Goal: Task Accomplishment & Management: Use online tool/utility

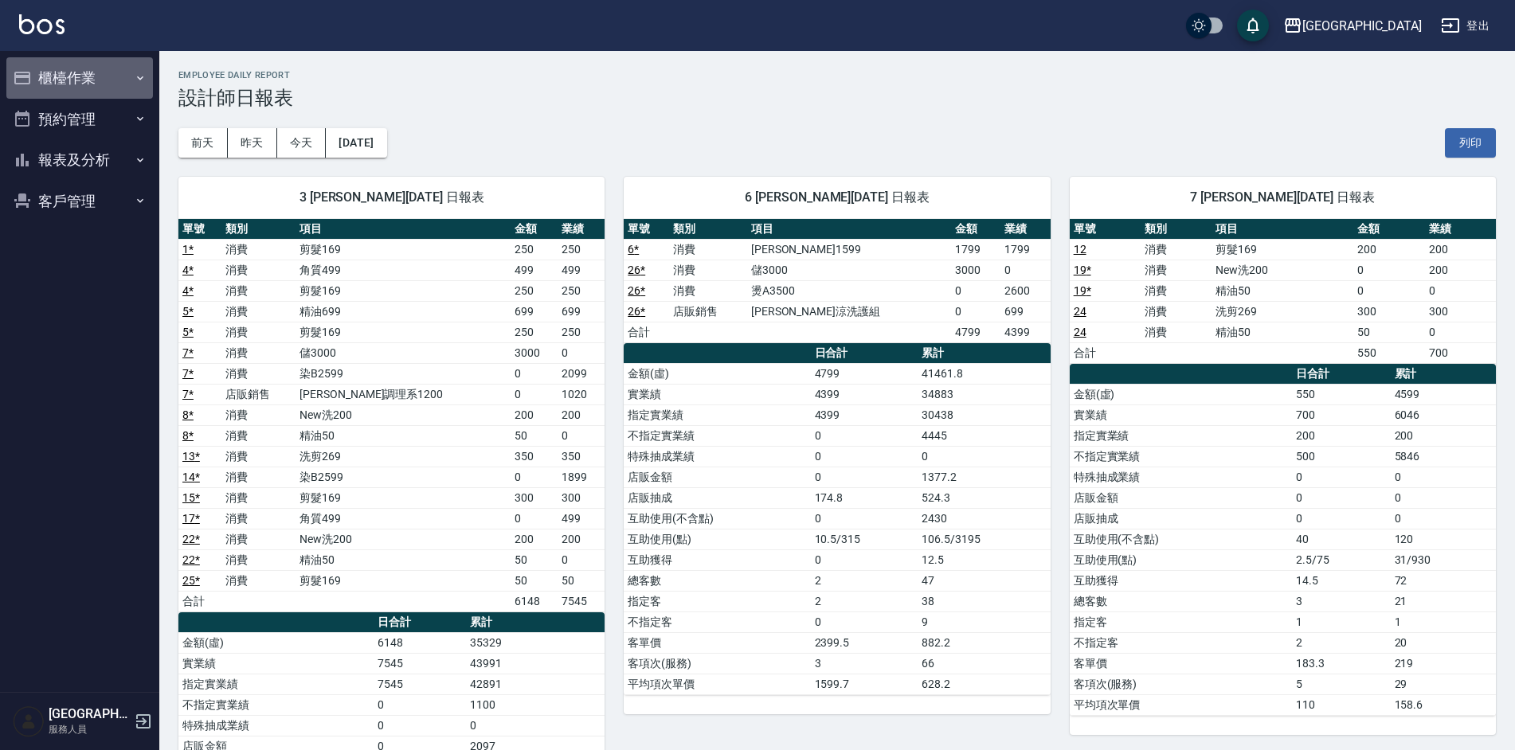
click at [88, 72] on button "櫃檯作業" at bounding box center [79, 77] width 147 height 41
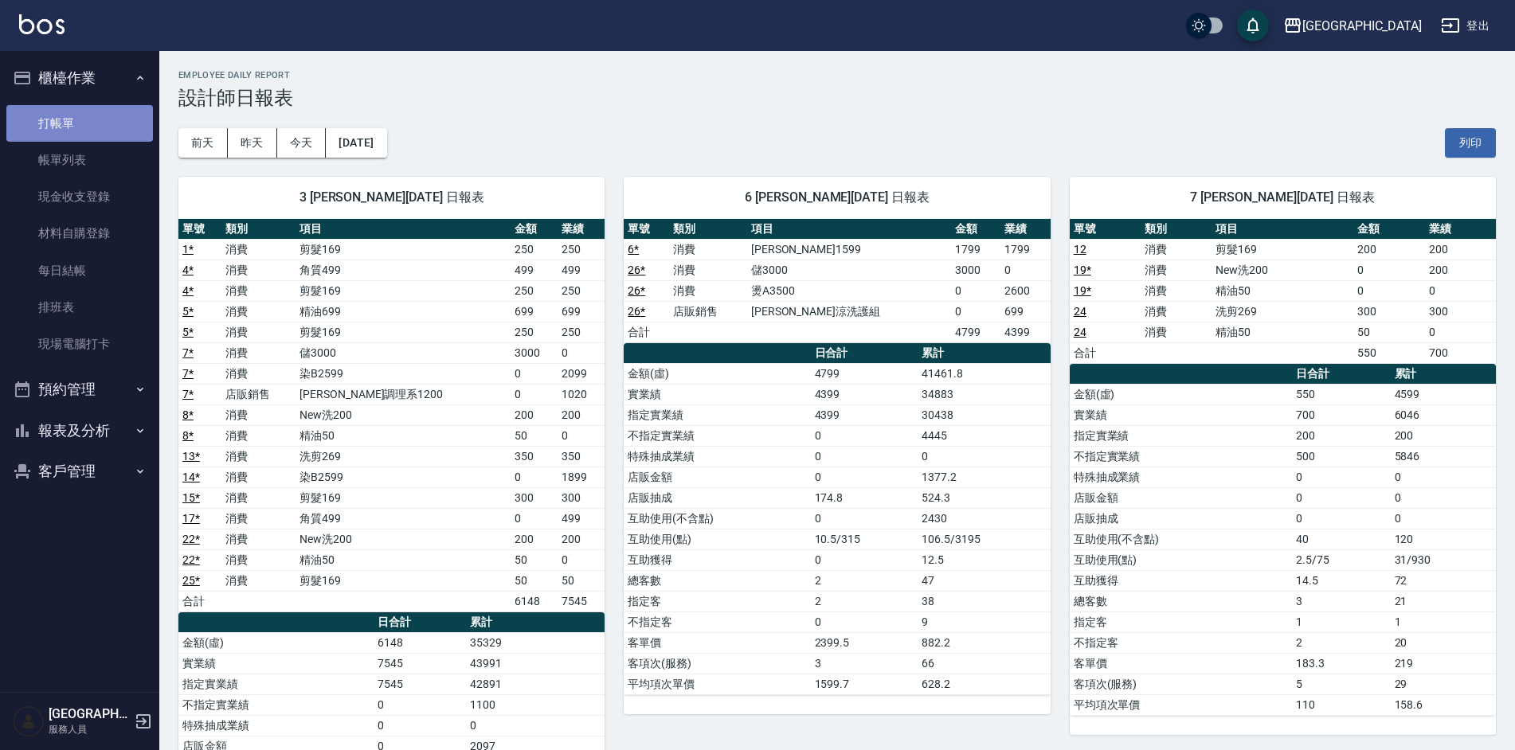
click at [68, 119] on link "打帳單" at bounding box center [79, 123] width 147 height 37
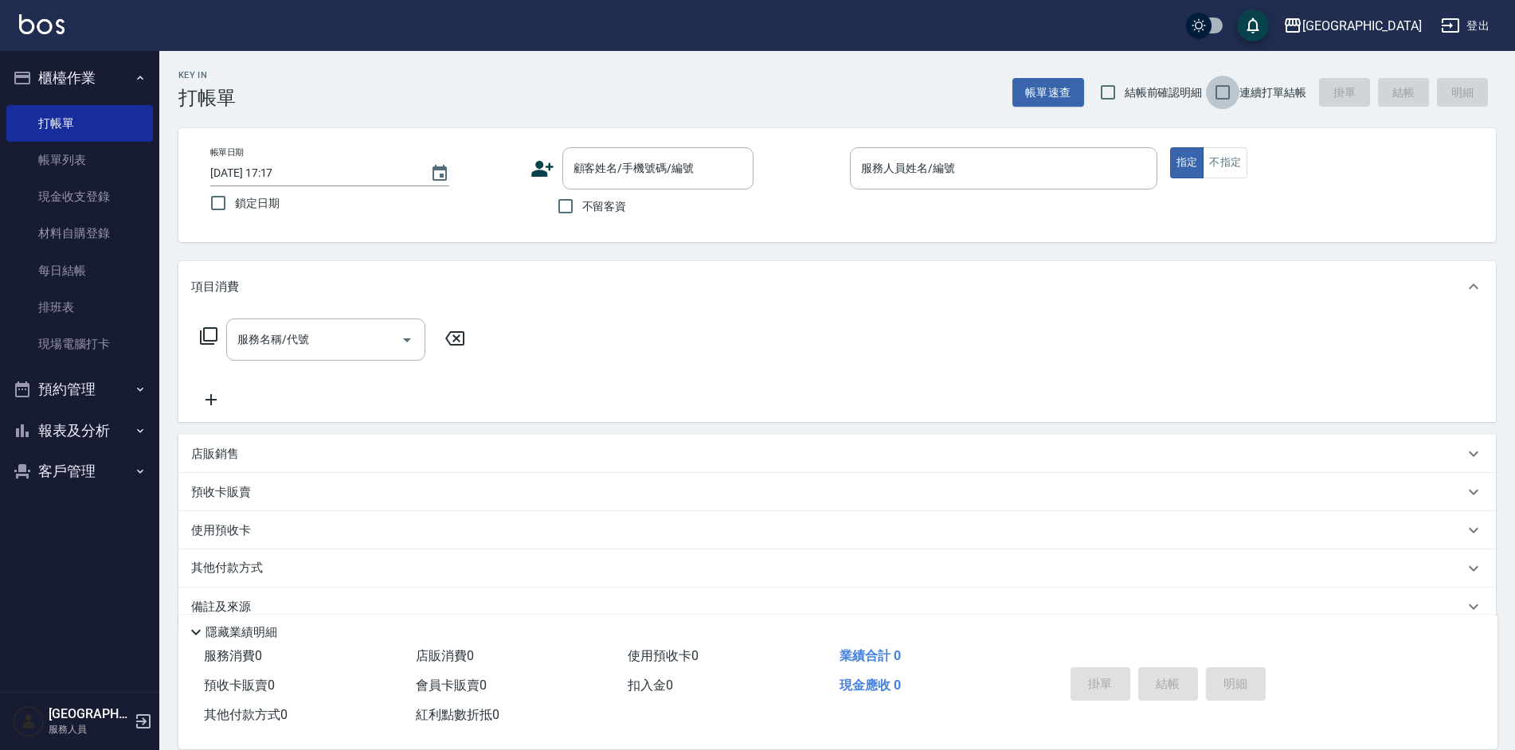
click at [1222, 98] on input "連續打單結帳" at bounding box center [1222, 92] width 33 height 33
checkbox input "true"
click at [562, 207] on input "不留客資" at bounding box center [565, 206] width 33 height 33
checkbox input "true"
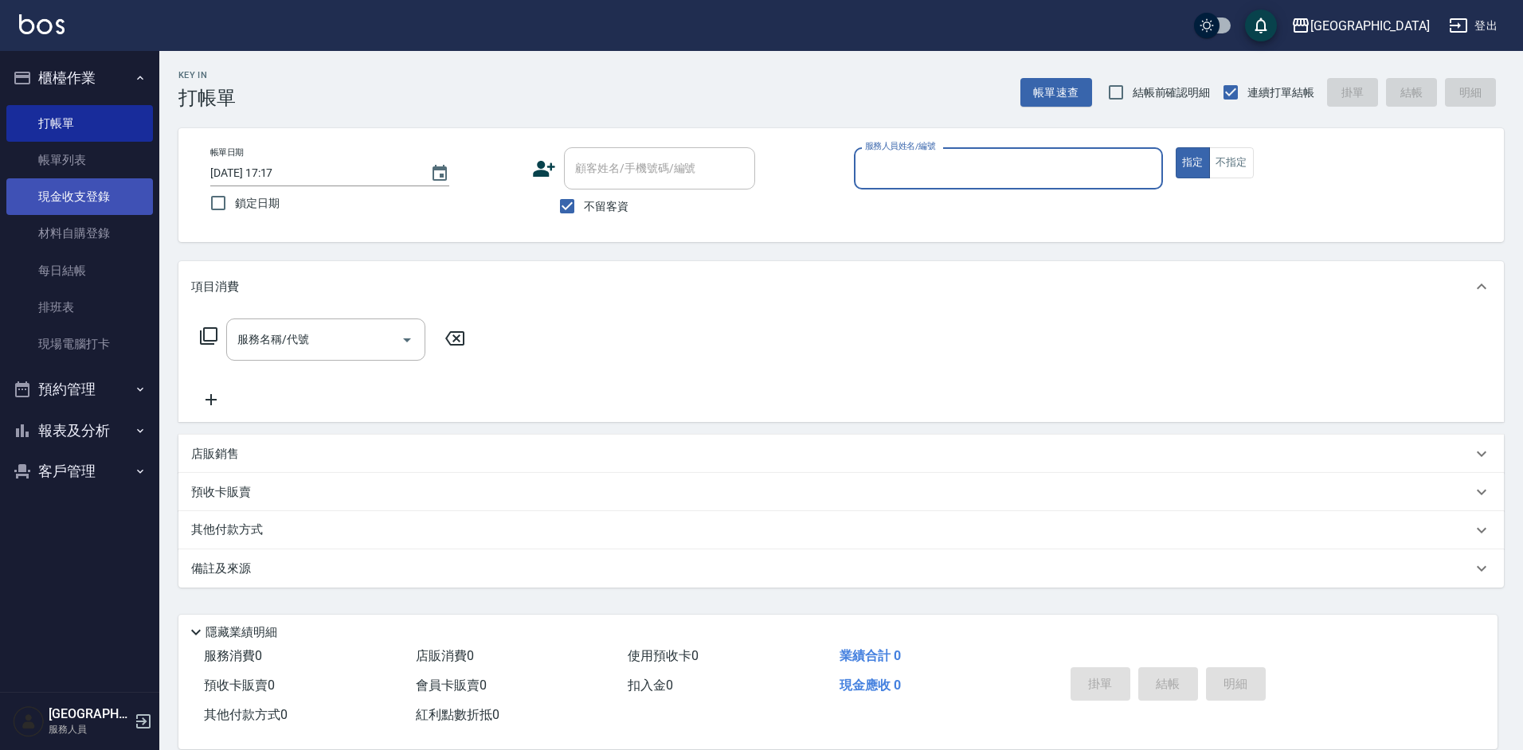
click at [89, 202] on link "現金收支登錄" at bounding box center [79, 196] width 147 height 37
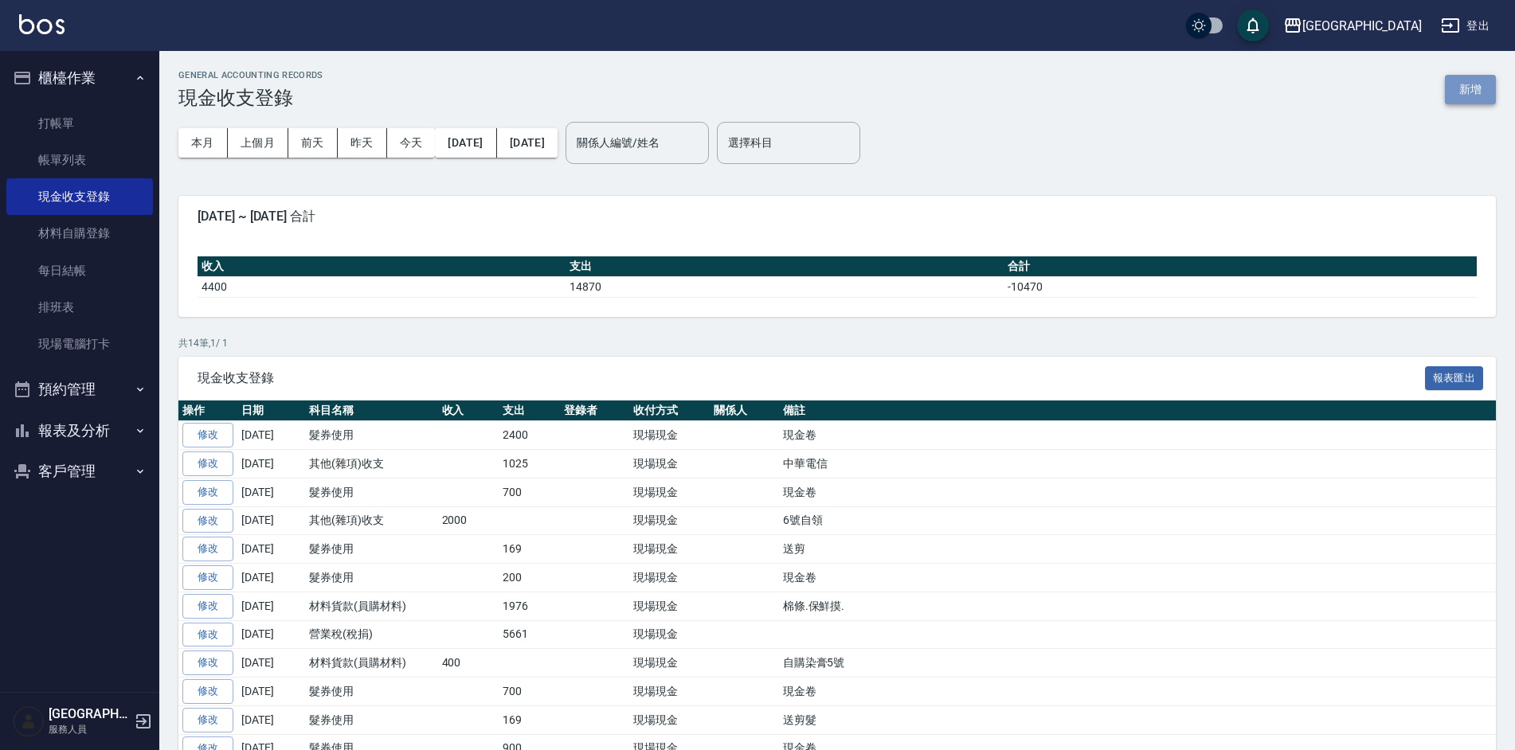
click at [1463, 81] on button "新增" at bounding box center [1470, 89] width 51 height 29
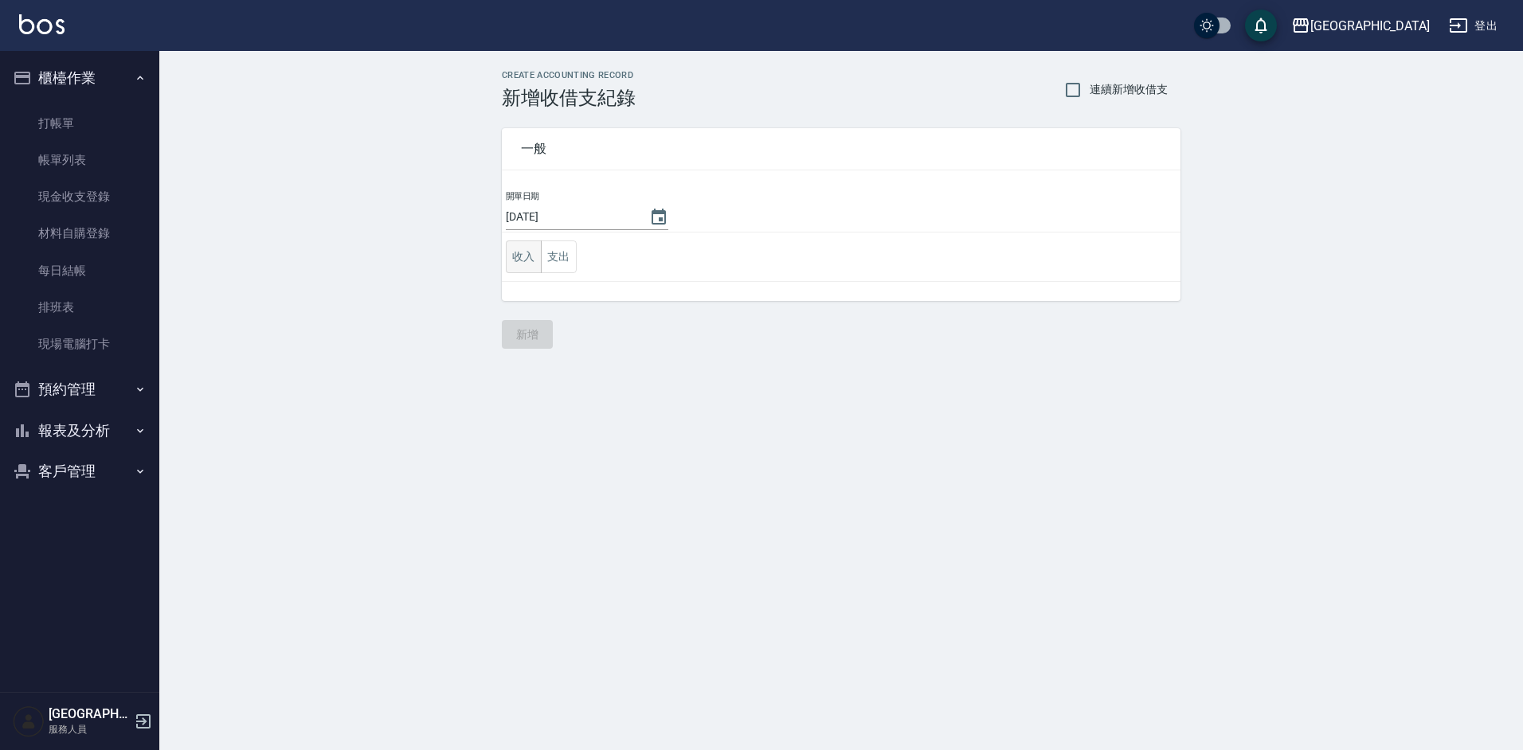
click at [523, 261] on button "收入" at bounding box center [524, 257] width 36 height 33
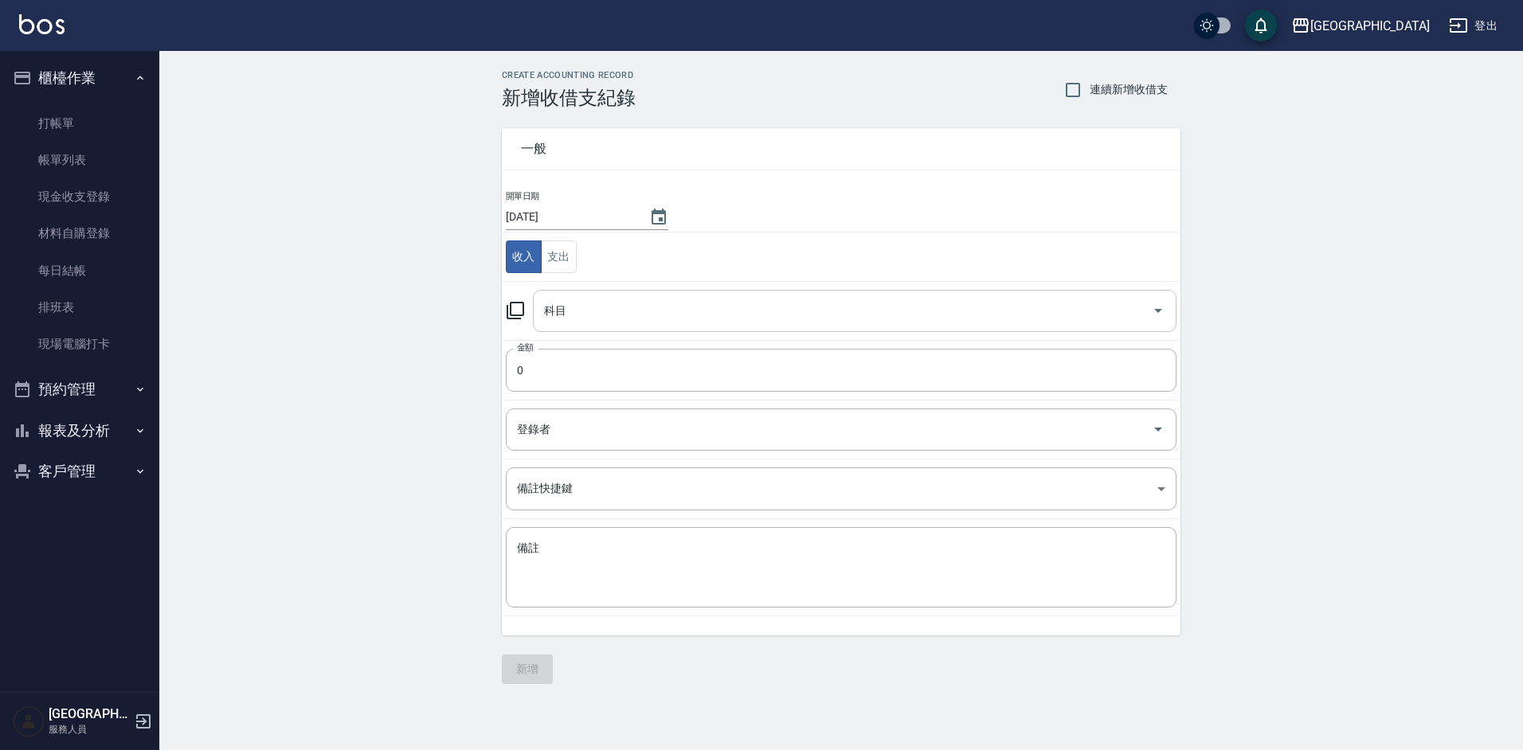
click at [592, 311] on input "科目" at bounding box center [842, 311] width 605 height 28
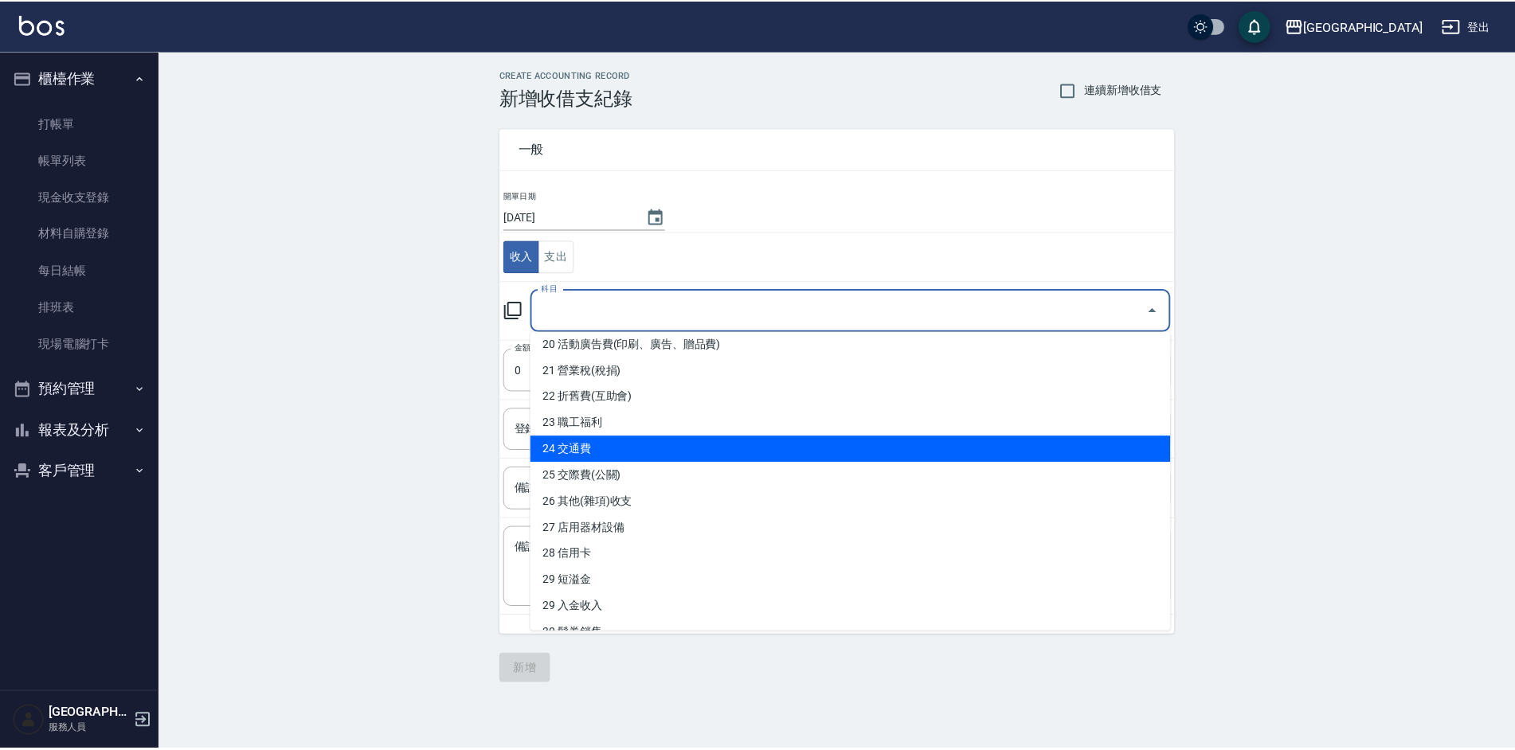
scroll to position [499, 0]
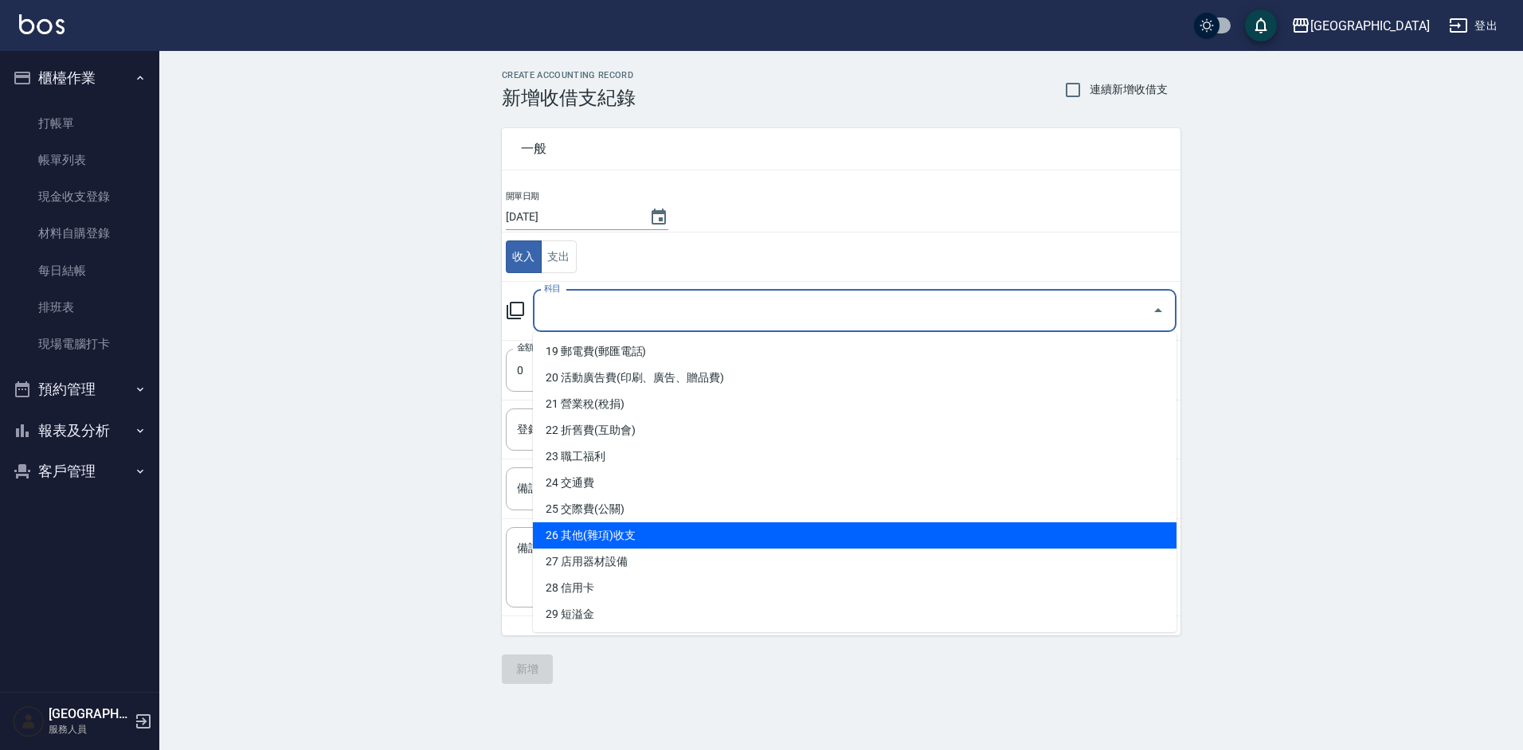
click at [639, 539] on li "26 其他(雜項)收支" at bounding box center [855, 536] width 644 height 26
type input "26 其他(雜項)收支"
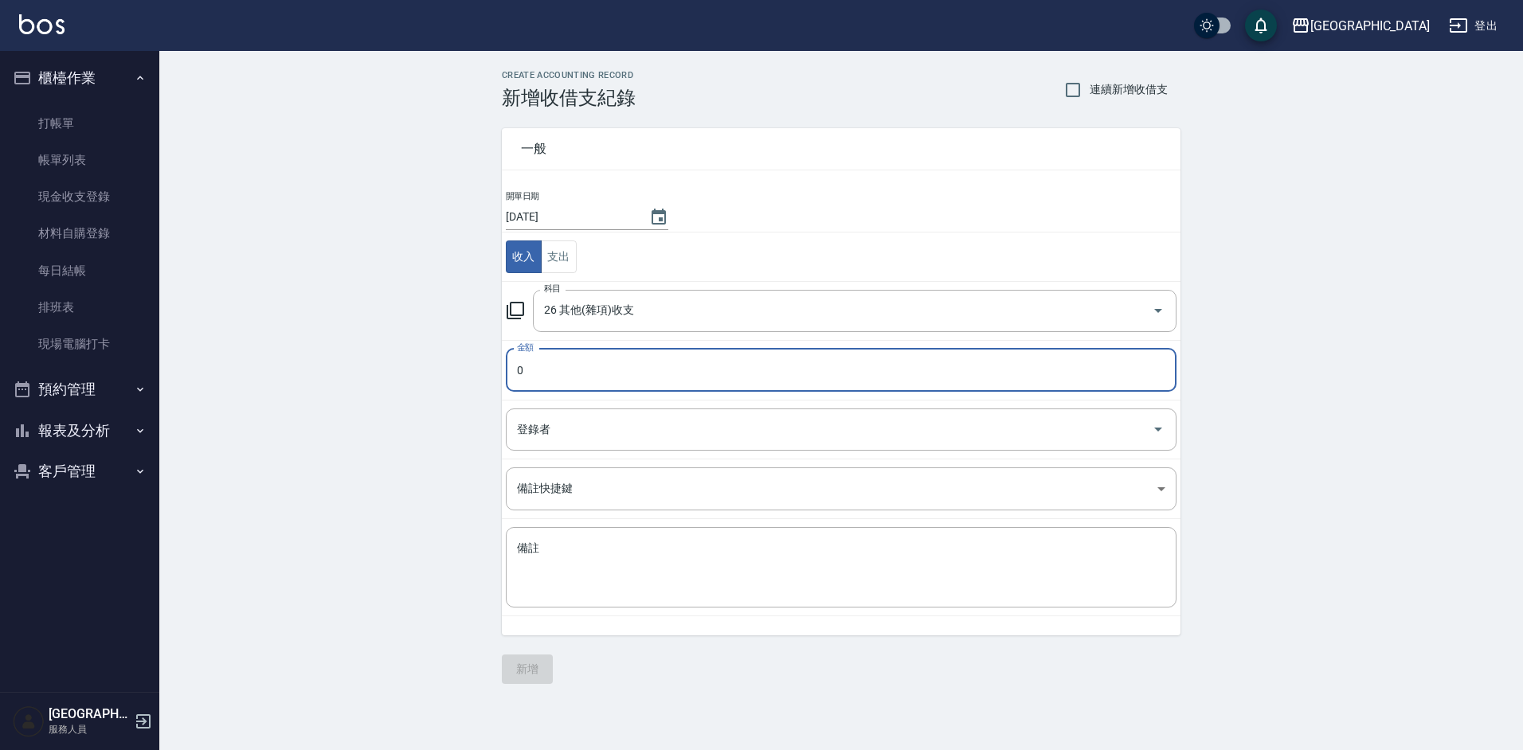
click at [585, 383] on input "0" at bounding box center [841, 370] width 671 height 43
type input "250"
click at [562, 568] on textarea "備註" at bounding box center [841, 568] width 648 height 54
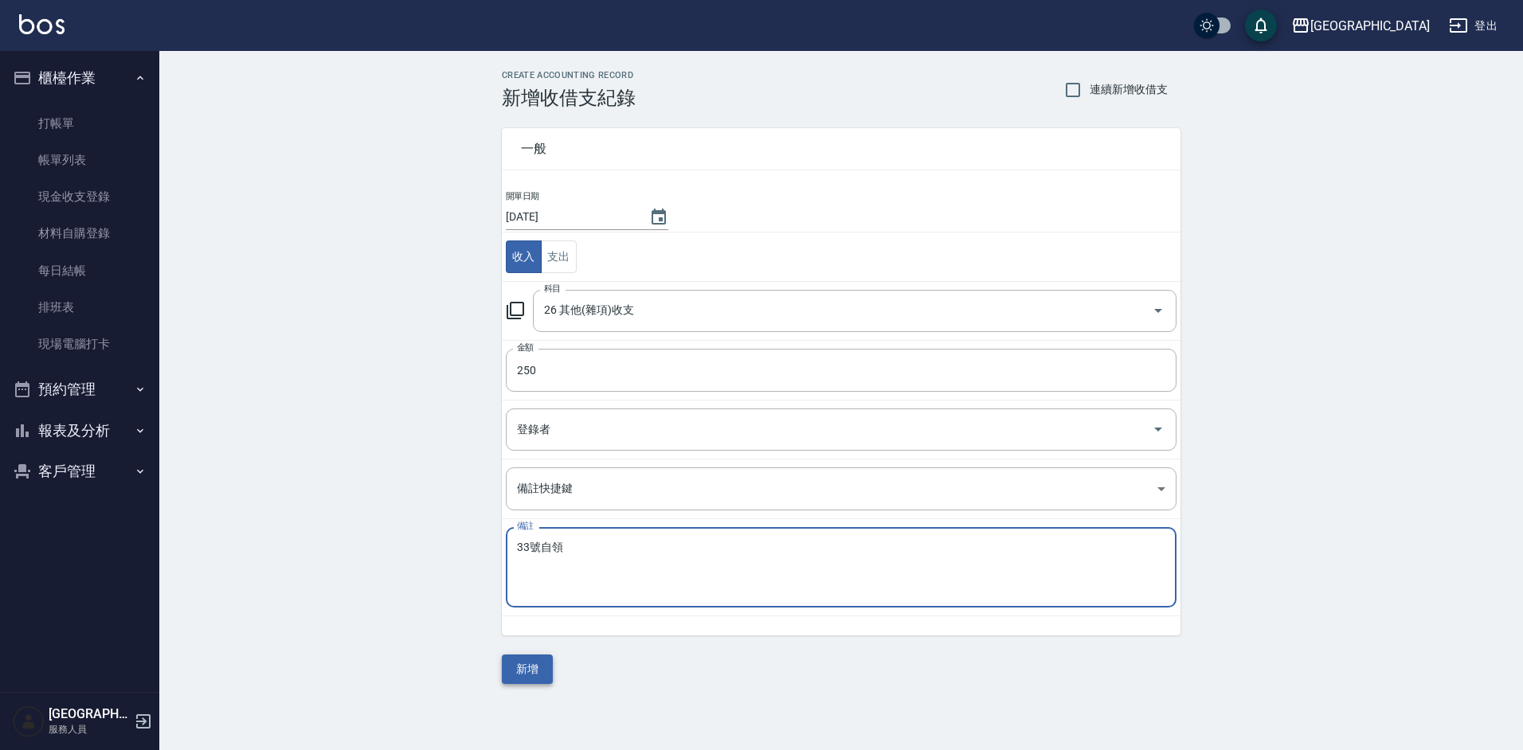
type textarea "33號自領"
click at [528, 676] on button "新增" at bounding box center [527, 669] width 51 height 29
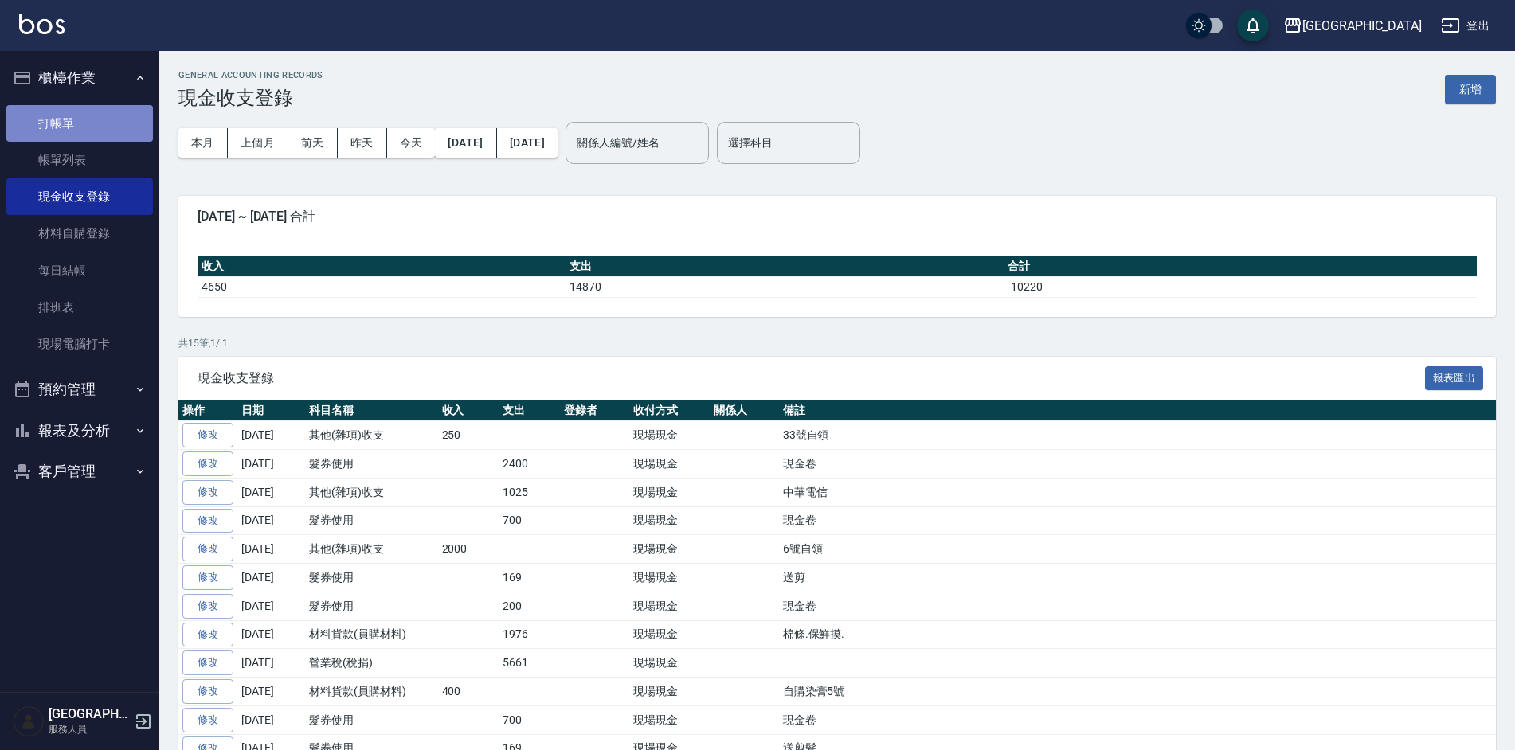
click at [58, 123] on link "打帳單" at bounding box center [79, 123] width 147 height 37
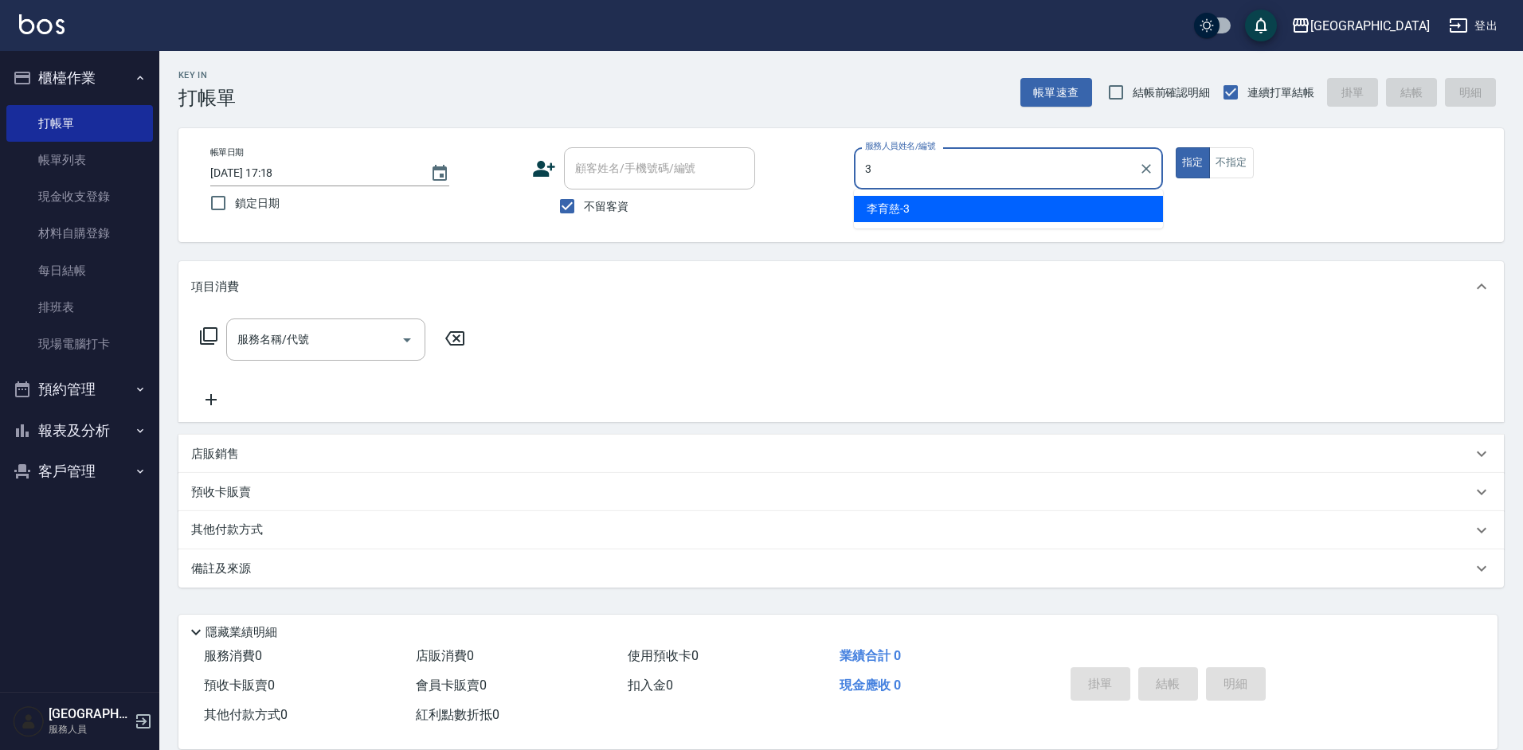
type input "[PERSON_NAME]-3"
type button "true"
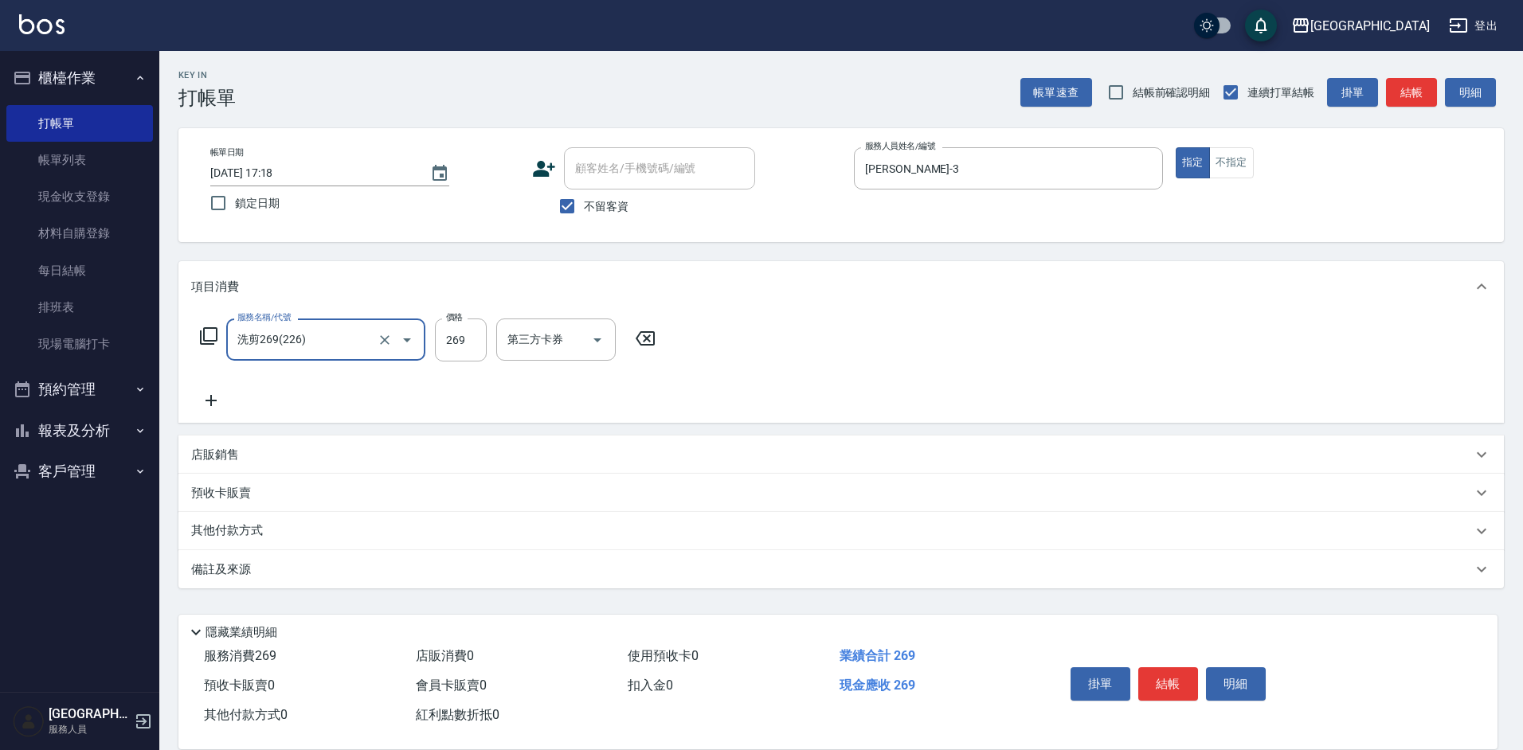
type input "洗剪269(226)"
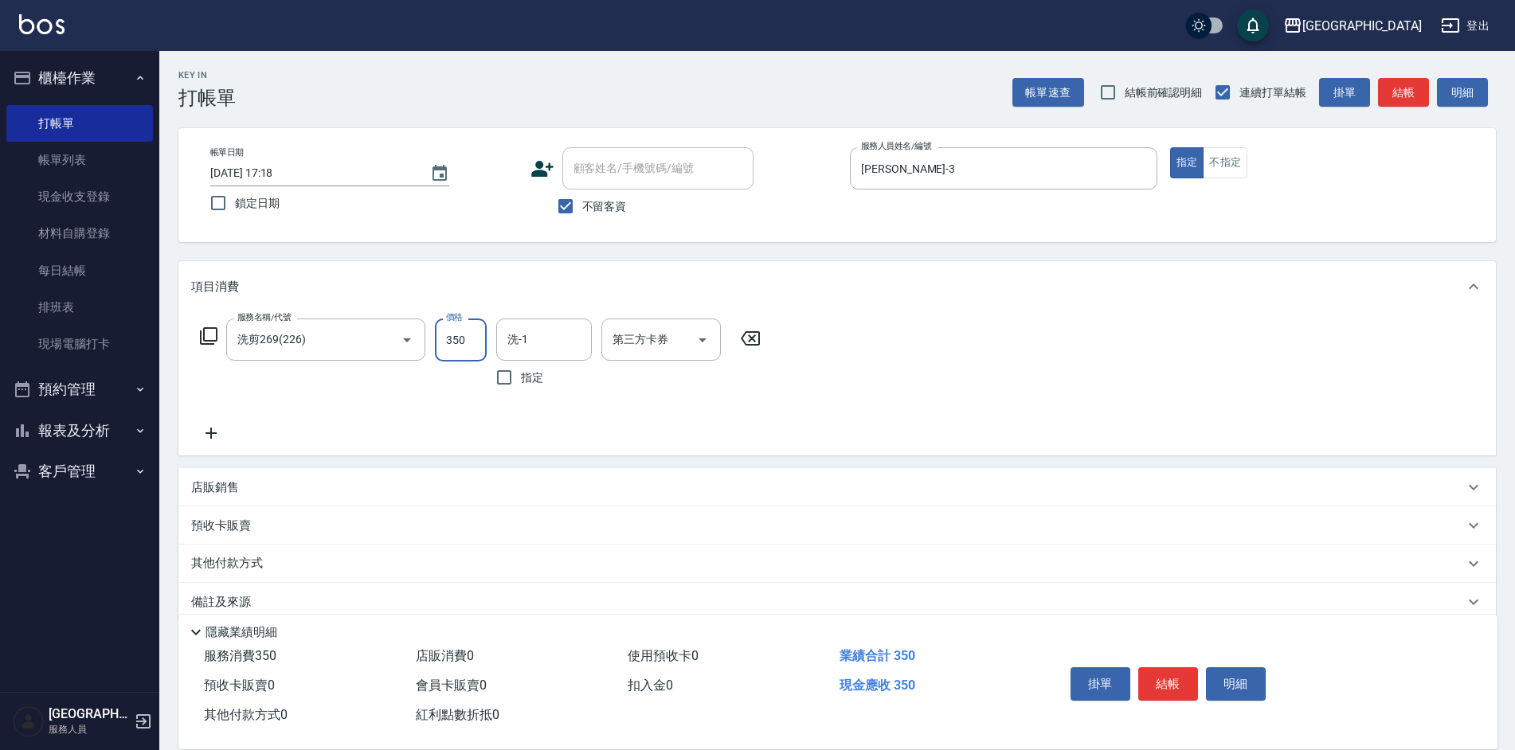
type input "350"
type input "[PERSON_NAME]-3"
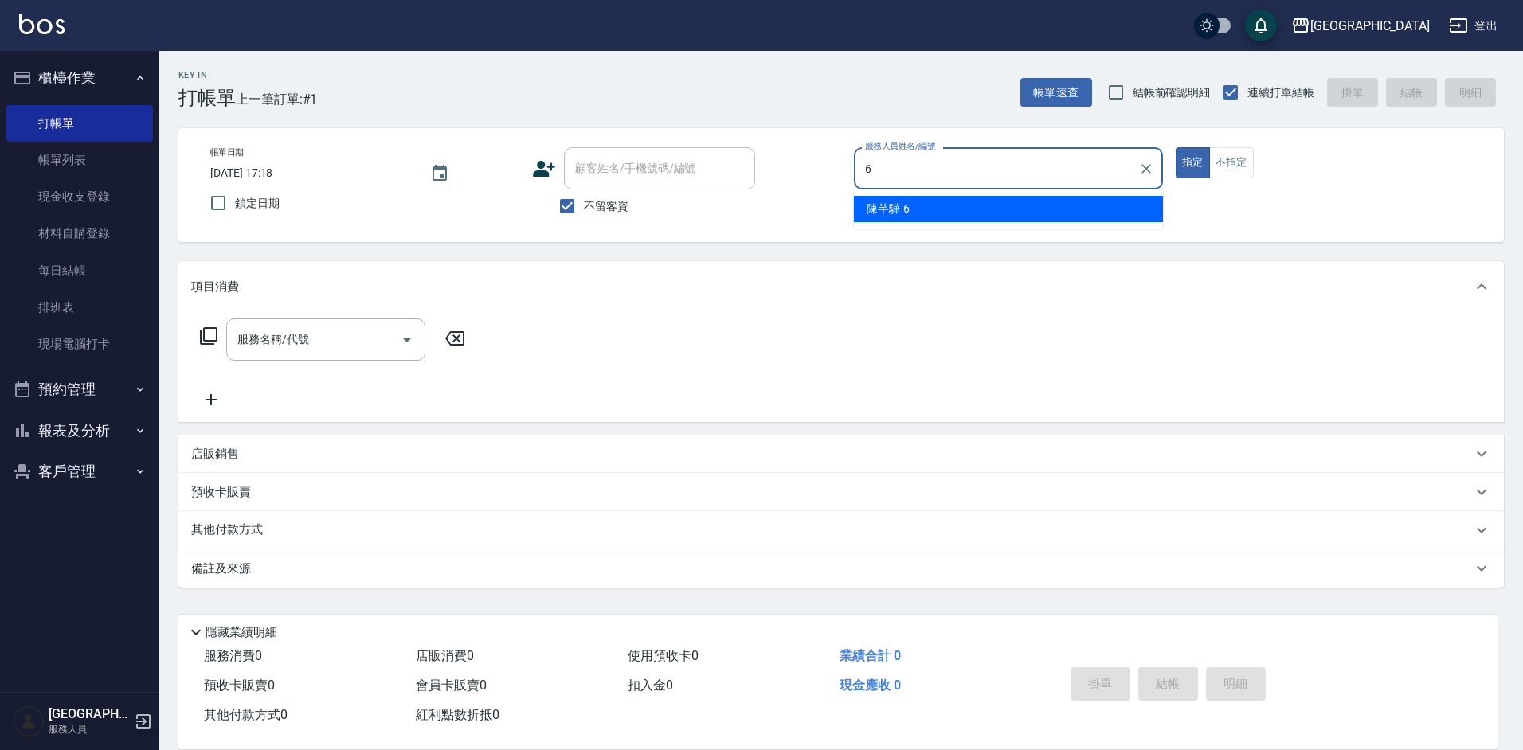
type input "[PERSON_NAME]-6"
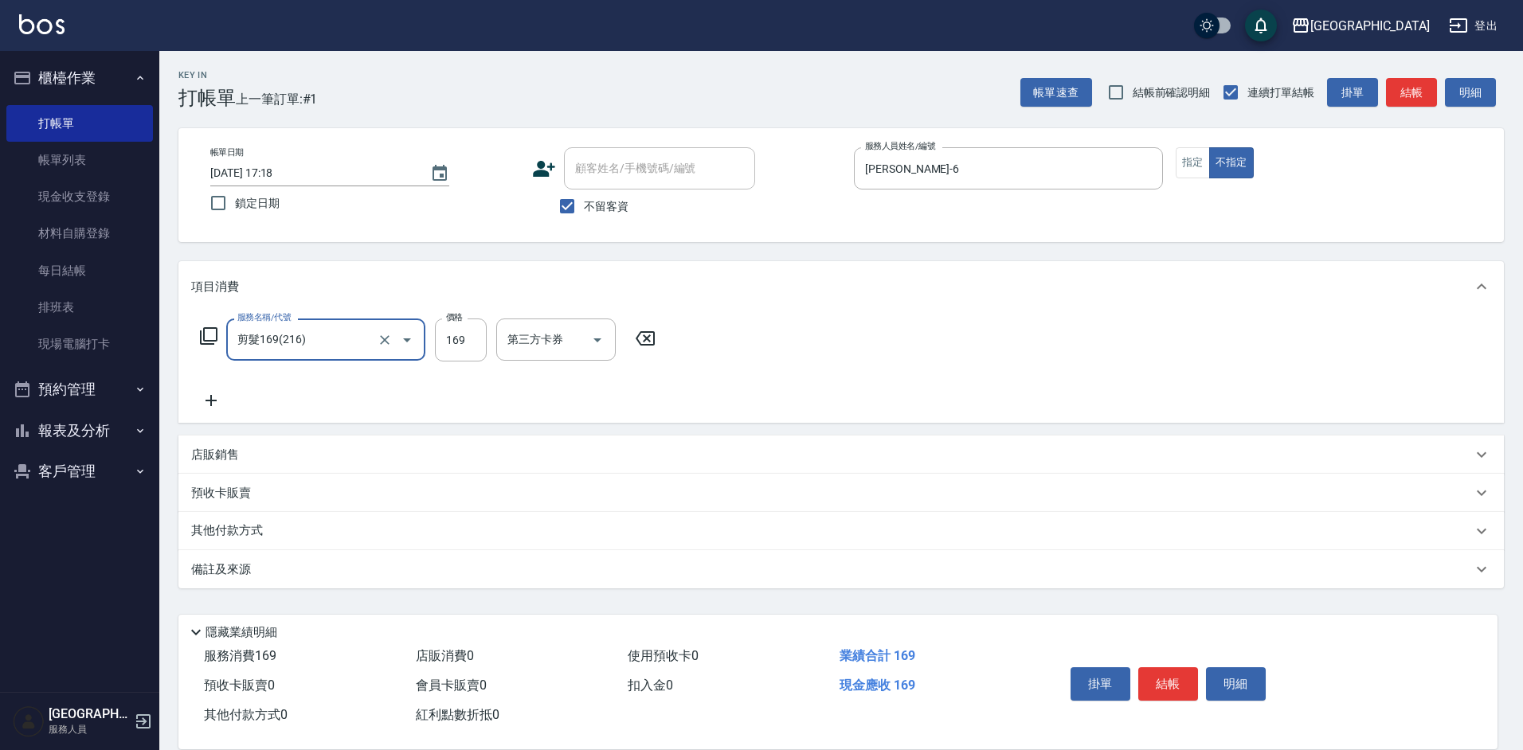
type input "剪髮169(216)"
type input "200"
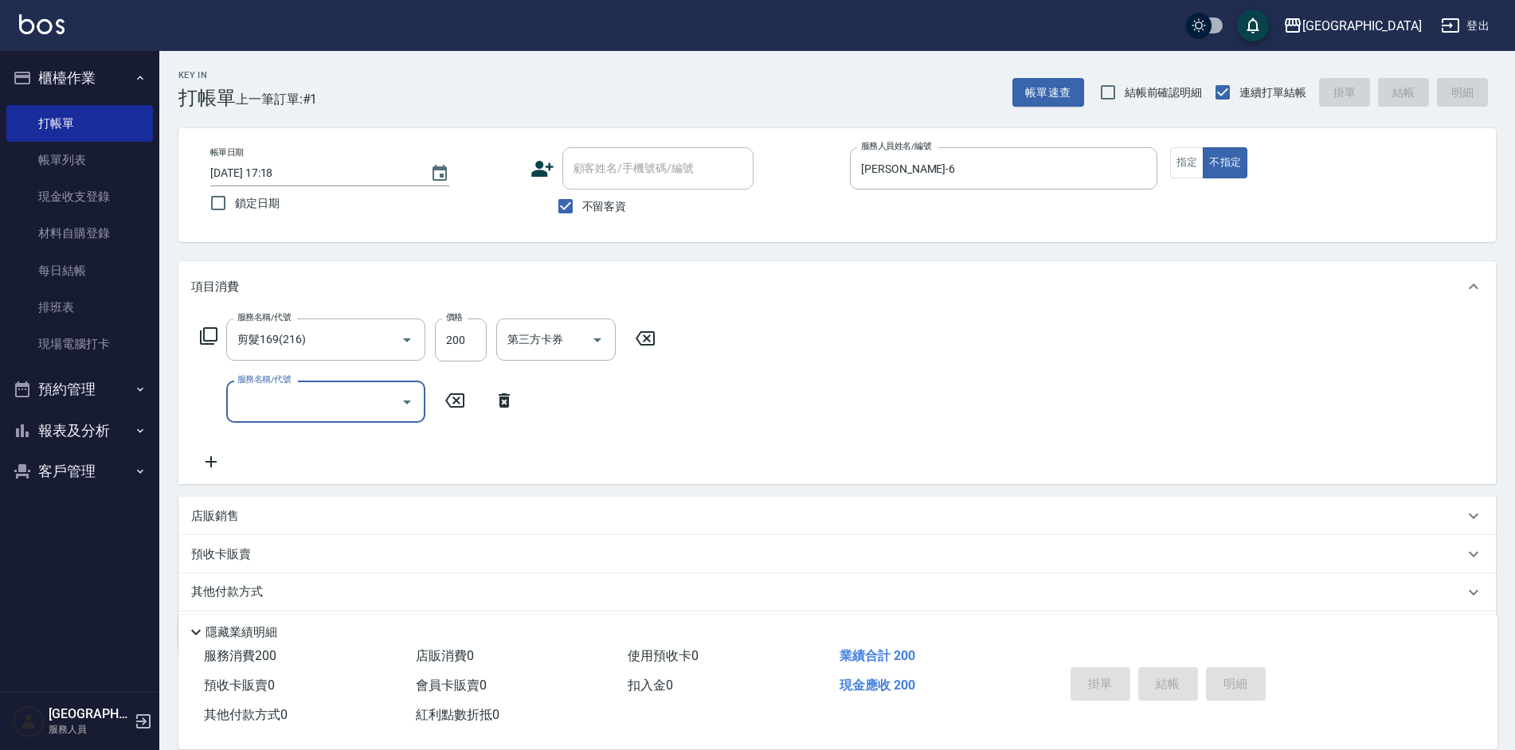
type input "[DATE] 17:19"
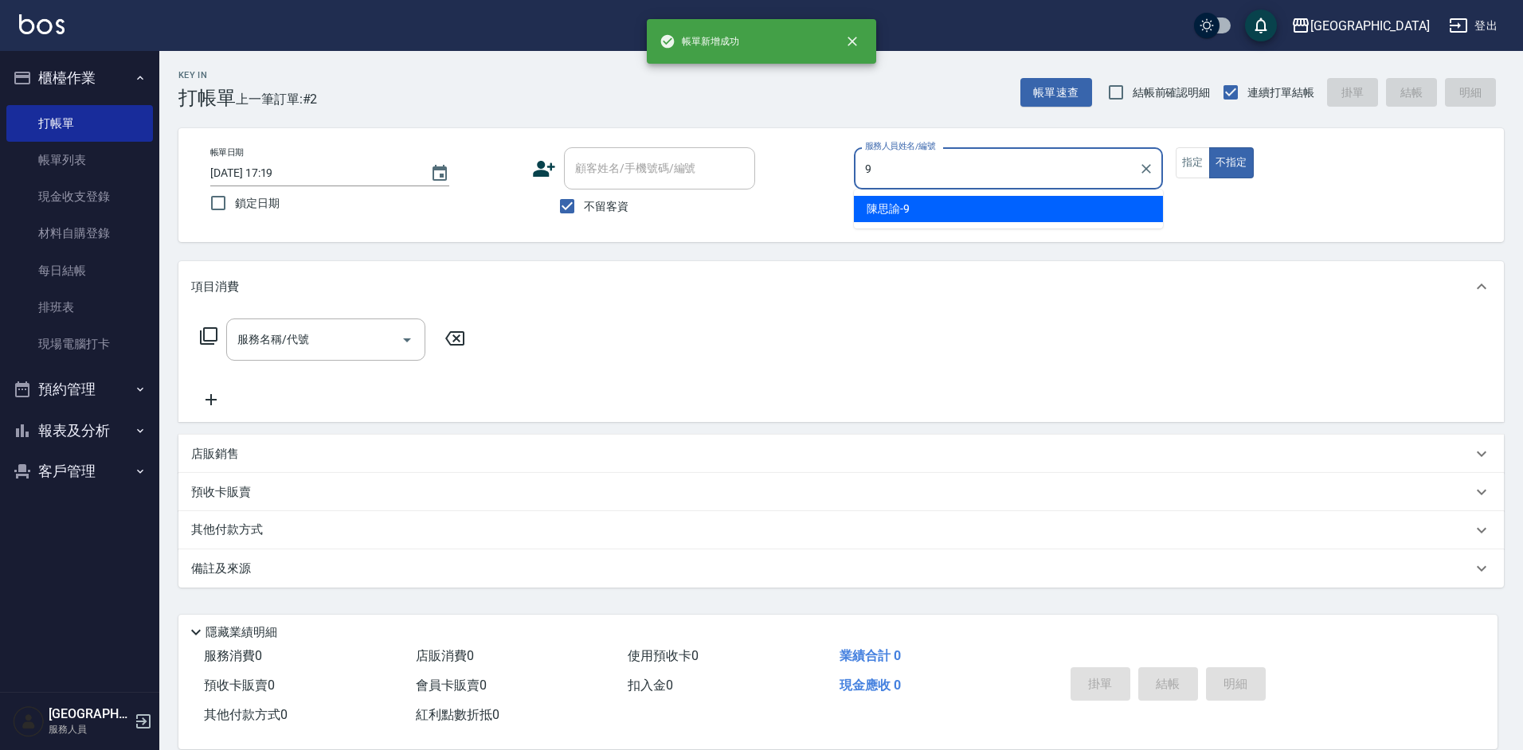
type input "[PERSON_NAME]-9"
type button "false"
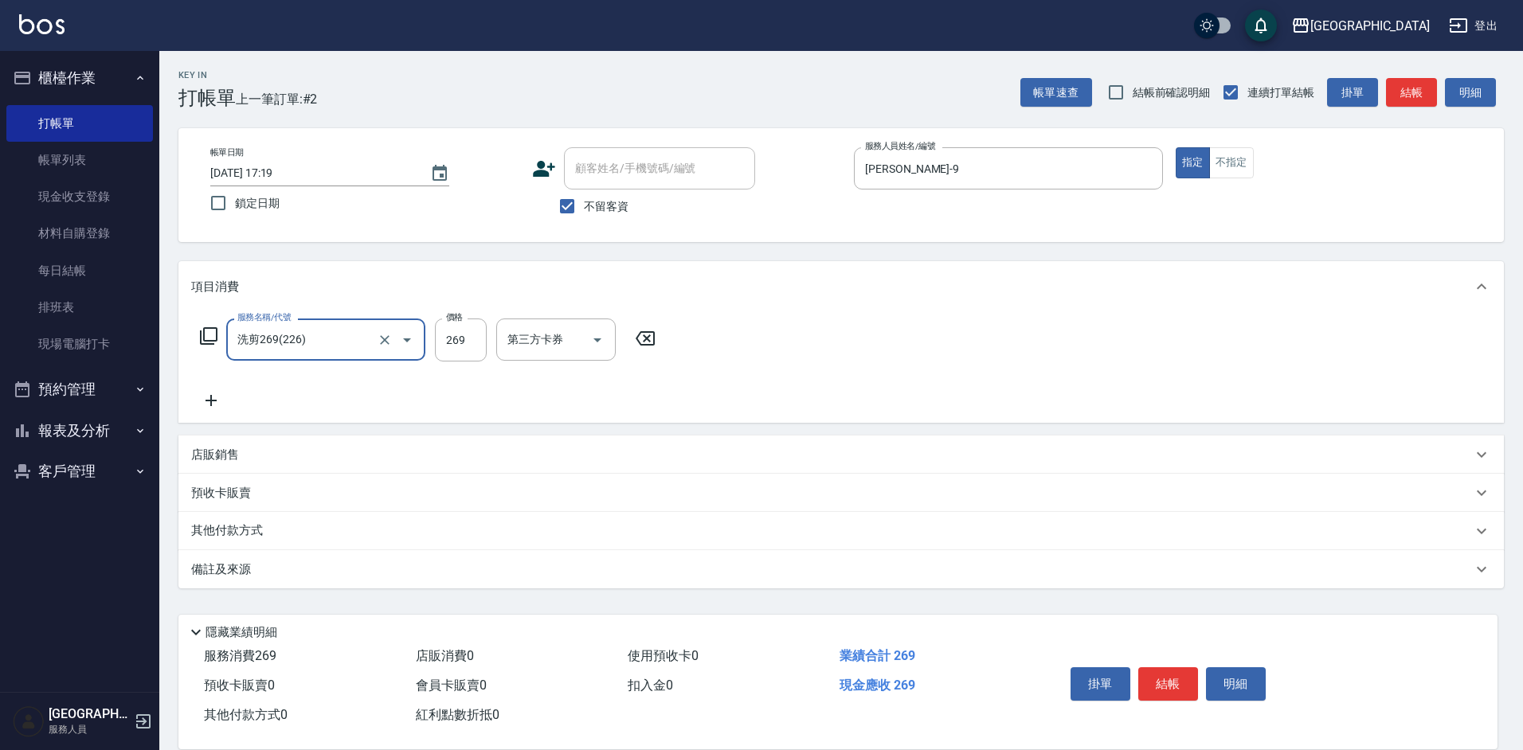
type input "洗剪269(226)"
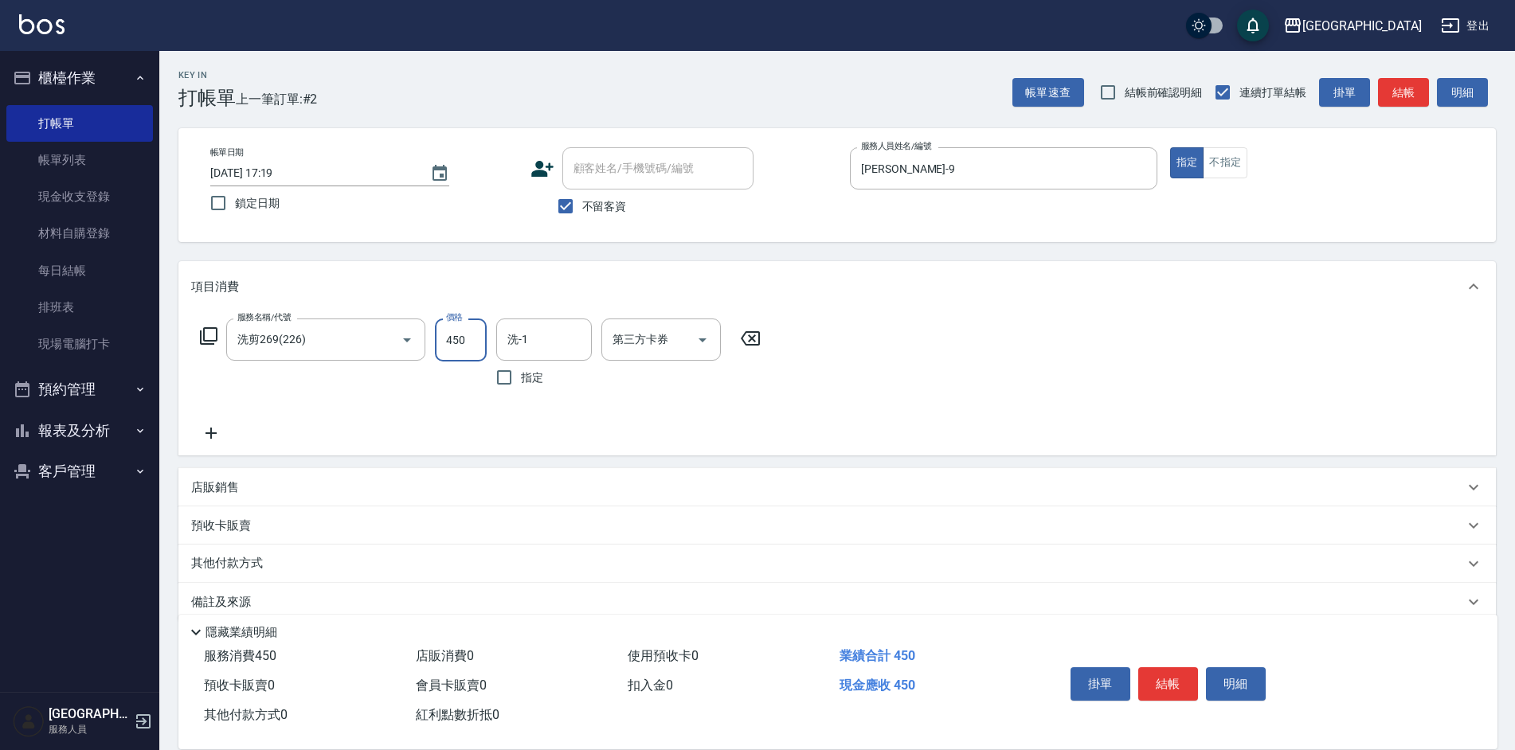
type input "450"
type input "[PERSON_NAME]-35"
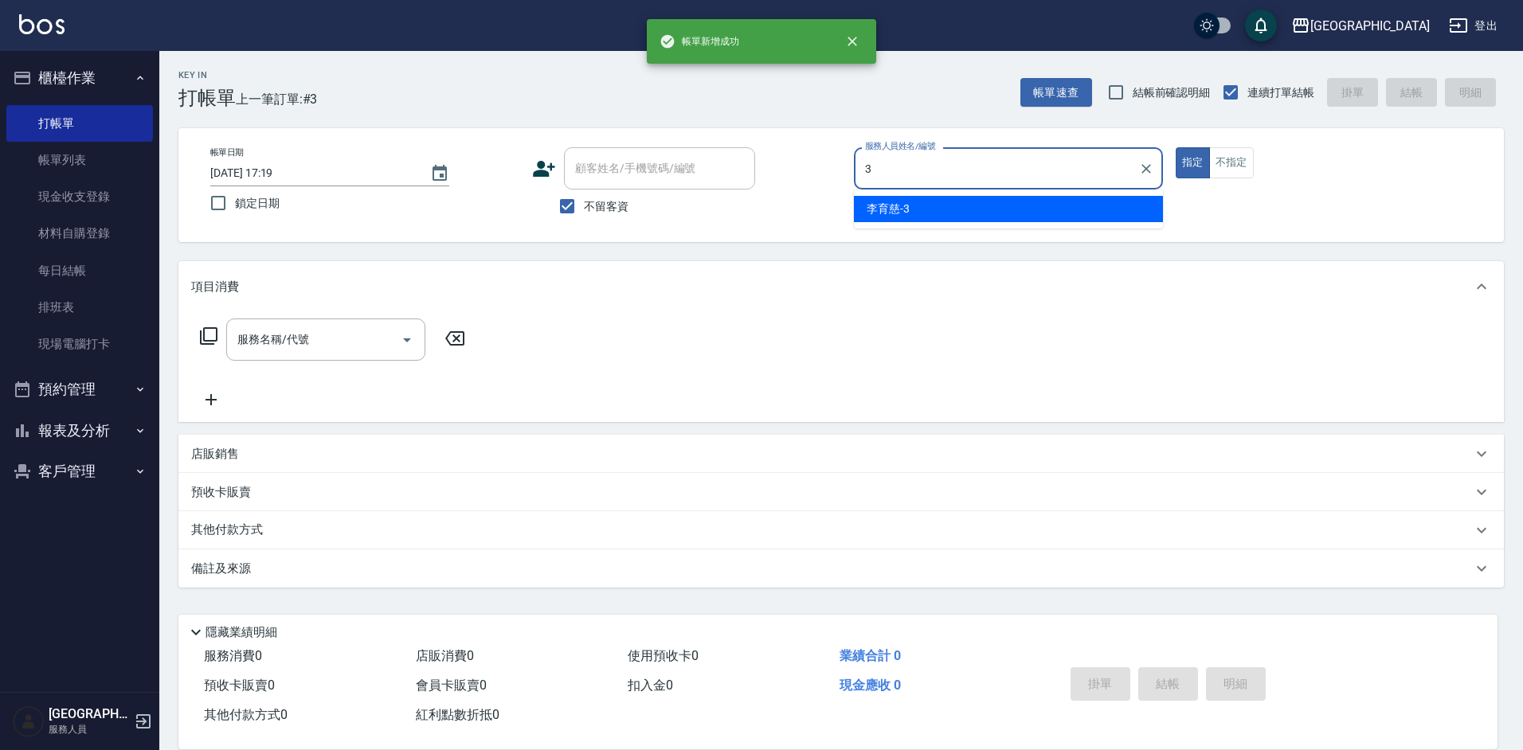
type input "[PERSON_NAME]-3"
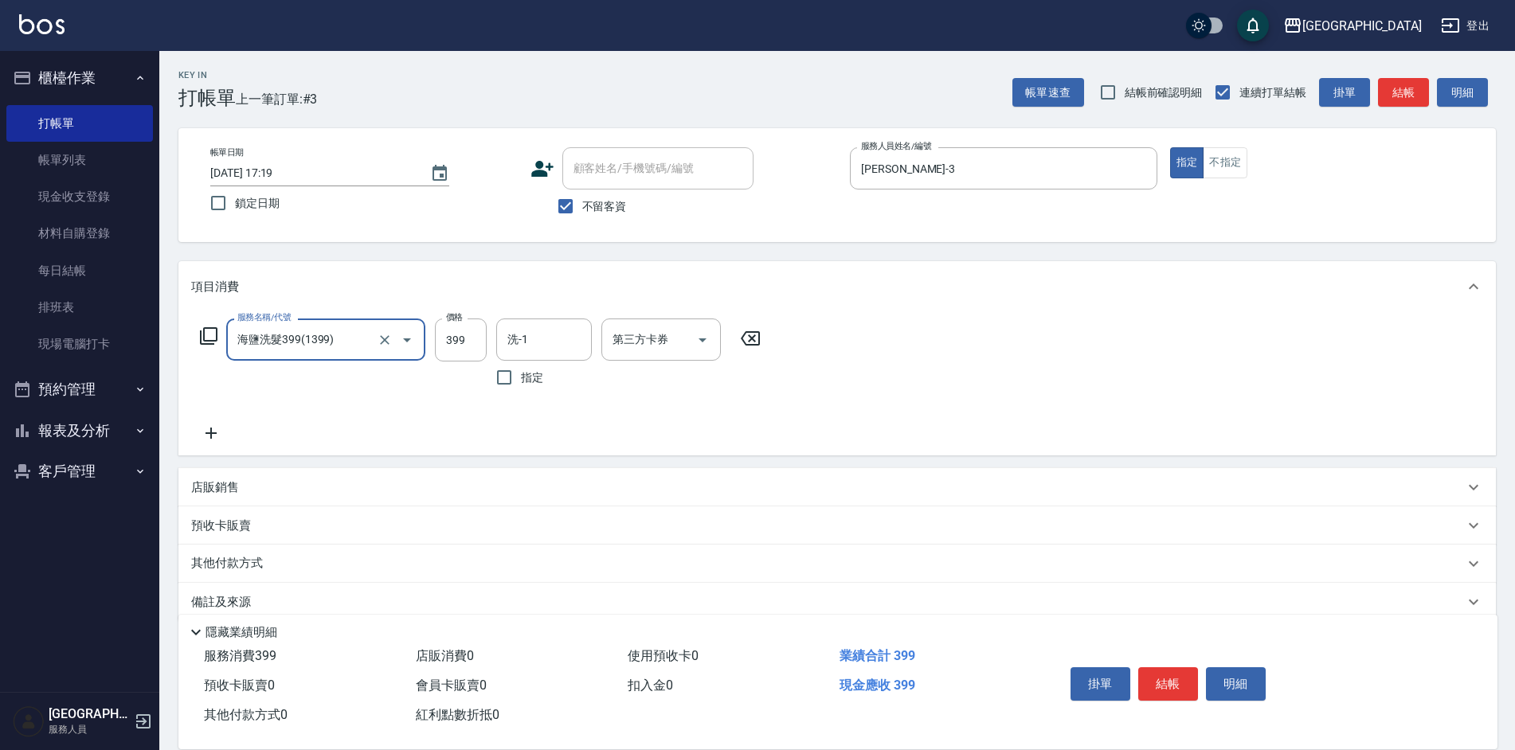
type input "海鹽洗髮399(1399)"
type input "[PERSON_NAME]-35"
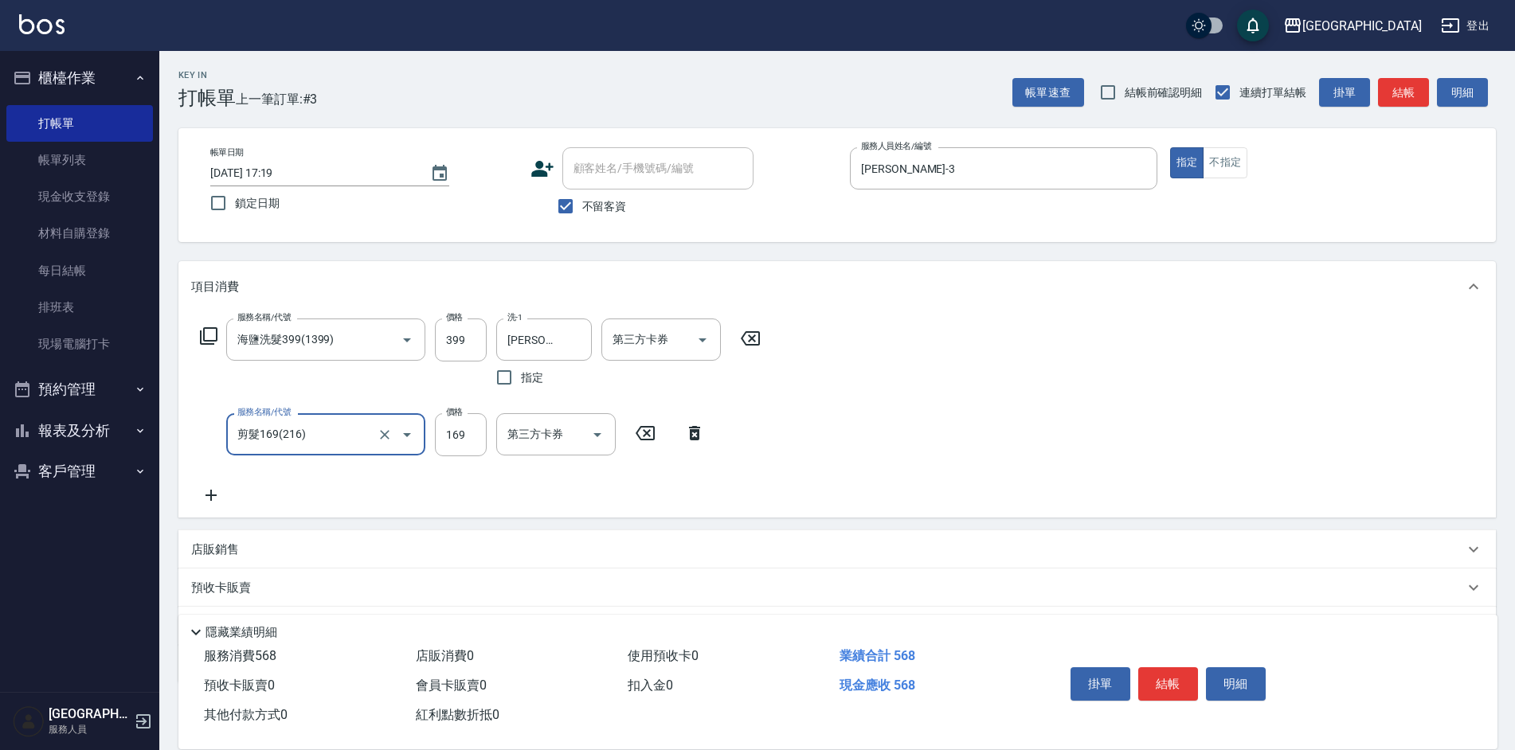
type input "剪髮169(216)"
type input "250"
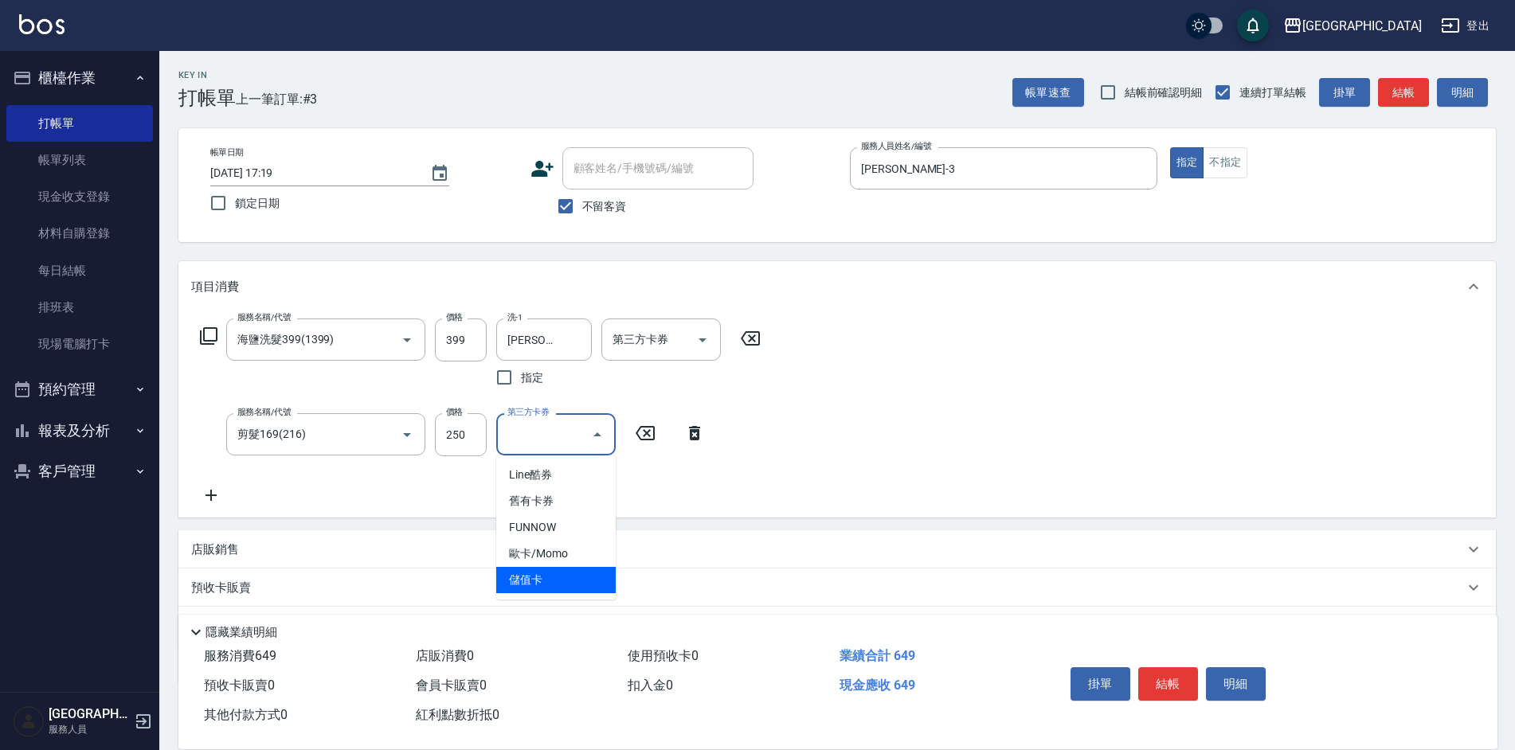
type input "儲值卡"
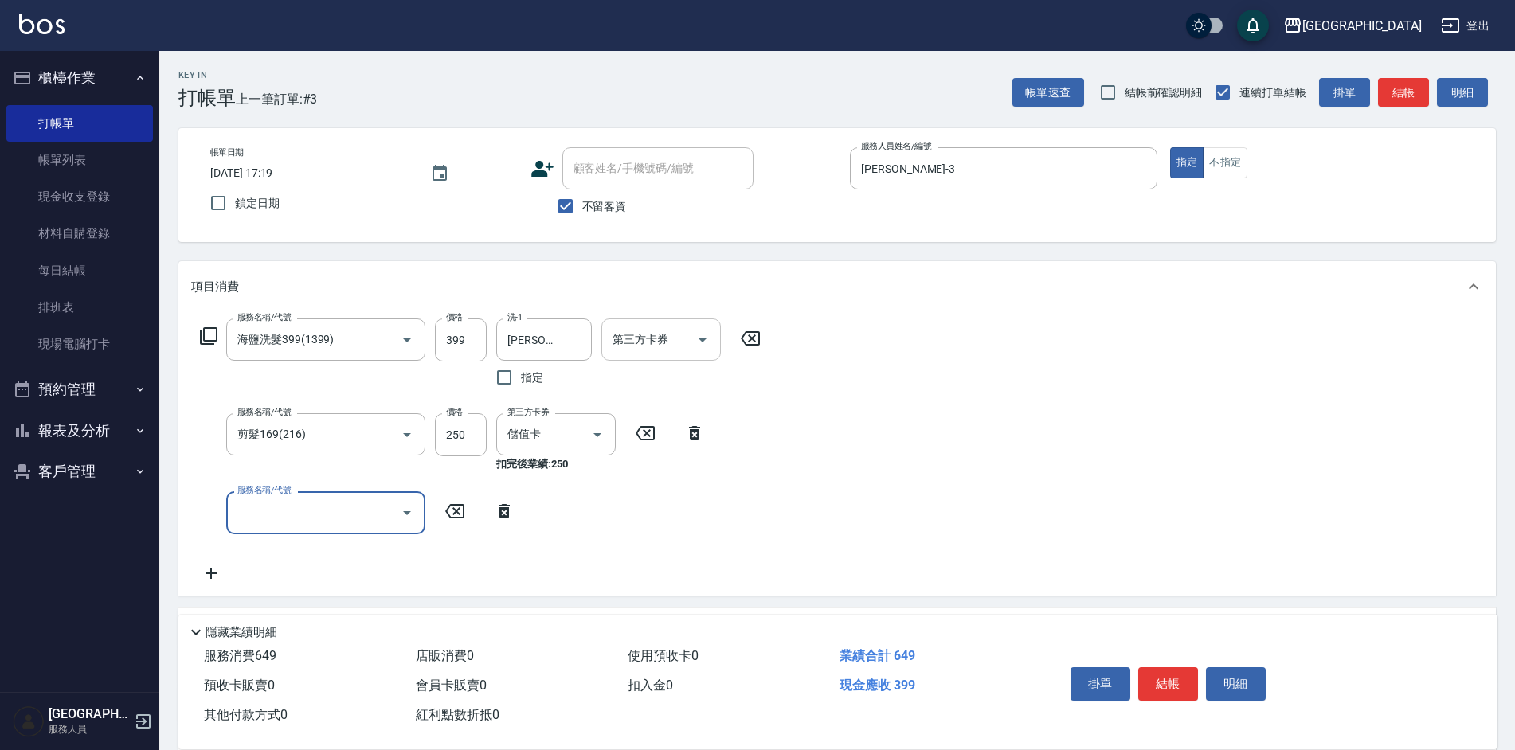
click at [640, 349] on input "第三方卡券" at bounding box center [649, 340] width 81 height 28
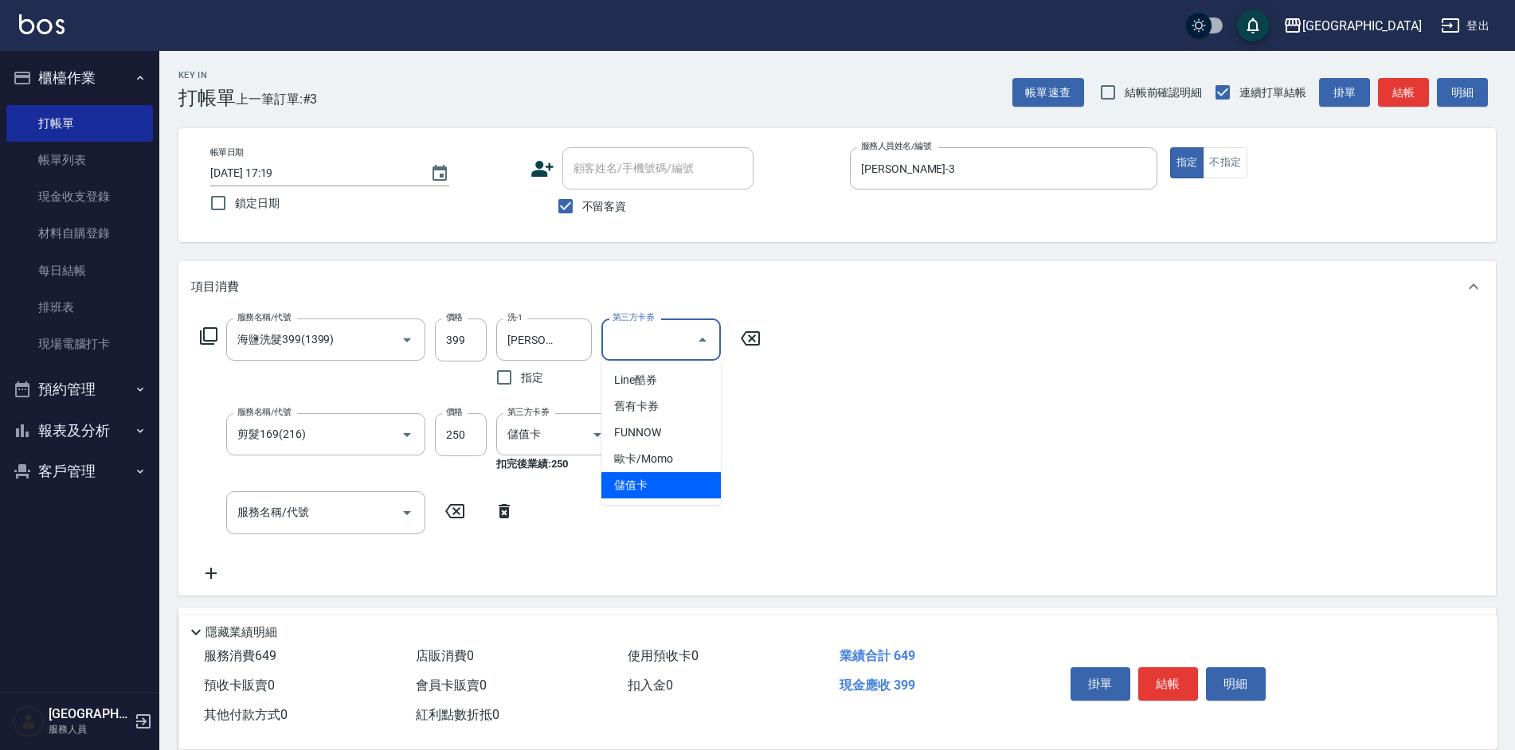
click at [652, 478] on span "儲值卡" at bounding box center [660, 485] width 119 height 26
type input "儲值卡"
click at [959, 487] on div "服務名稱/代號 海鹽洗髮399(1399) 服務名稱/代號 價格 399 價格 洗-1 [PERSON_NAME]-35 洗-1 指定 第三方卡券 儲值卡 第…" at bounding box center [837, 453] width 1318 height 283
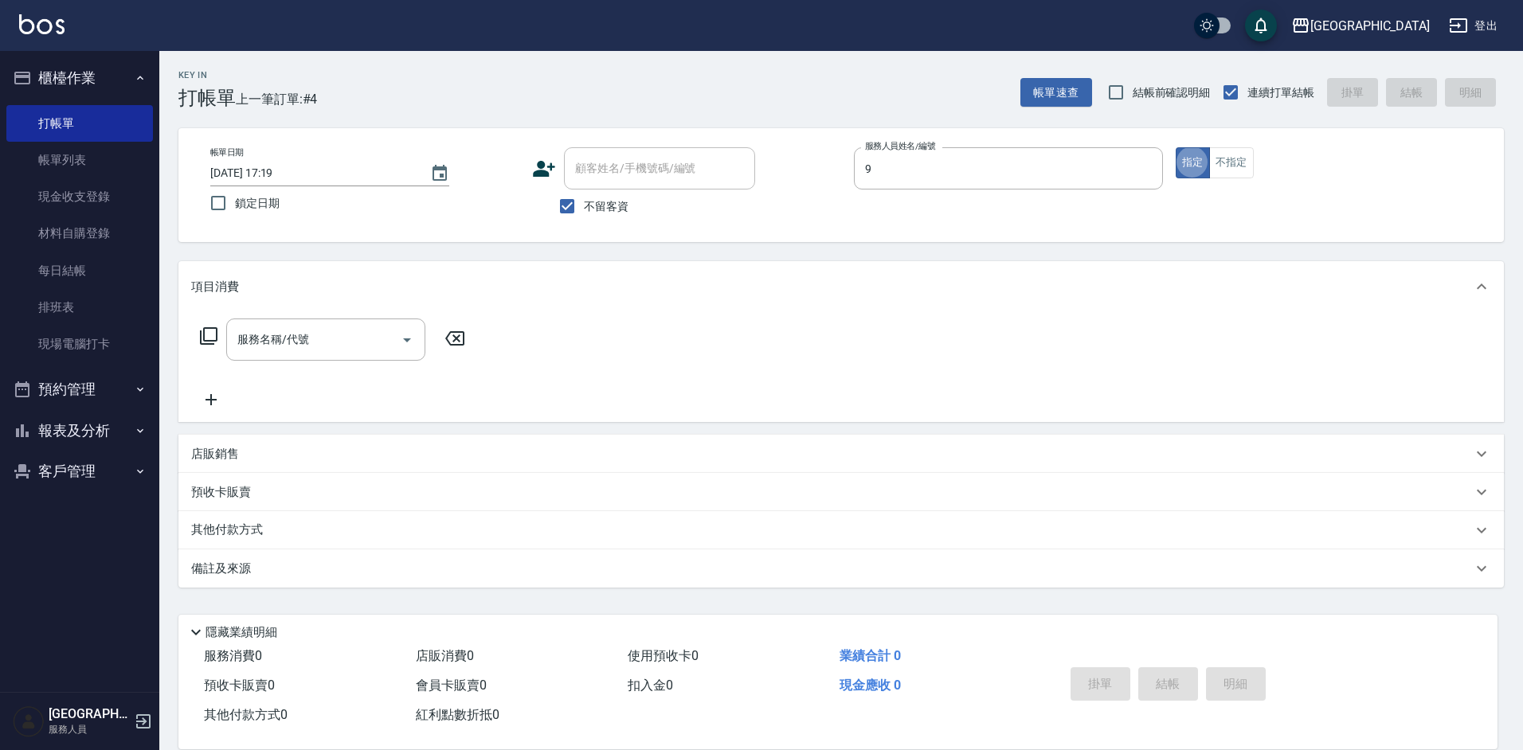
type input "[PERSON_NAME]-9"
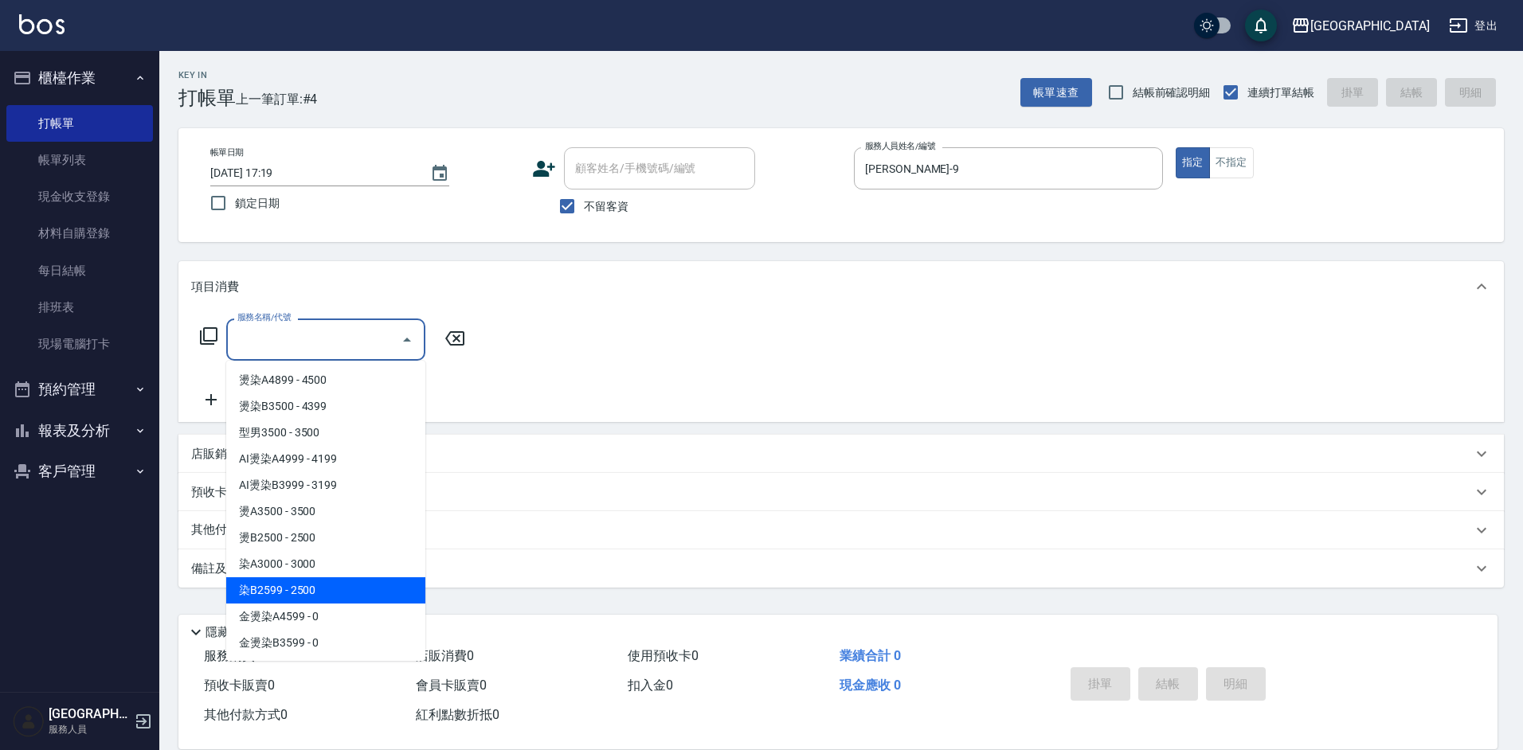
type input "染B2599(42)"
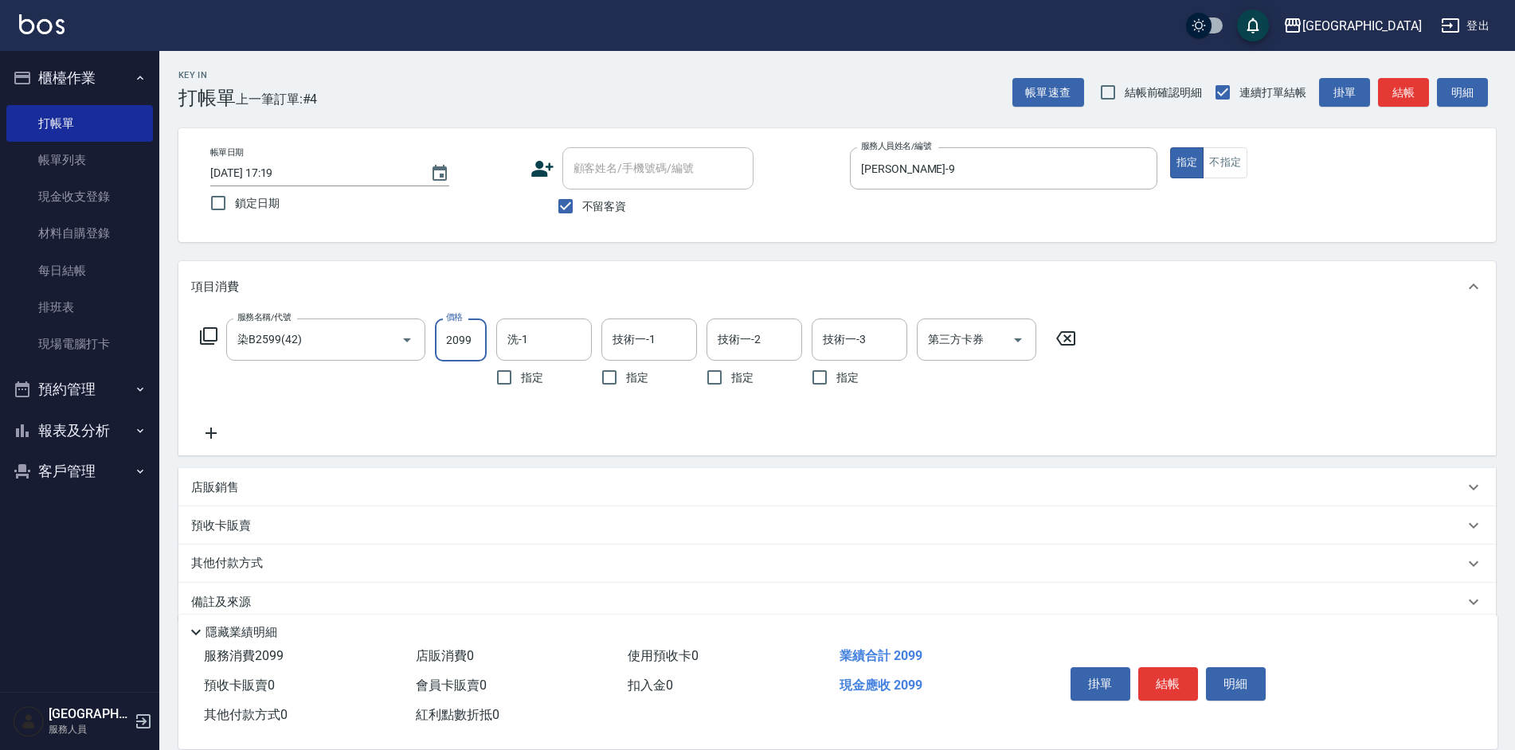
type input "2099"
type input "[PERSON_NAME]-35"
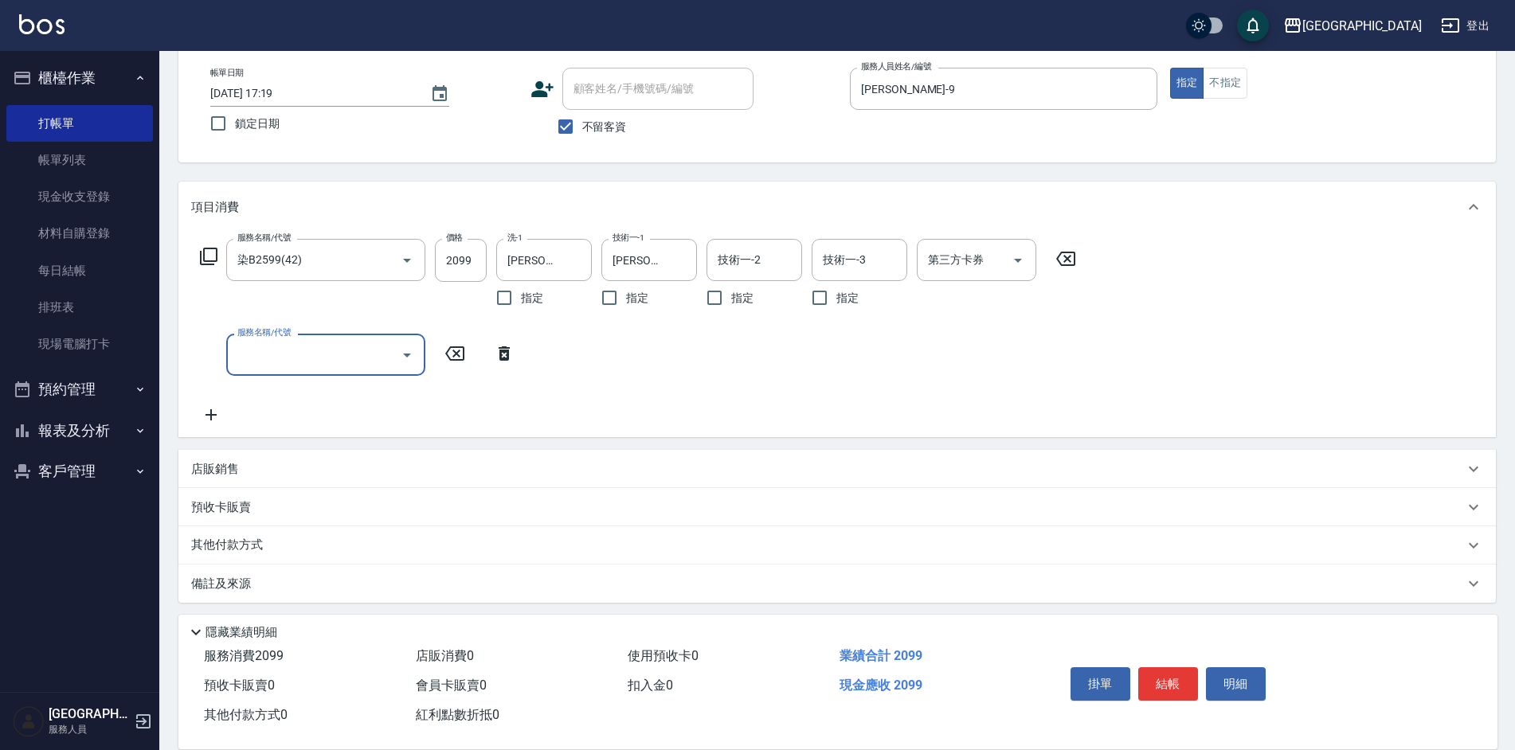
scroll to position [85, 0]
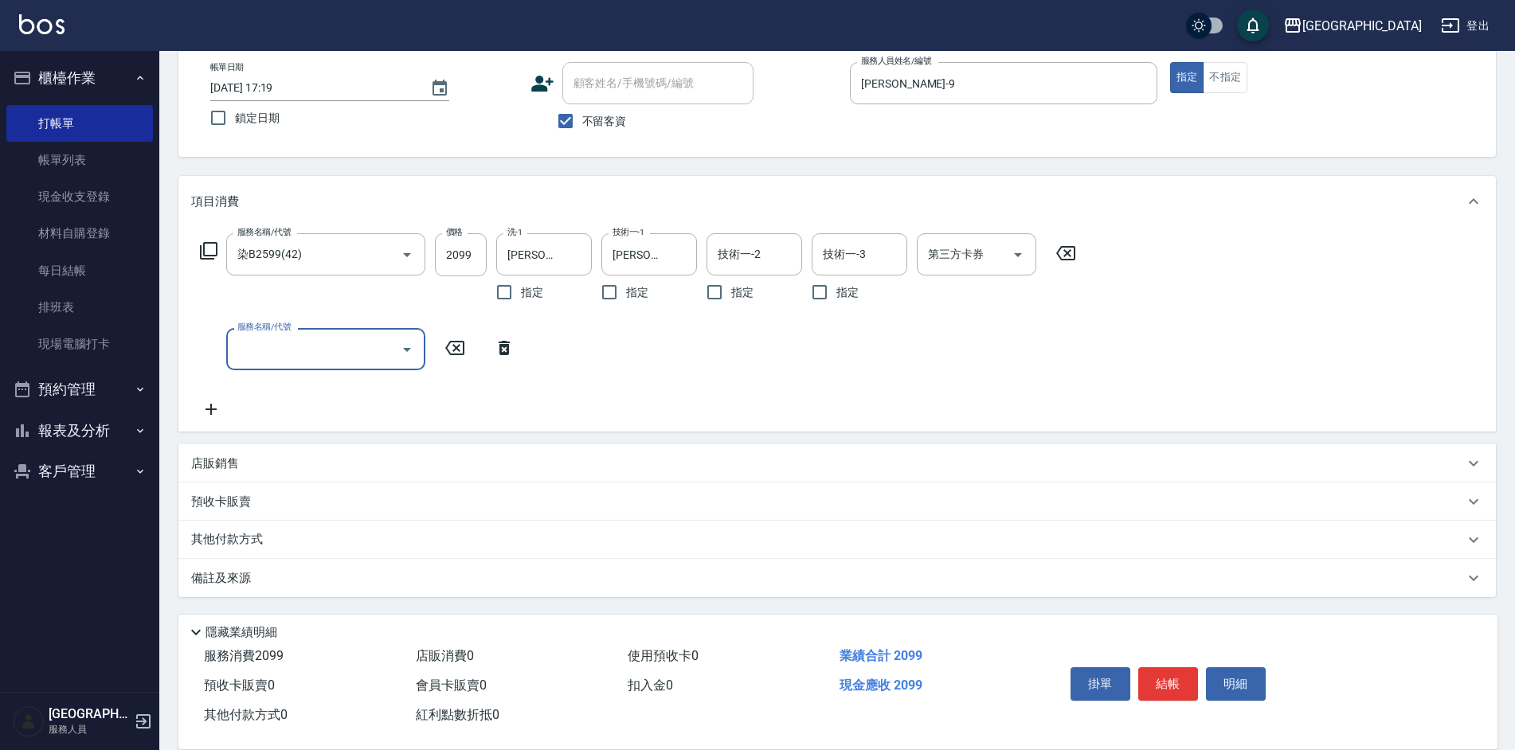
drag, startPoint x: 232, startPoint y: 539, endPoint x: 240, endPoint y: 533, distance: 10.2
click at [232, 539] on p "其他付款方式" at bounding box center [231, 540] width 80 height 18
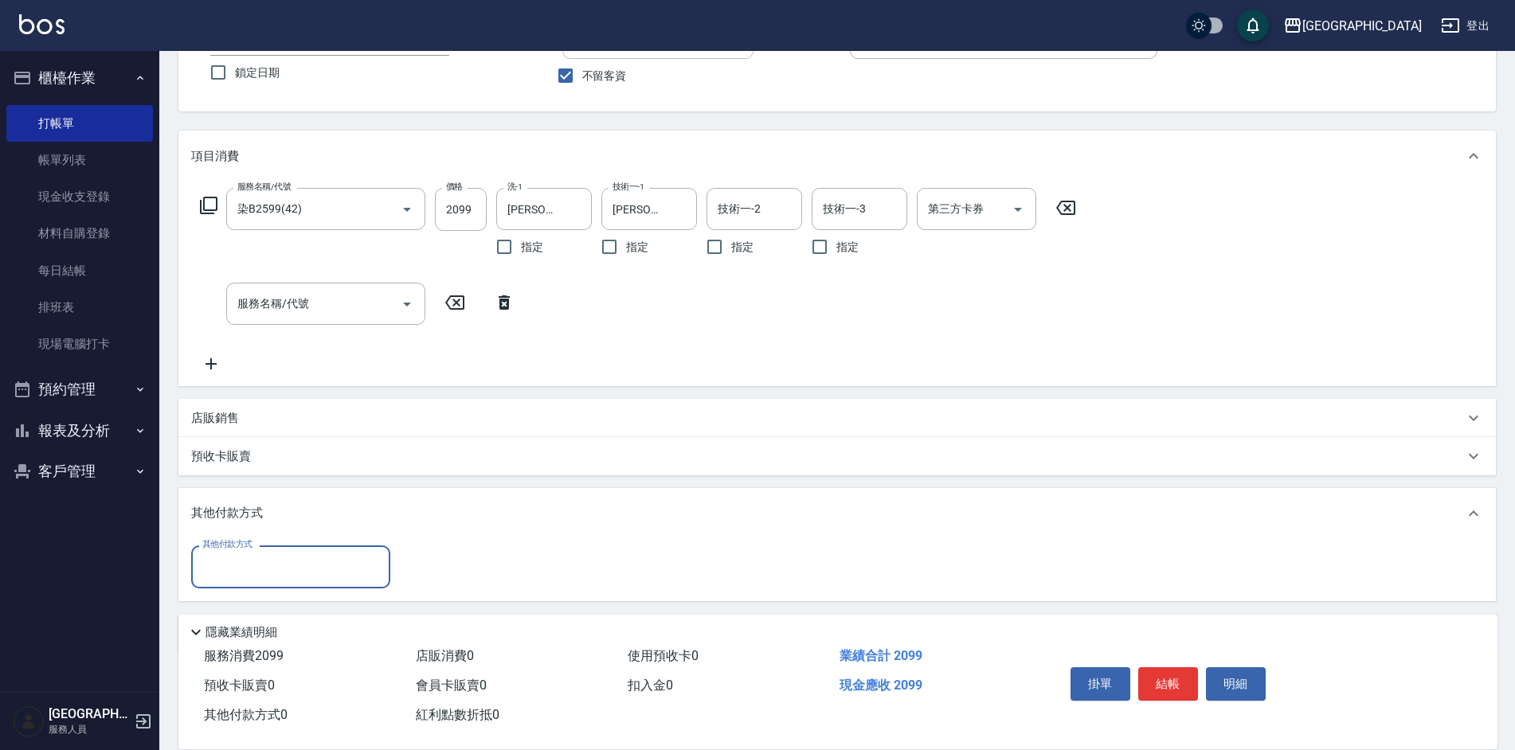
scroll to position [186, 0]
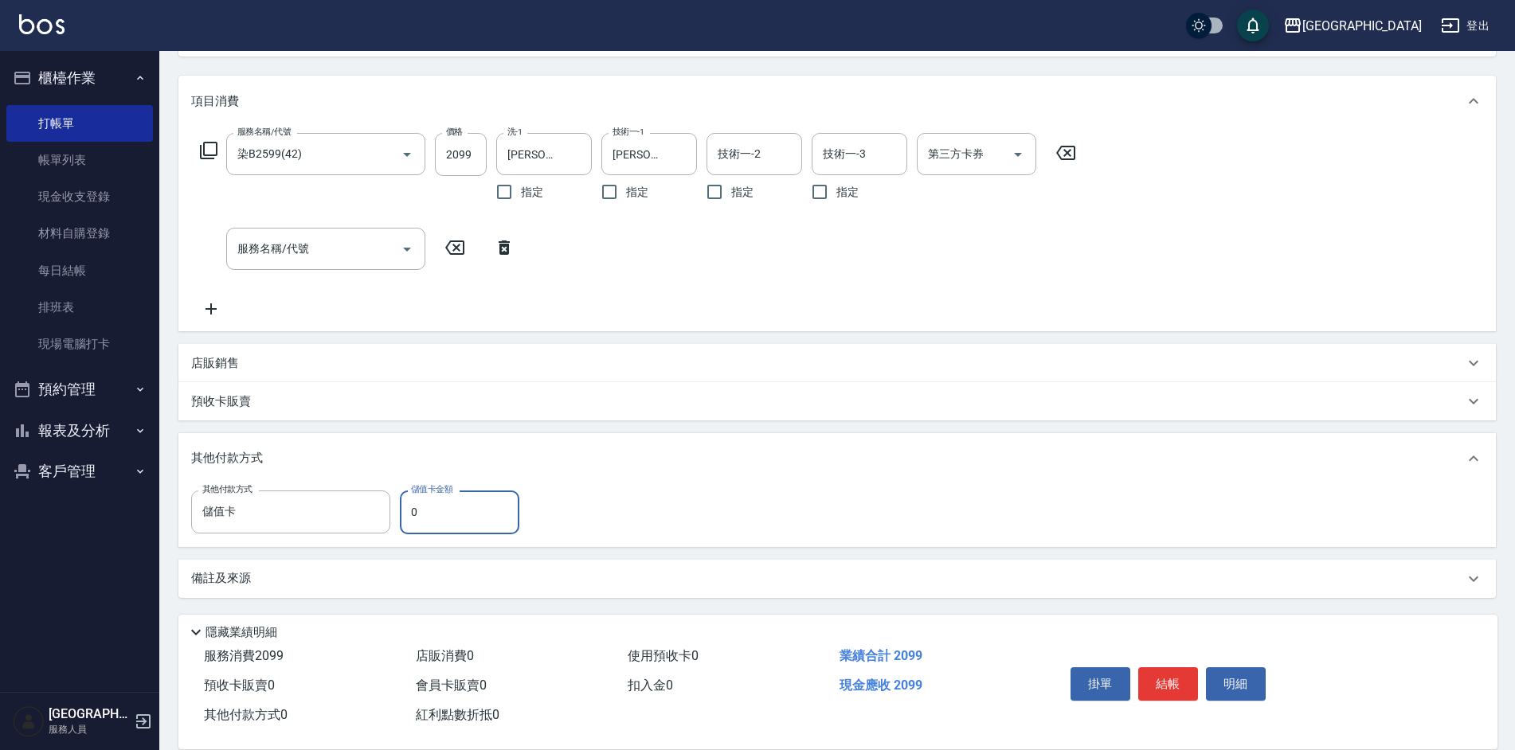
type input "儲值卡"
type input "99"
type input "[DATE] 17:20"
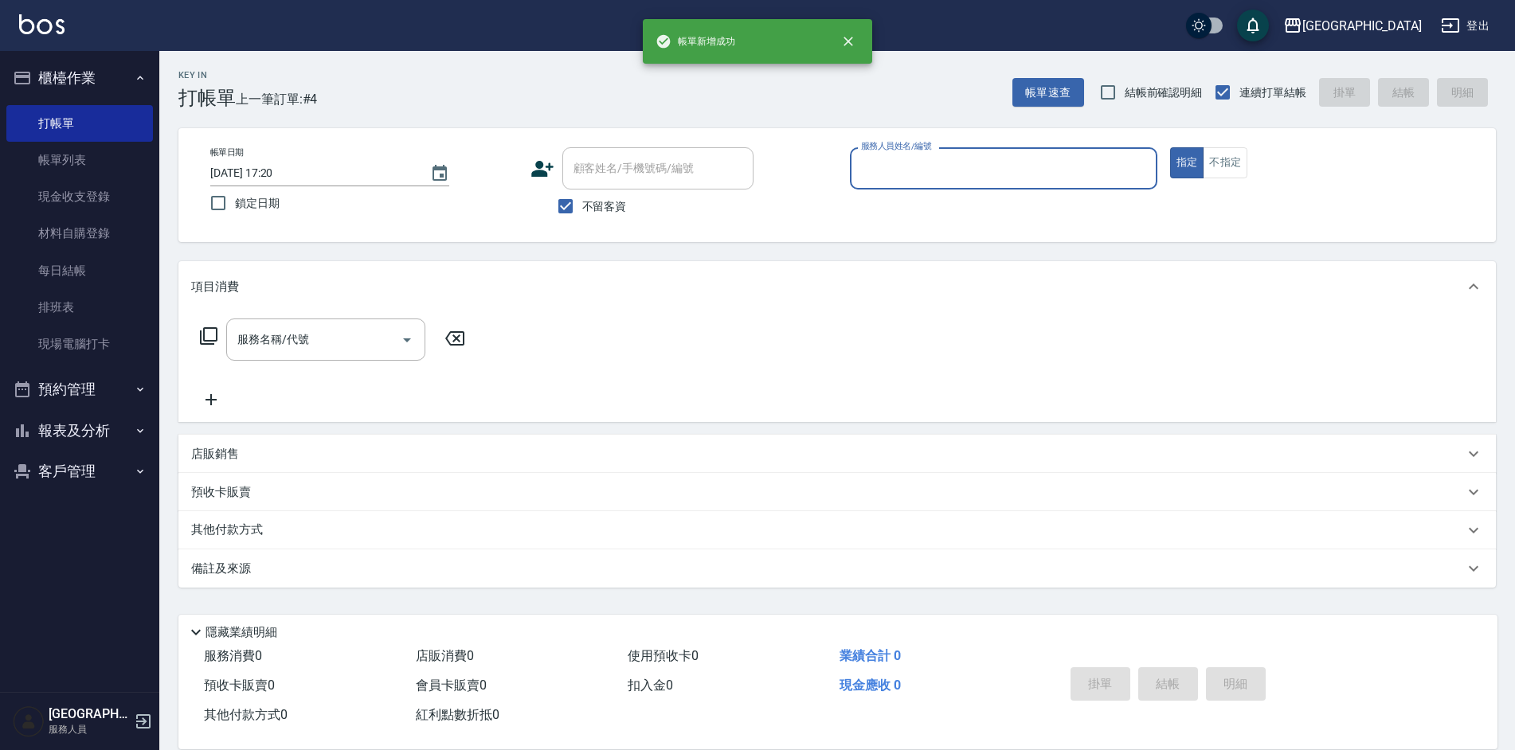
scroll to position [0, 0]
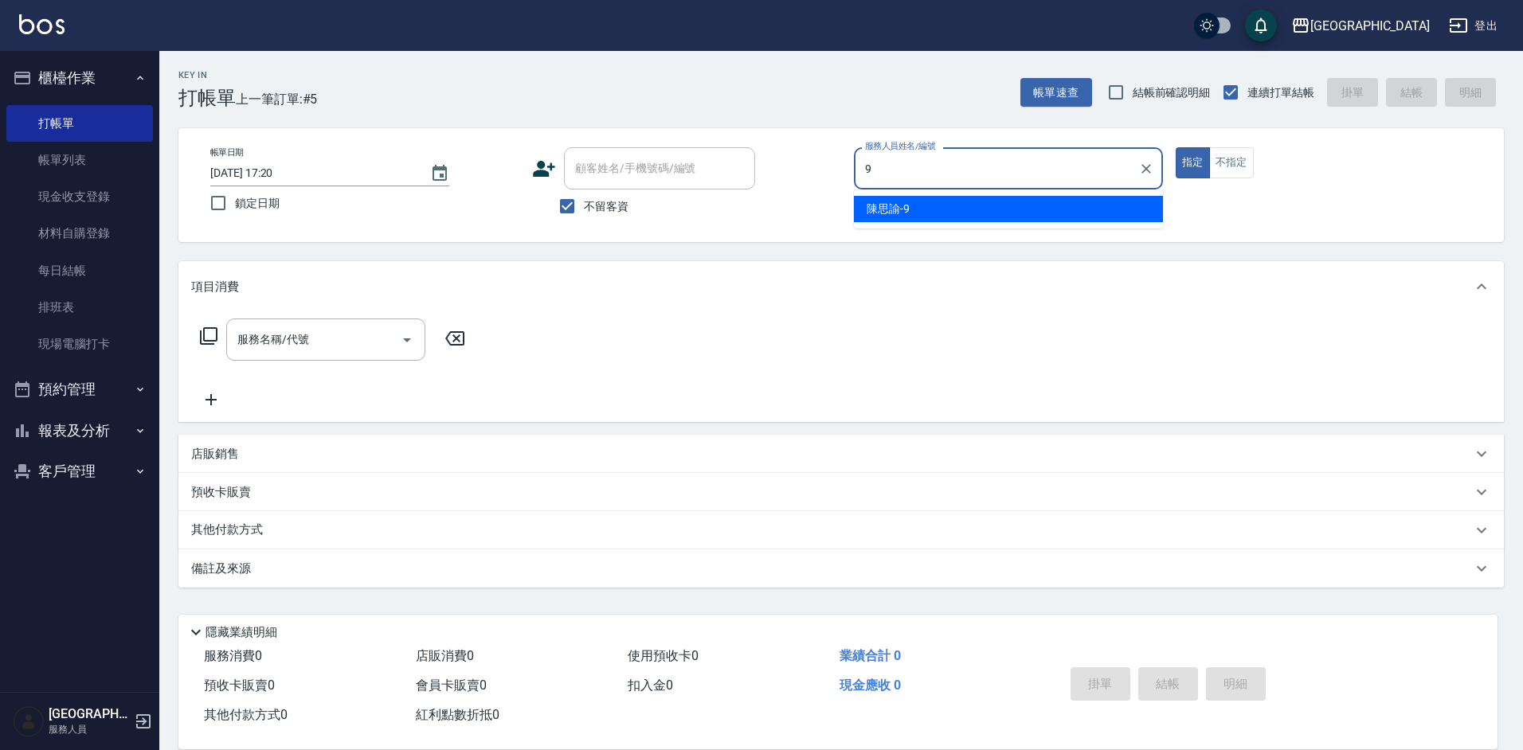
type input "[PERSON_NAME]-9"
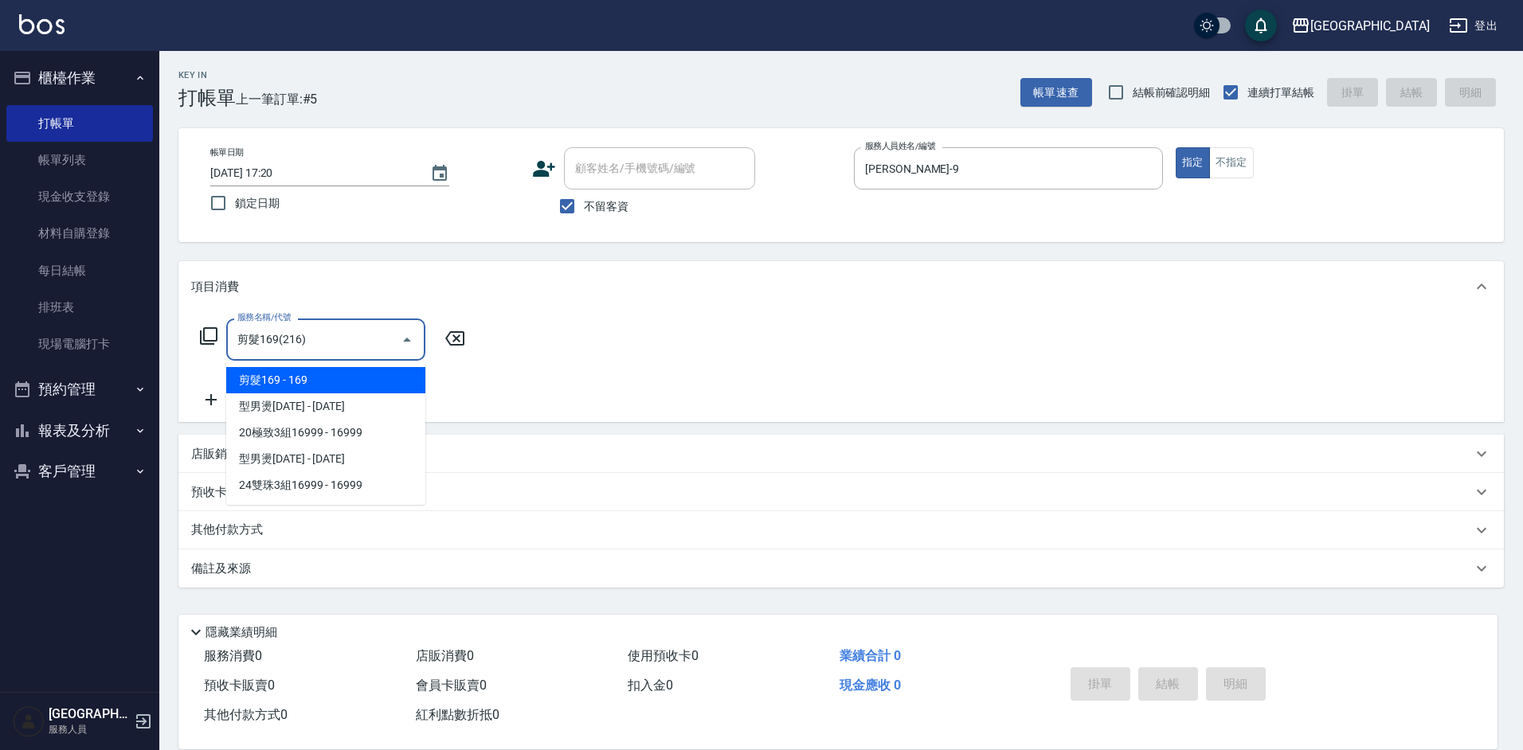
type input "剪髮169(216)"
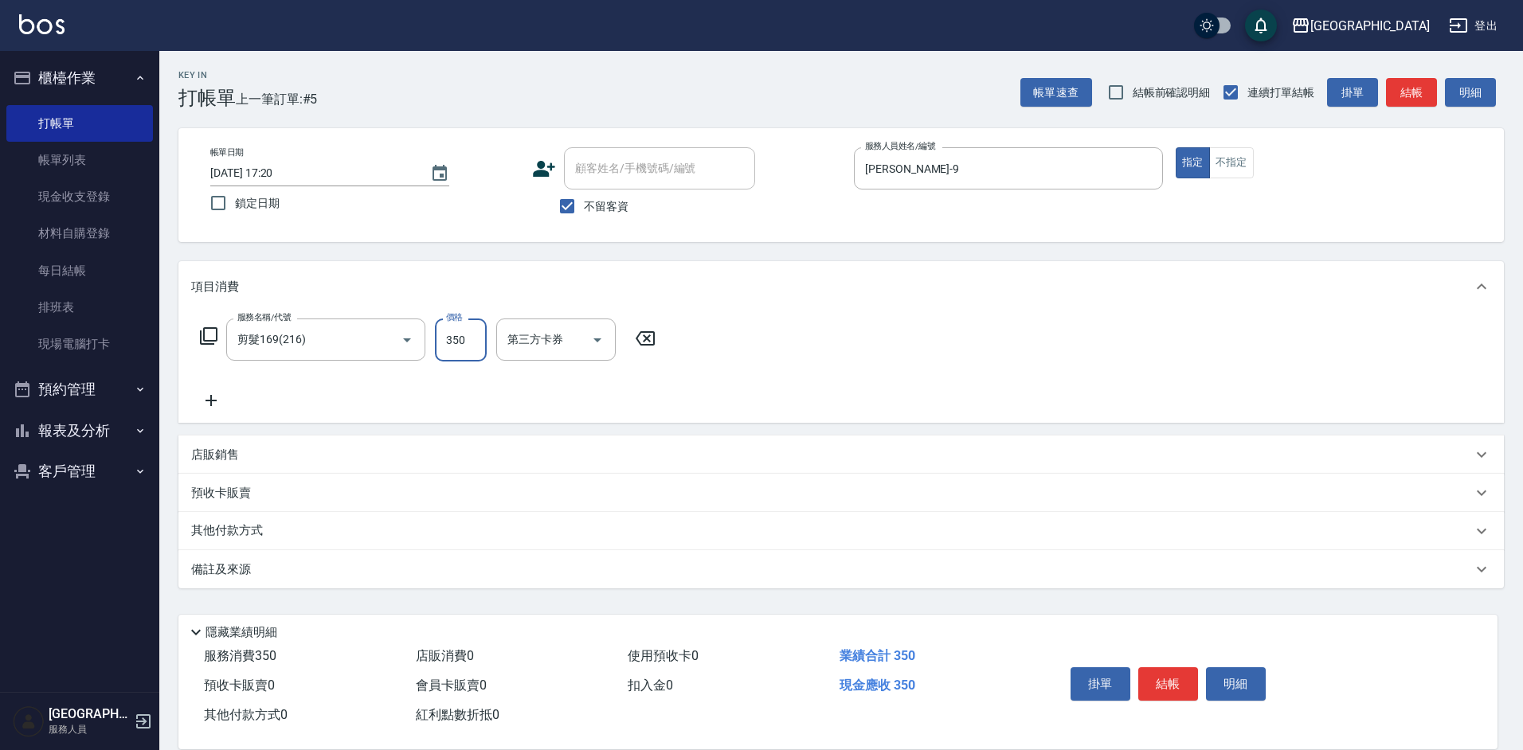
type input "350"
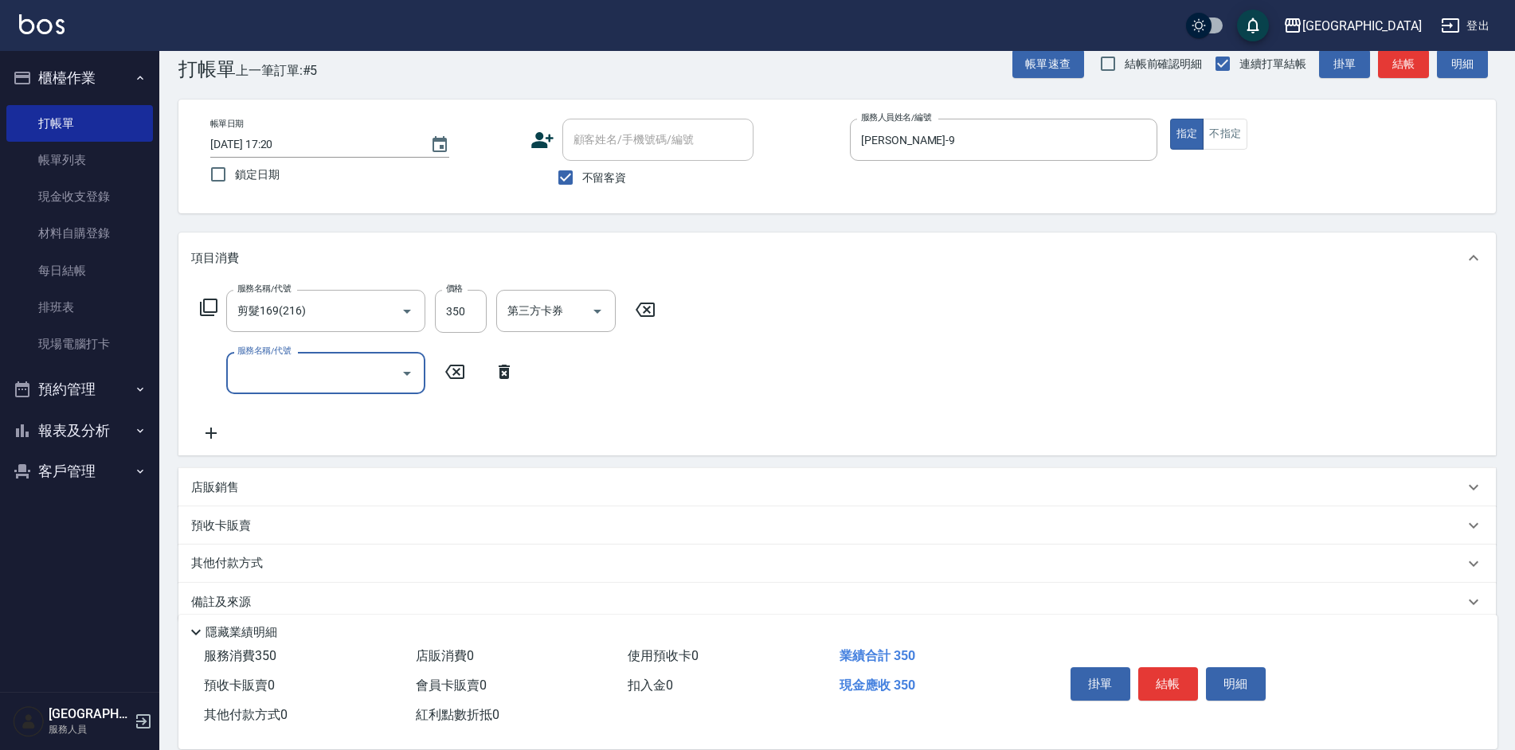
scroll to position [53, 0]
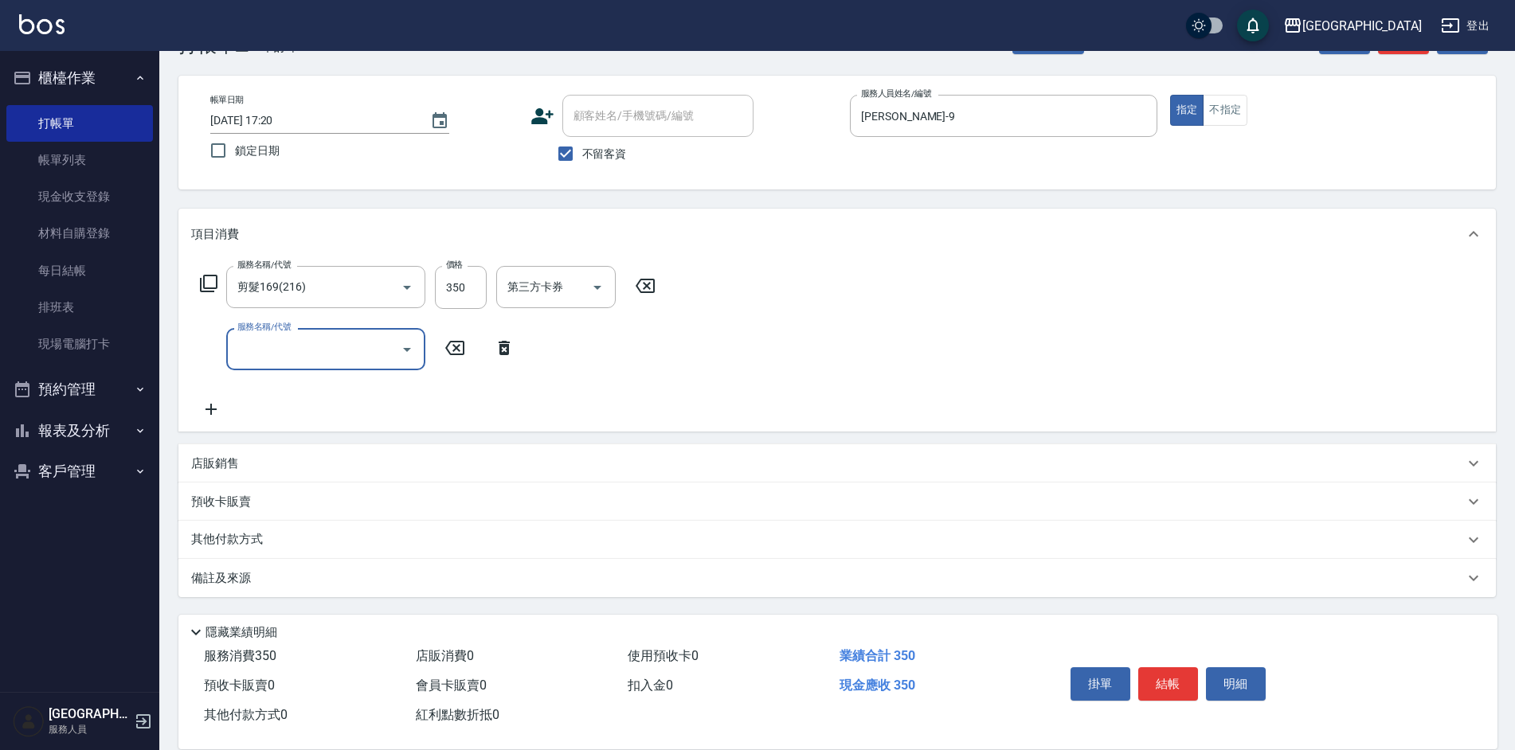
click at [242, 539] on p "其他付款方式" at bounding box center [231, 540] width 80 height 18
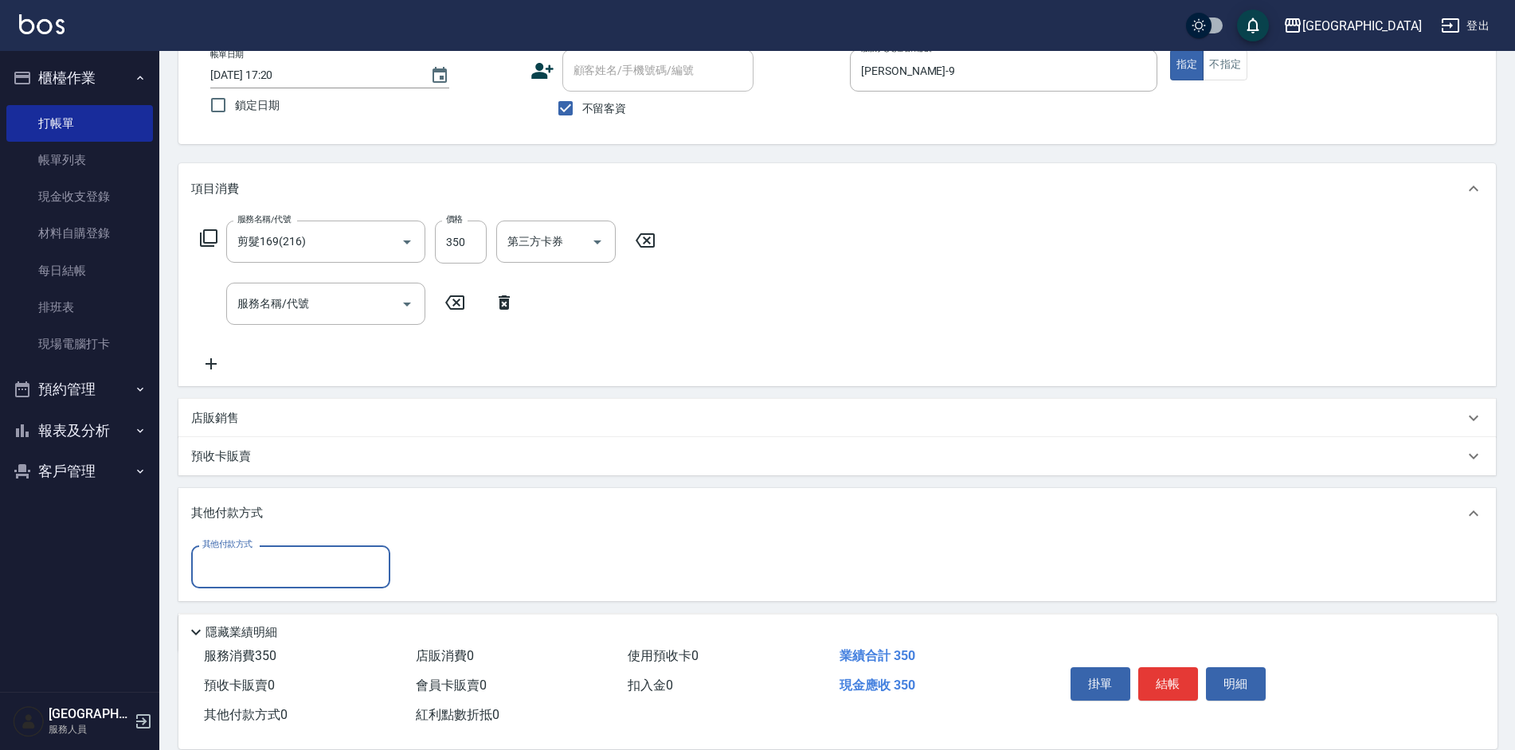
scroll to position [153, 0]
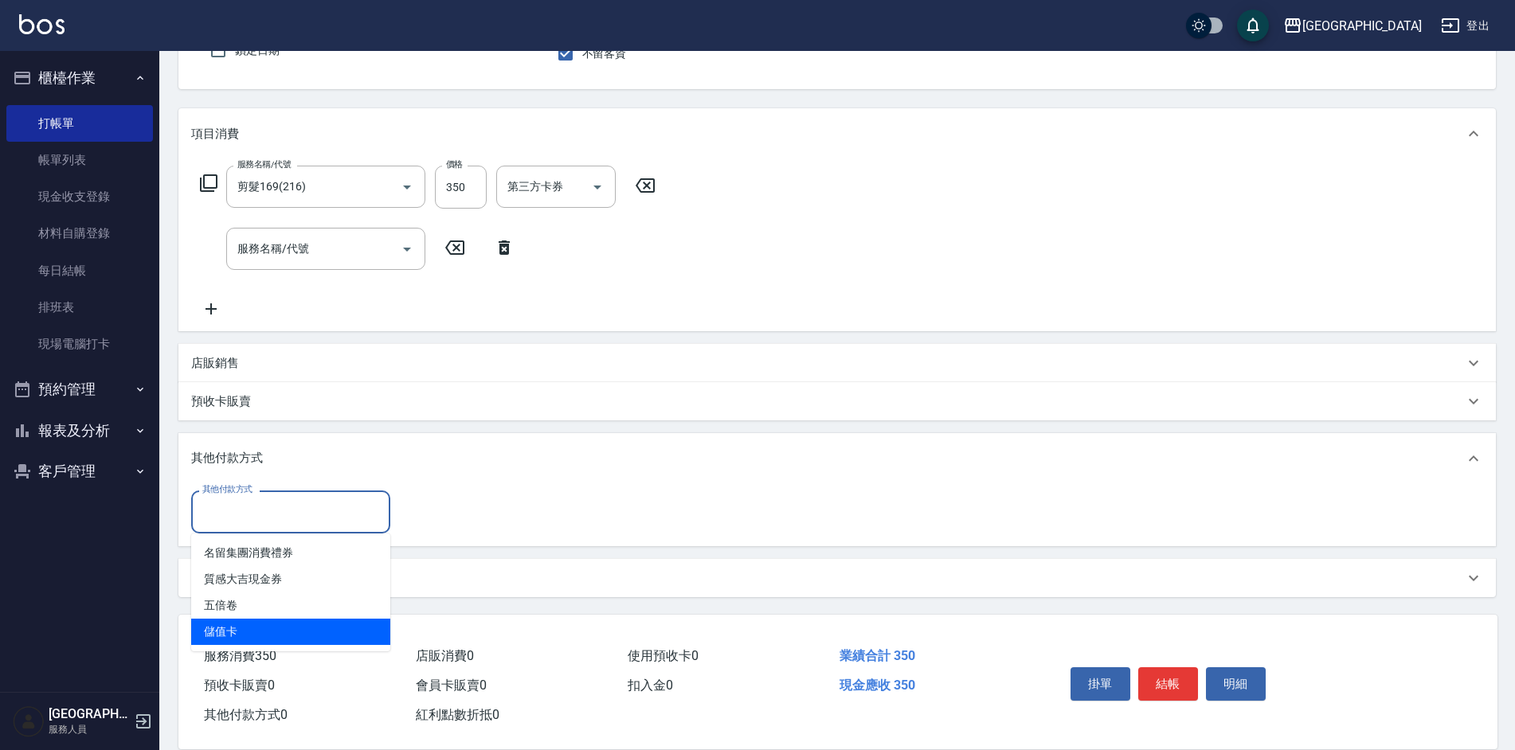
type input "儲值卡"
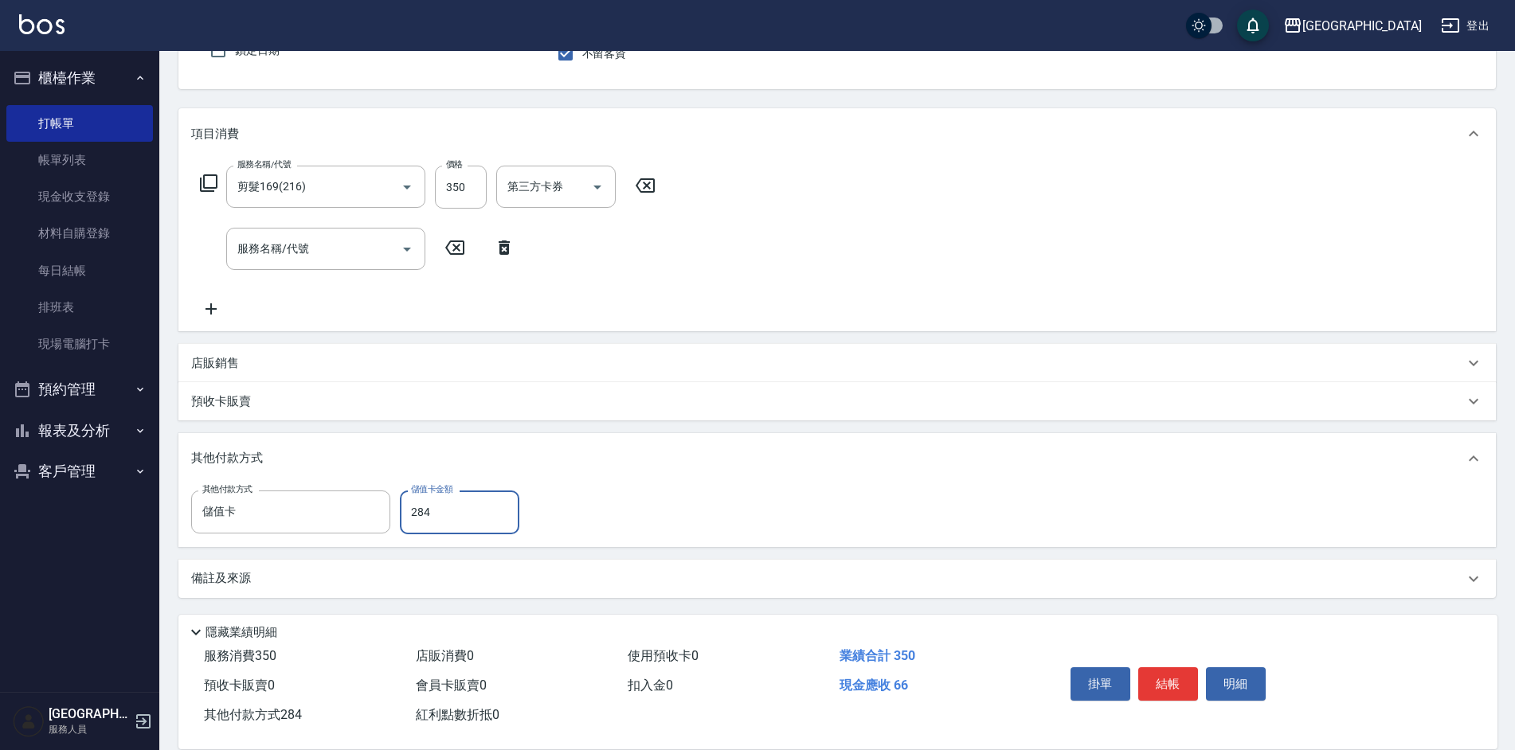
type input "284"
type input "[DATE] 17:21"
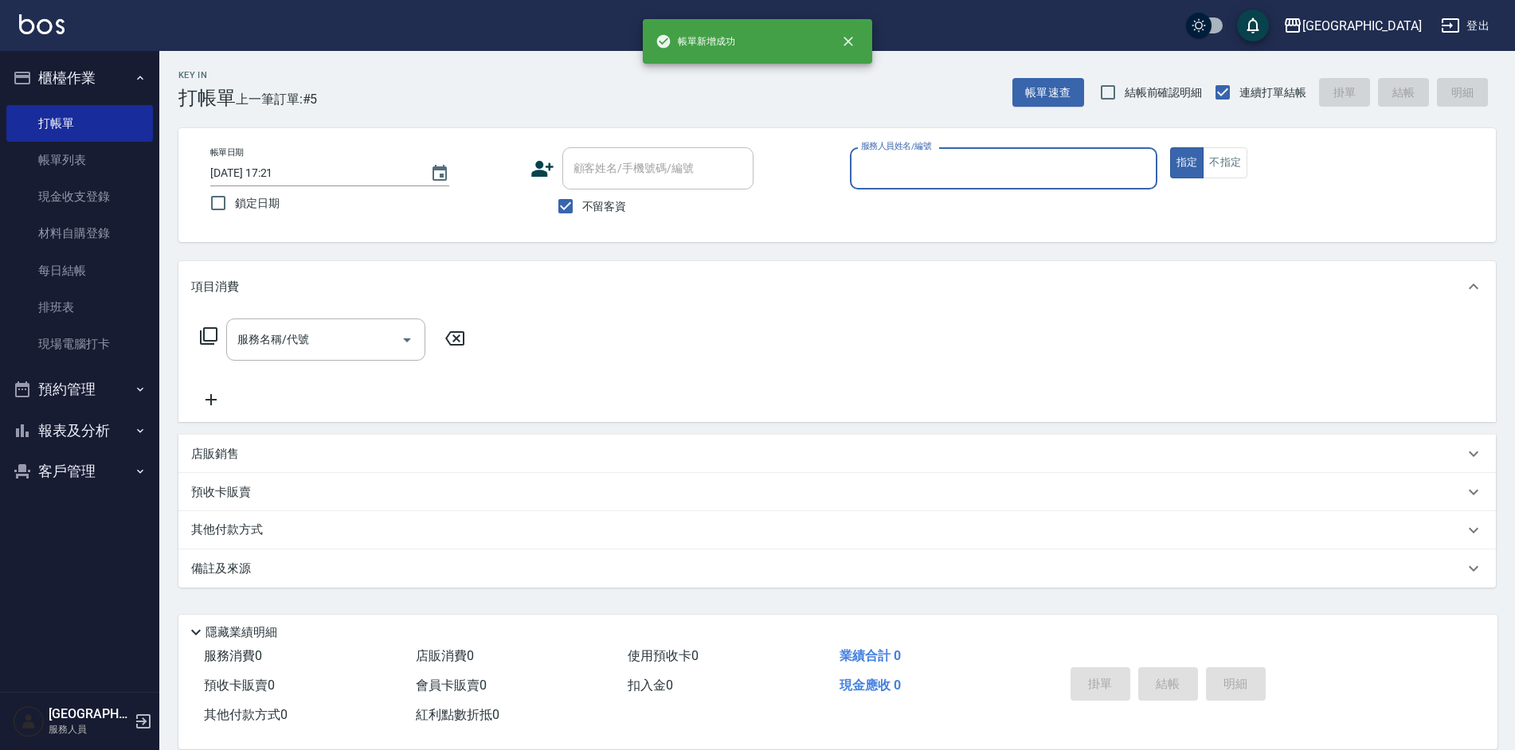
scroll to position [0, 0]
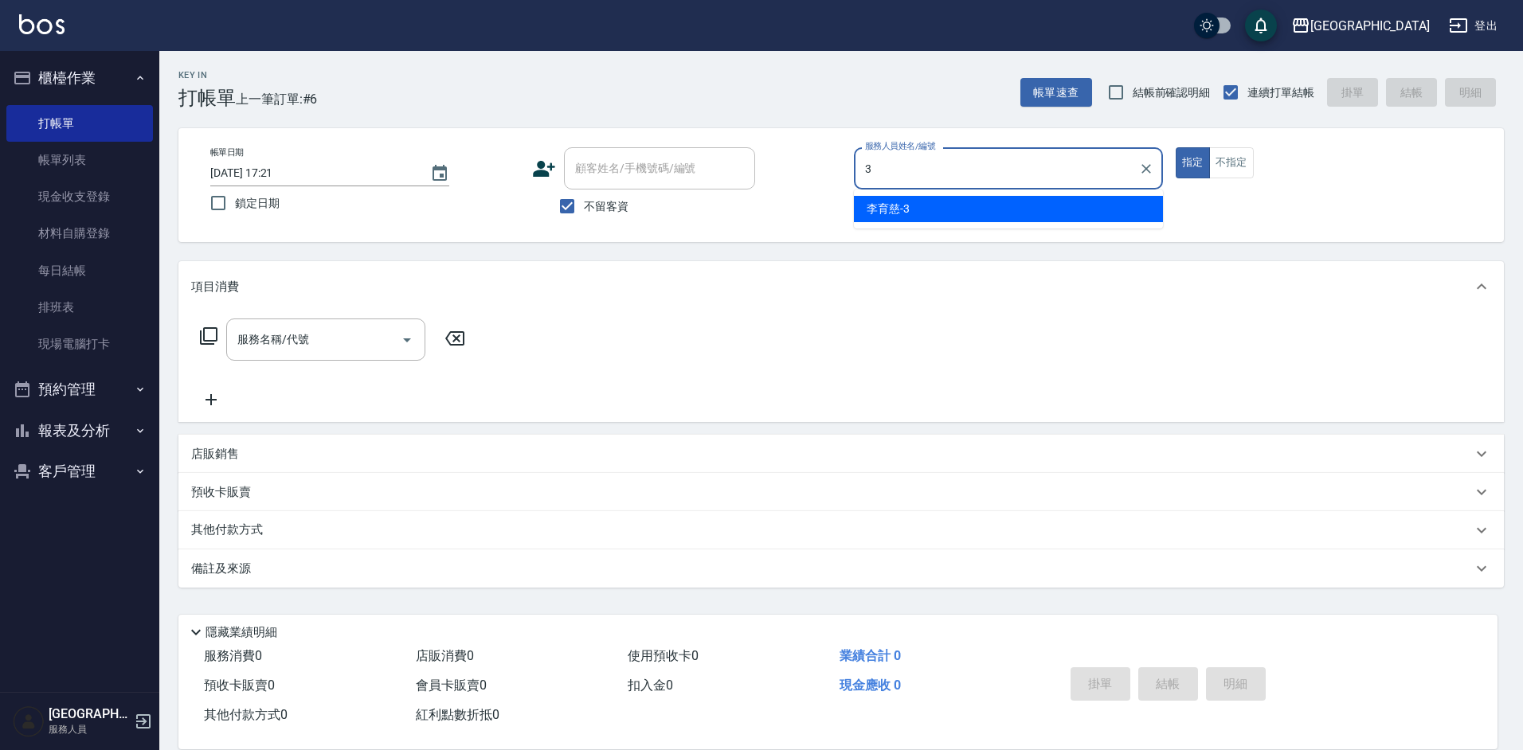
type input "[PERSON_NAME]-3"
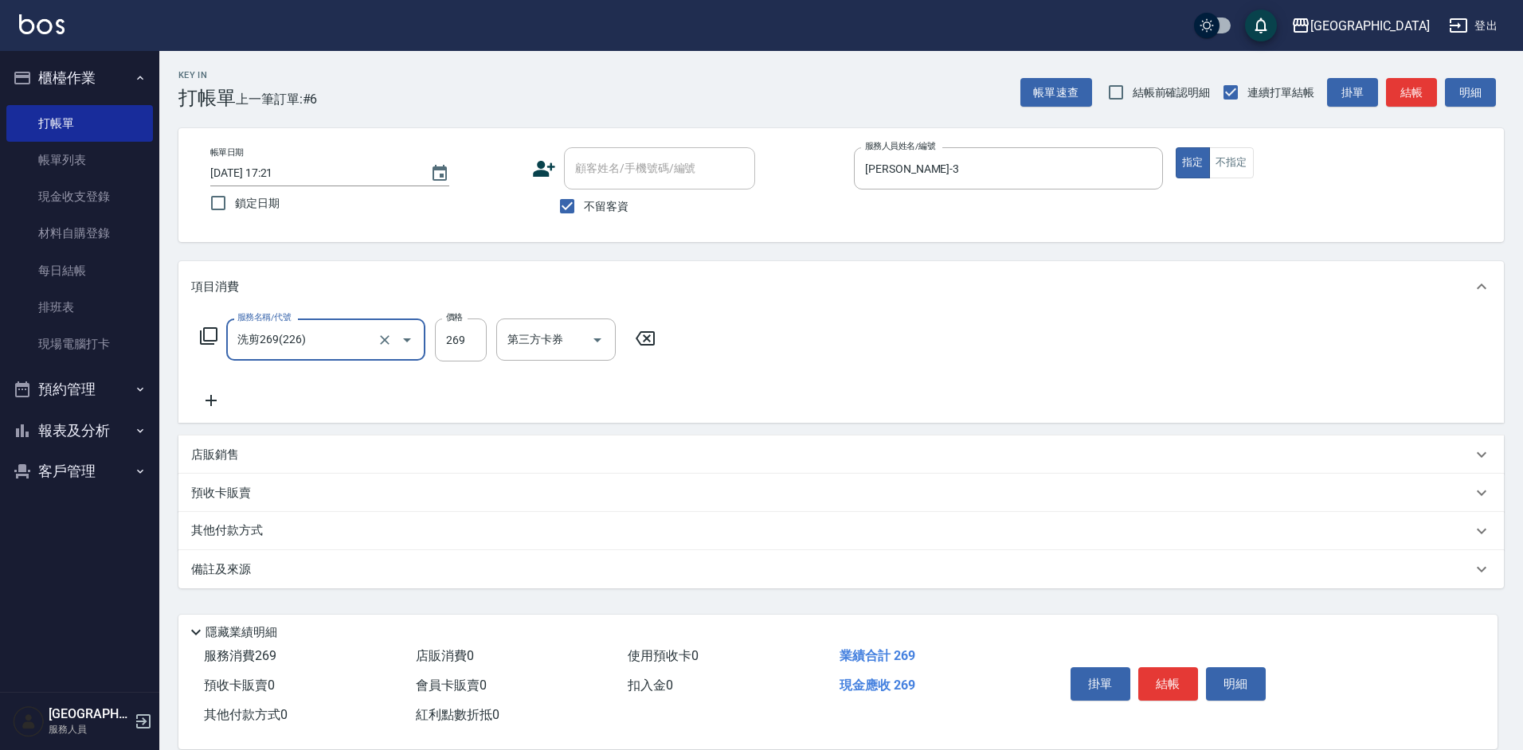
type input "洗剪269(226)"
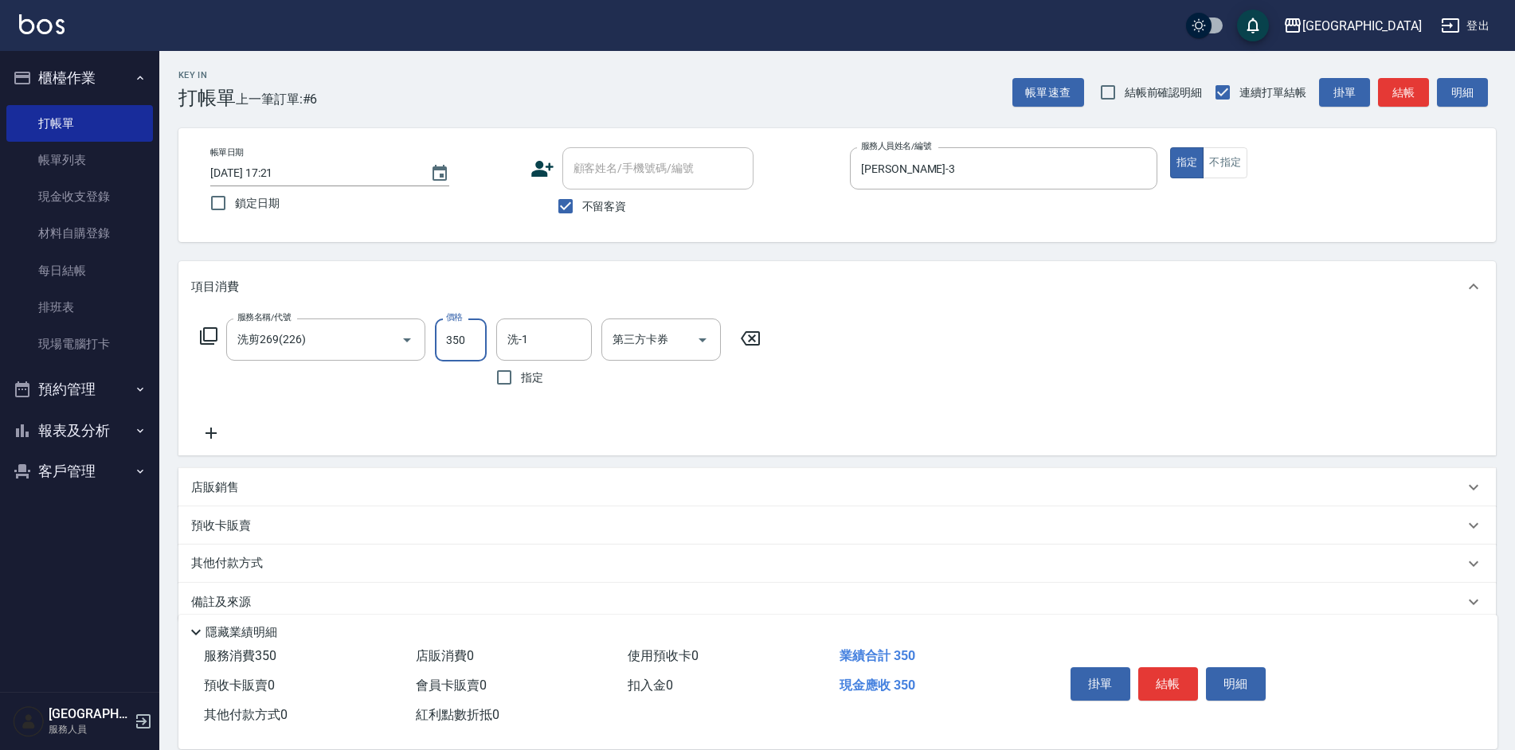
type input "350"
type input "[PERSON_NAME]-3"
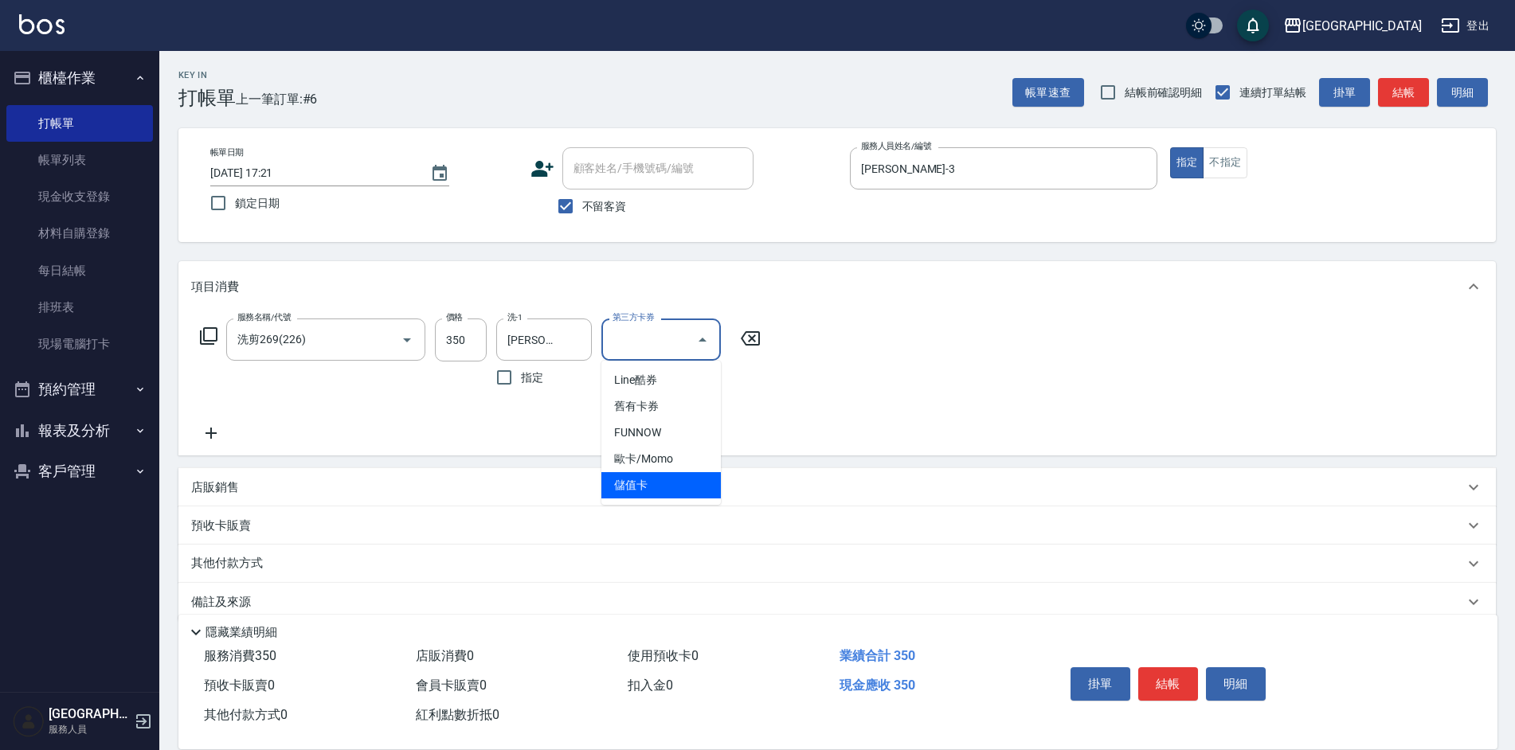
type input "儲值卡"
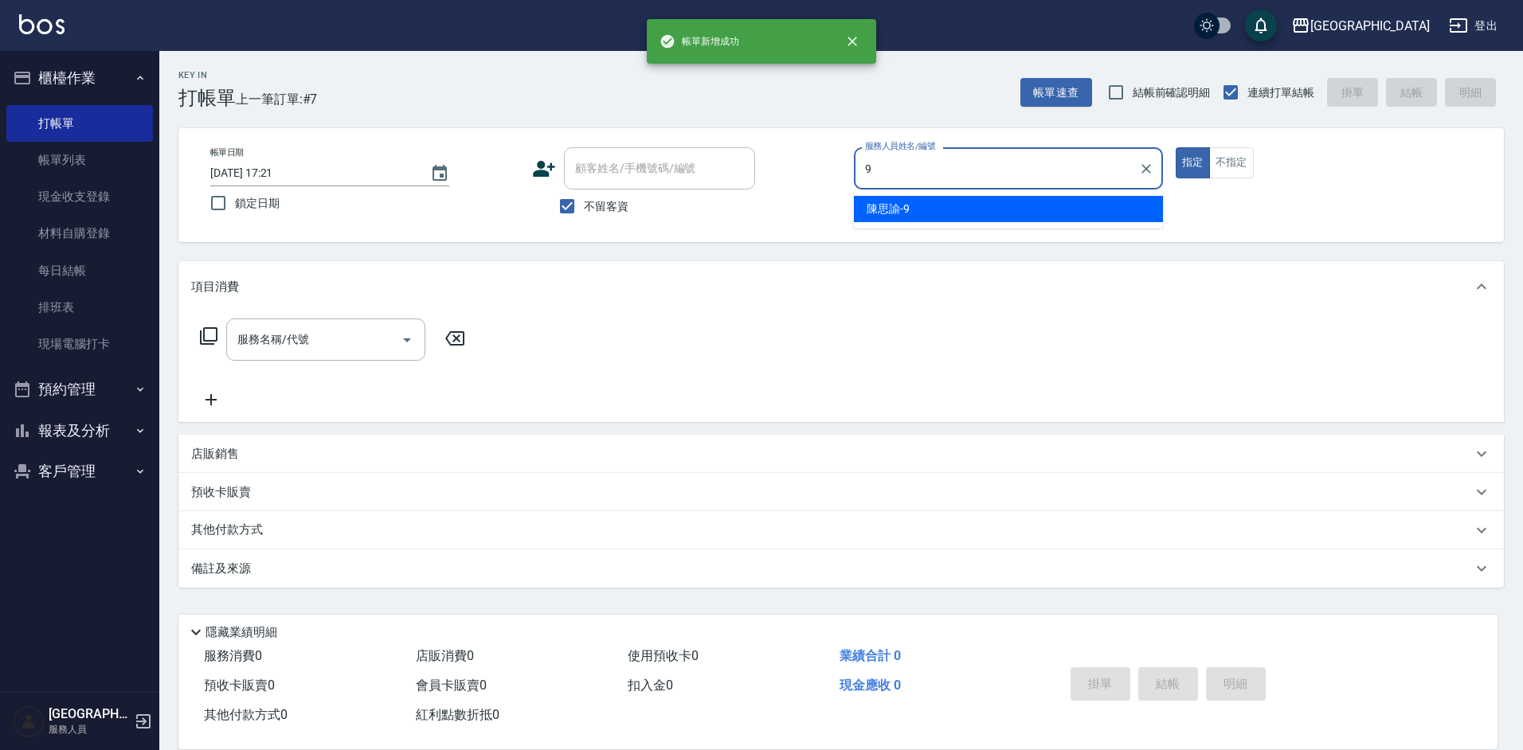
type input "[PERSON_NAME]-9"
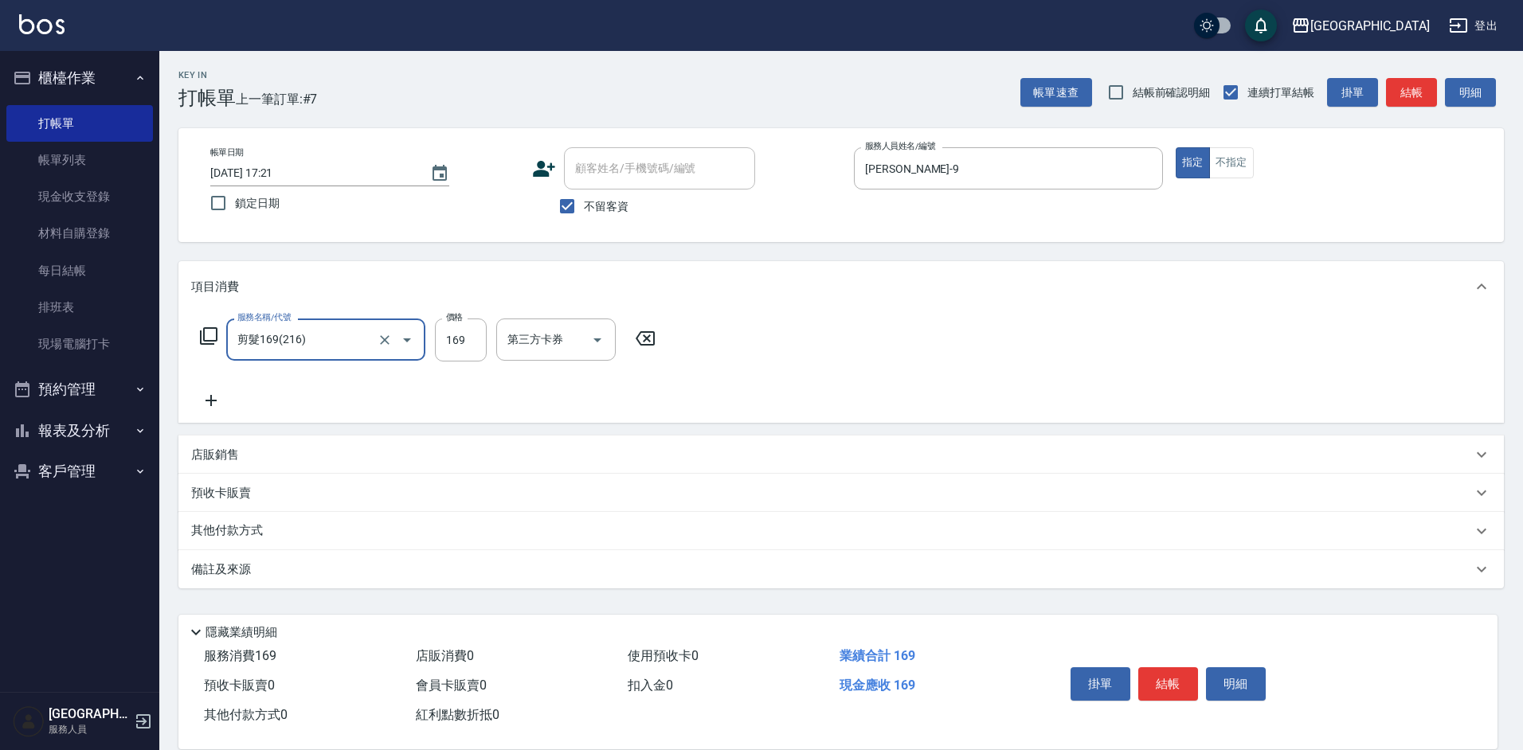
type input "剪髮169(216)"
type input "350"
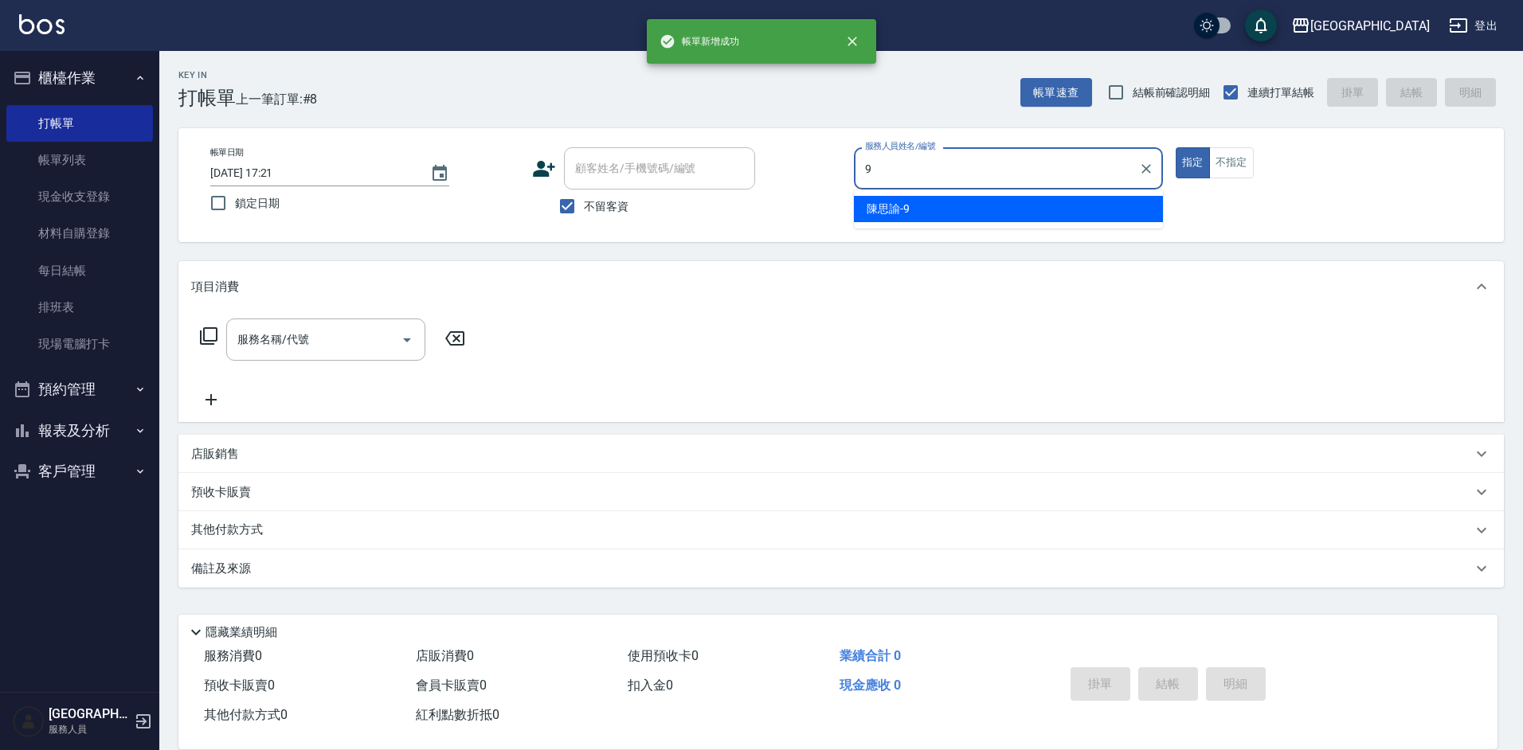
type input "[PERSON_NAME]-9"
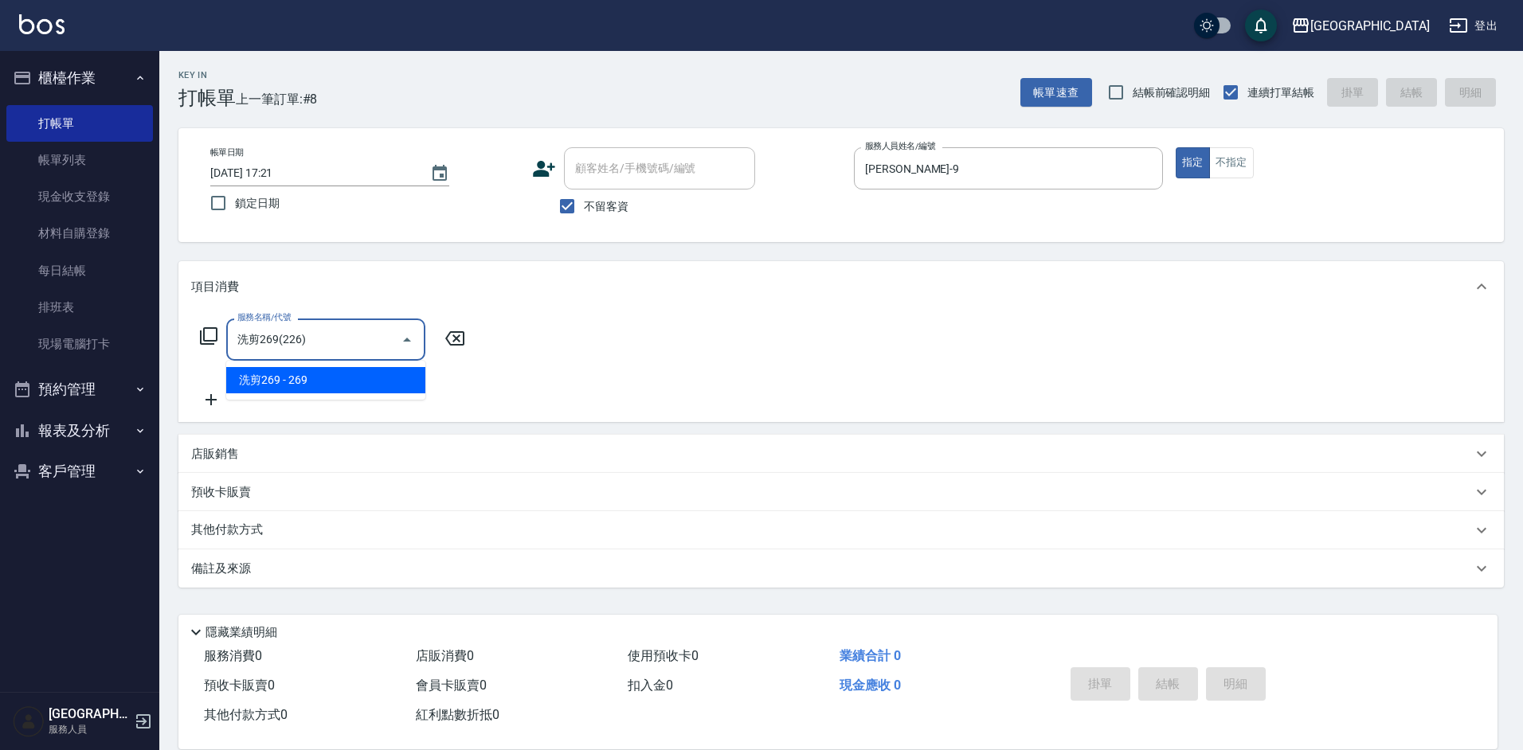
type input "洗剪269(226)"
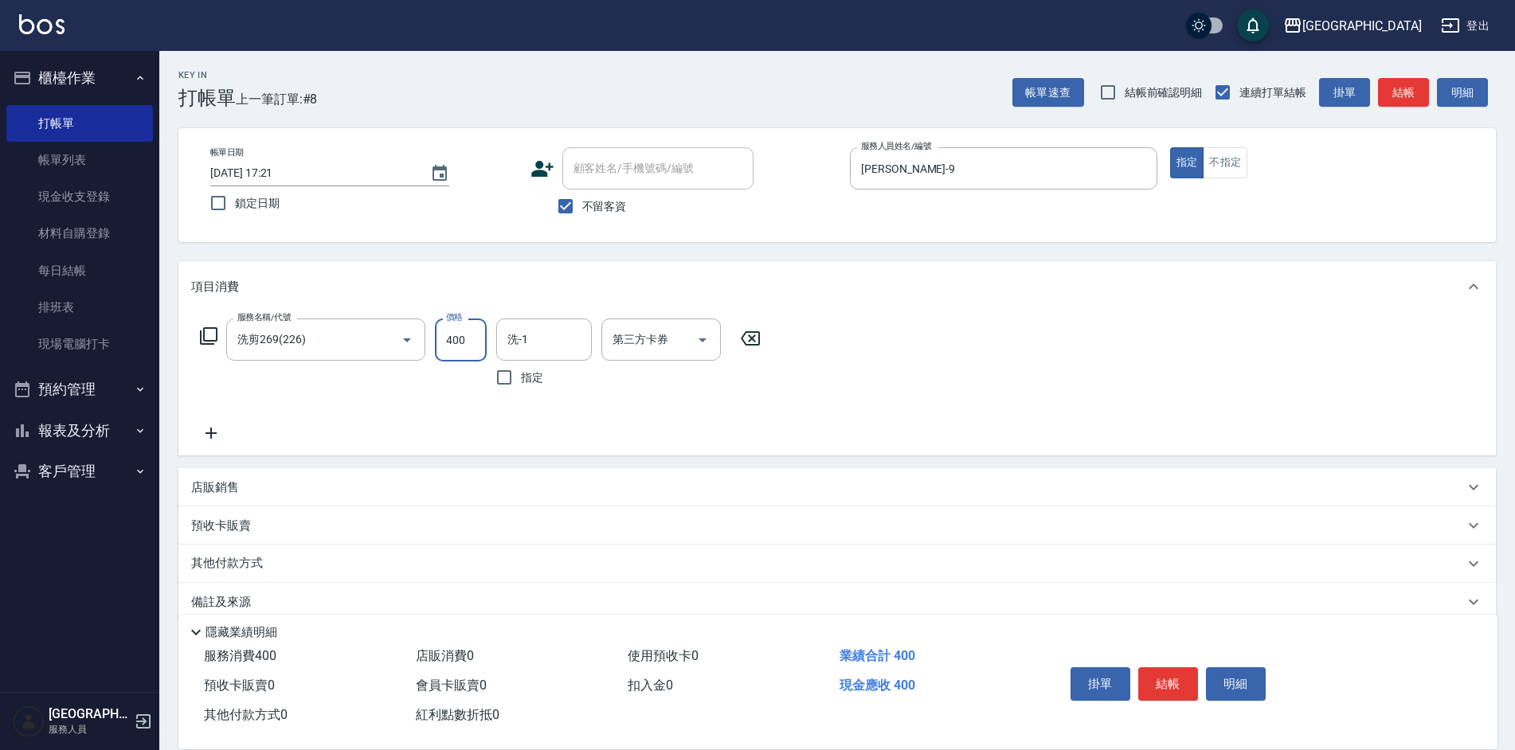
type input "400"
type input "[PERSON_NAME]-35"
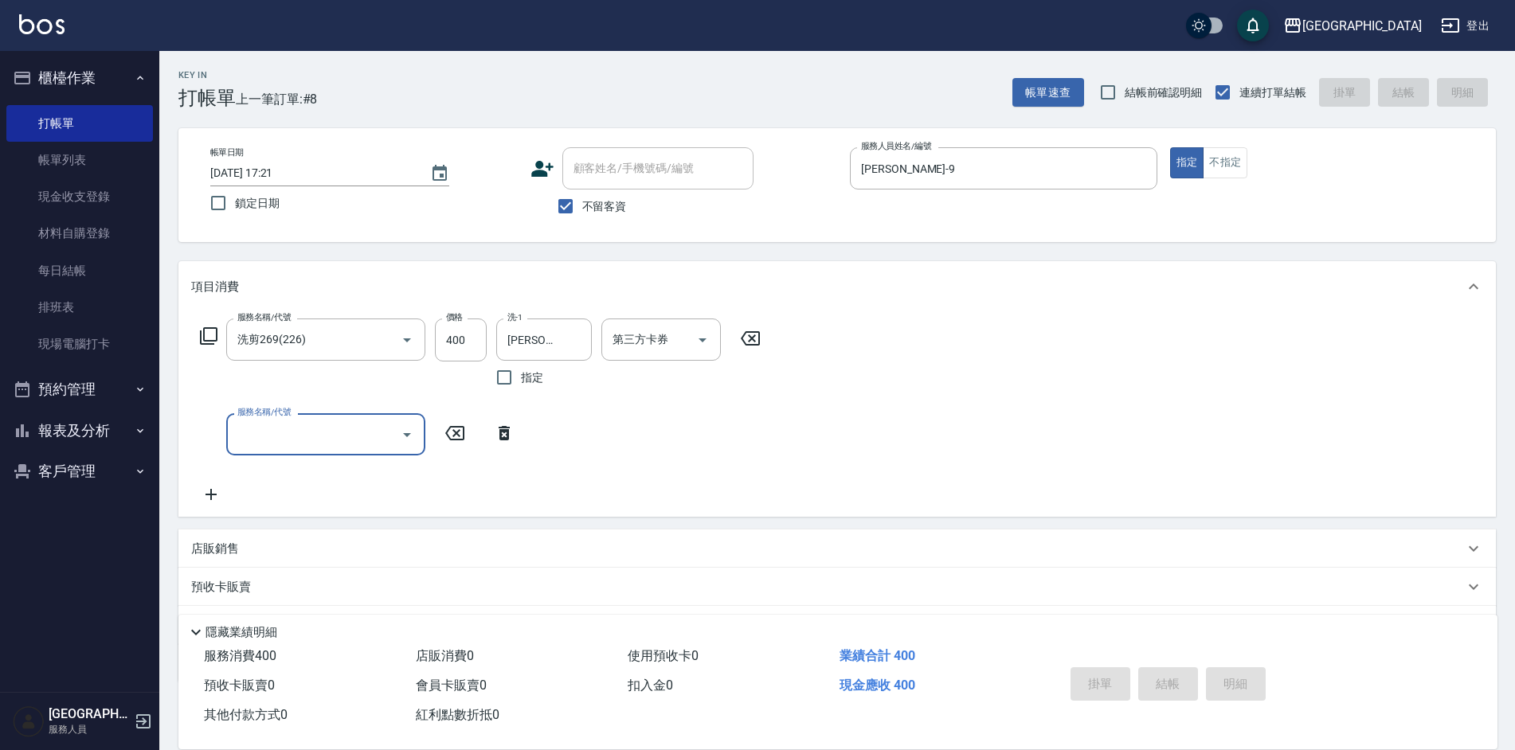
type input "[DATE] 17:22"
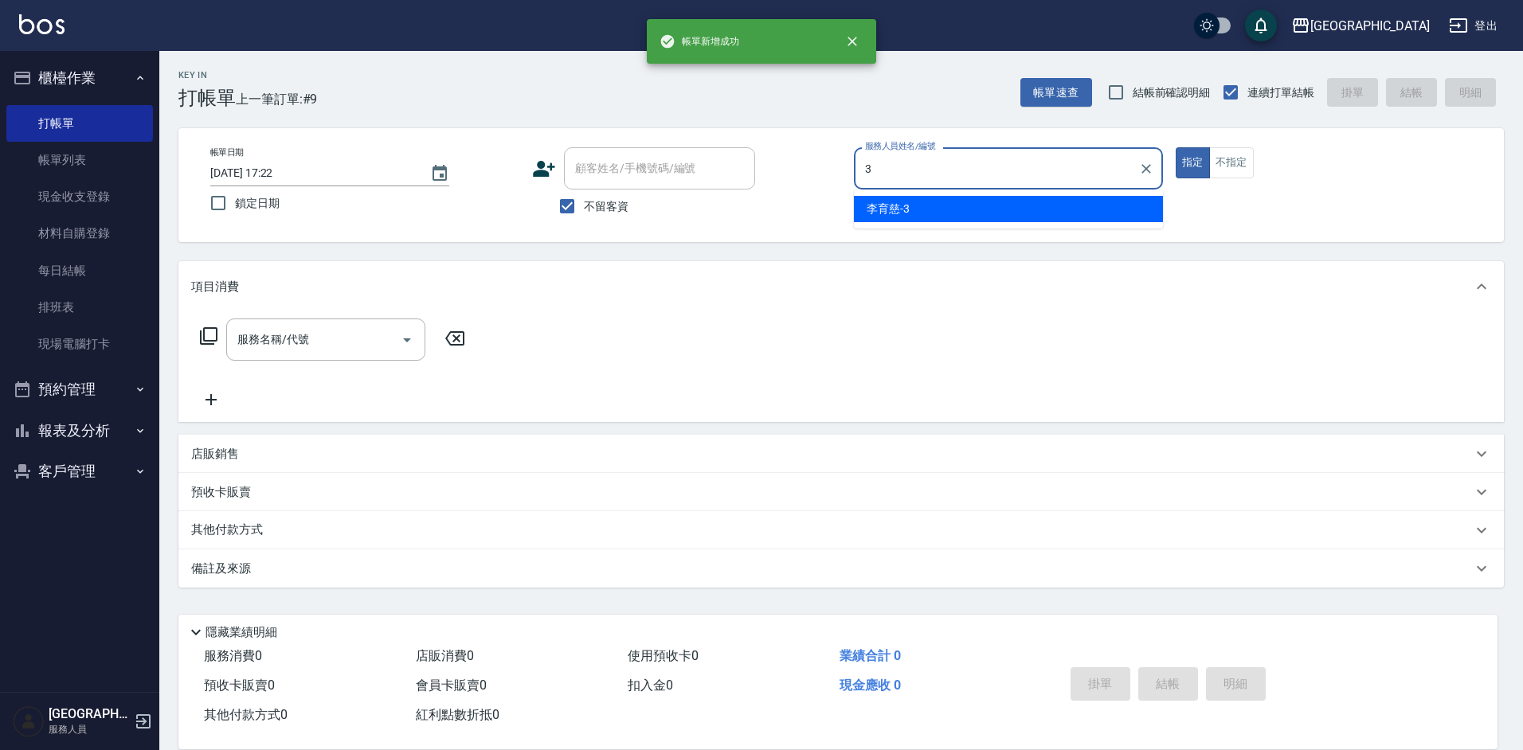
type input "[PERSON_NAME]-3"
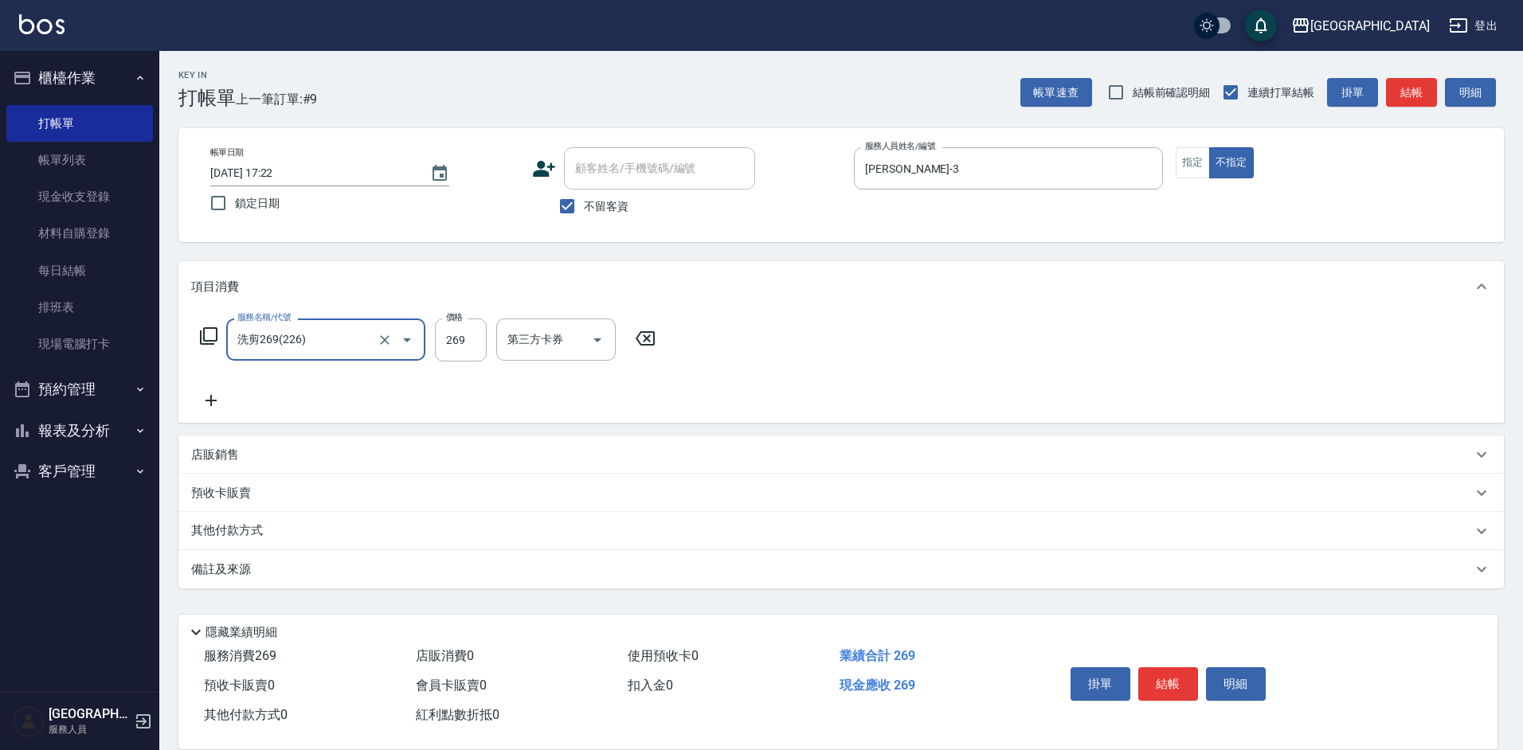
type input "洗剪269(226)"
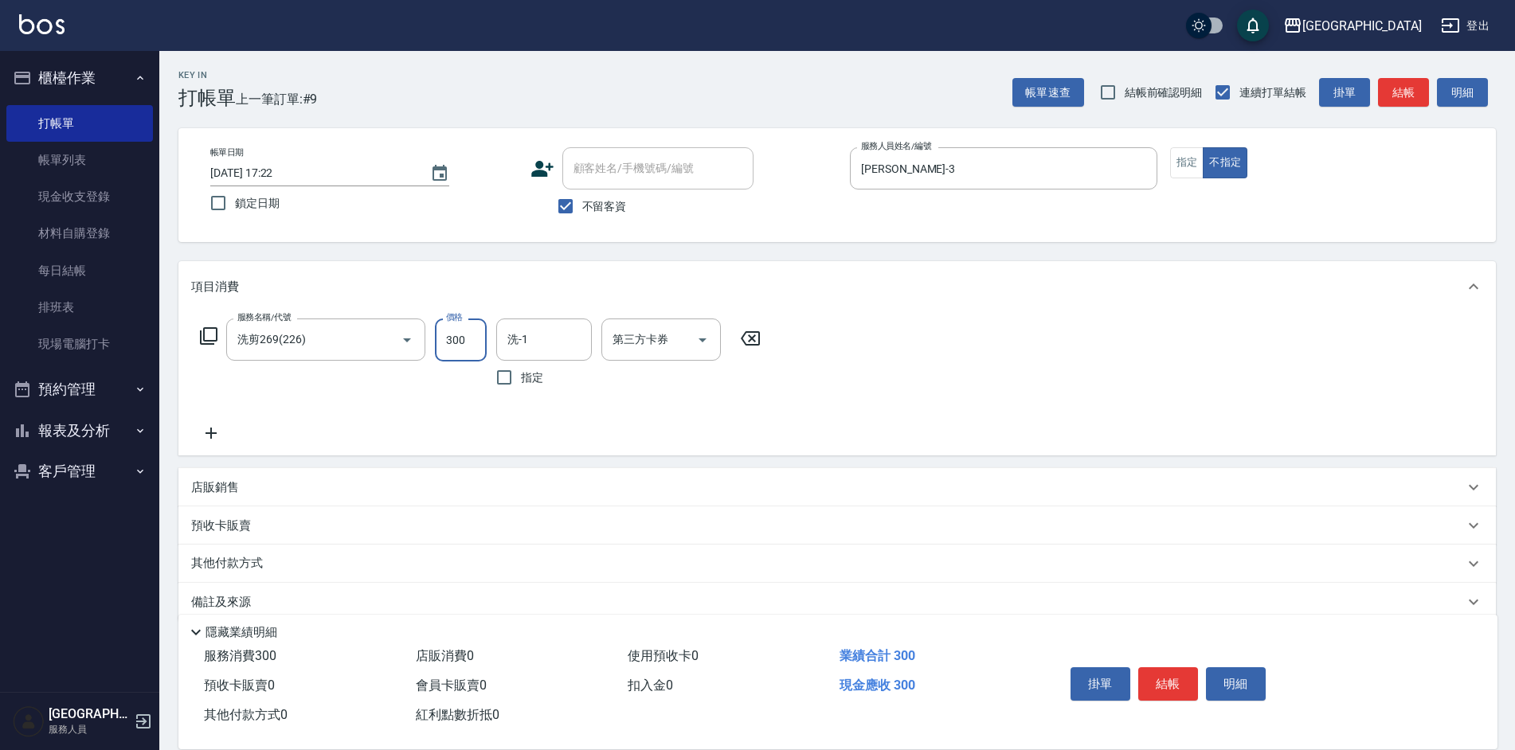
type input "300"
type input "[PERSON_NAME]-3"
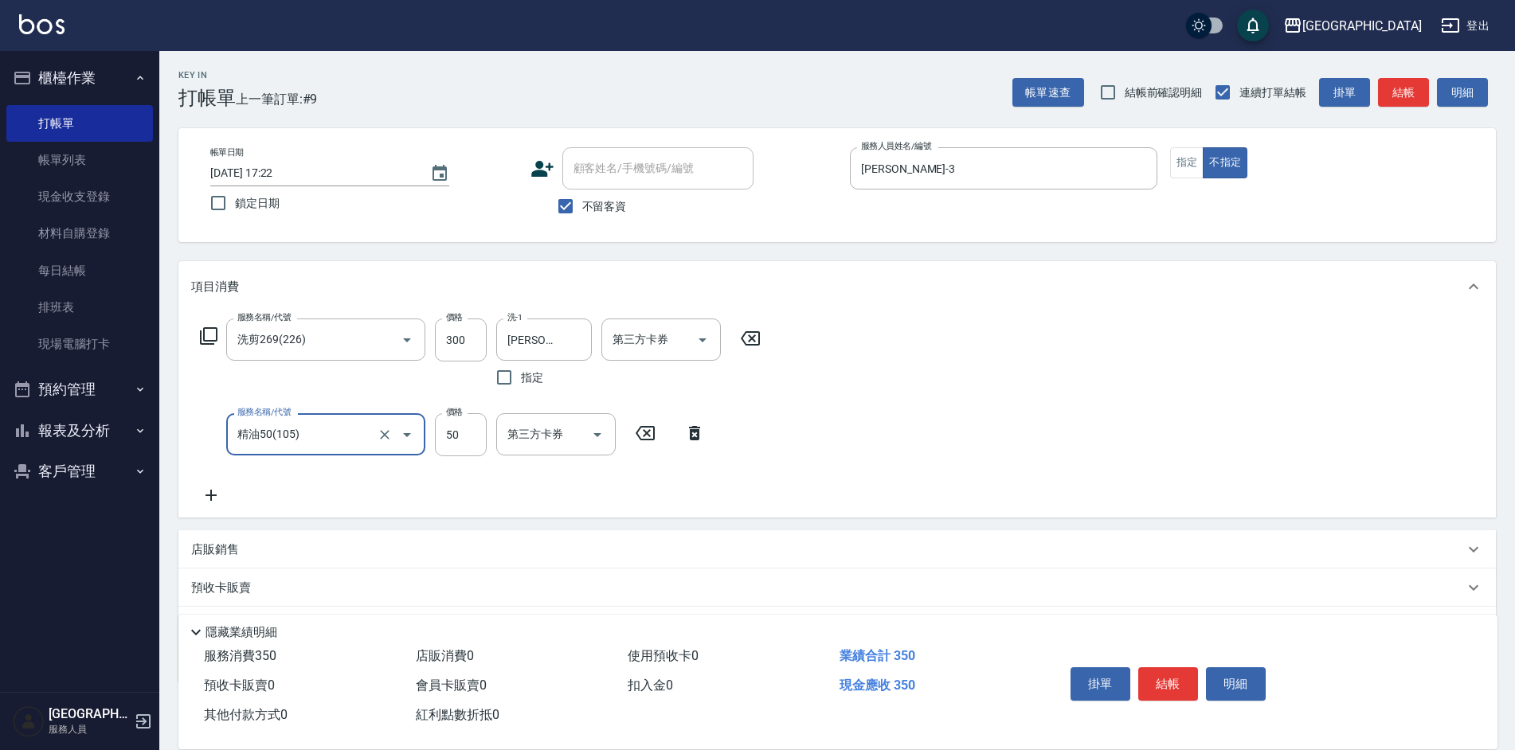
type input "精油50(105)"
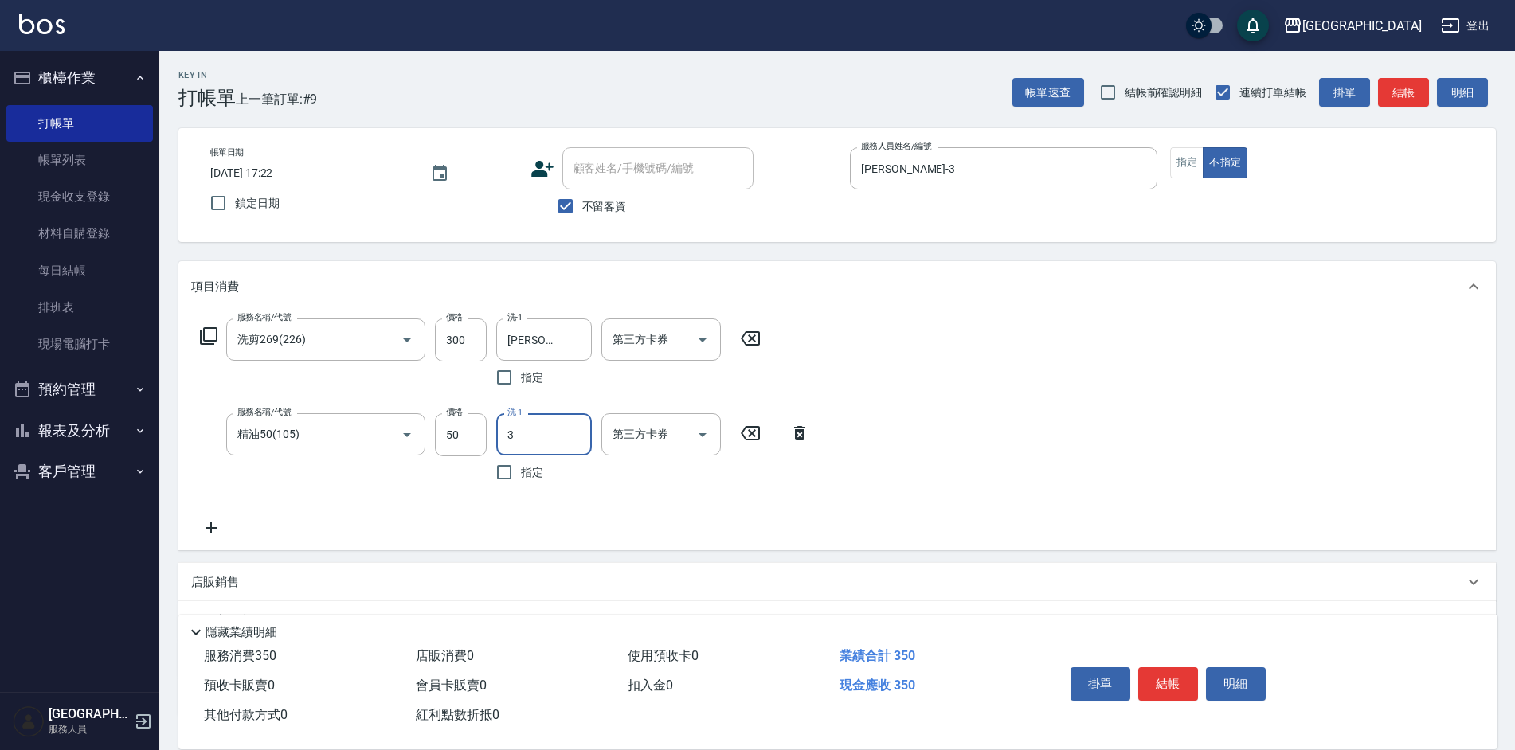
type input "[PERSON_NAME]-3"
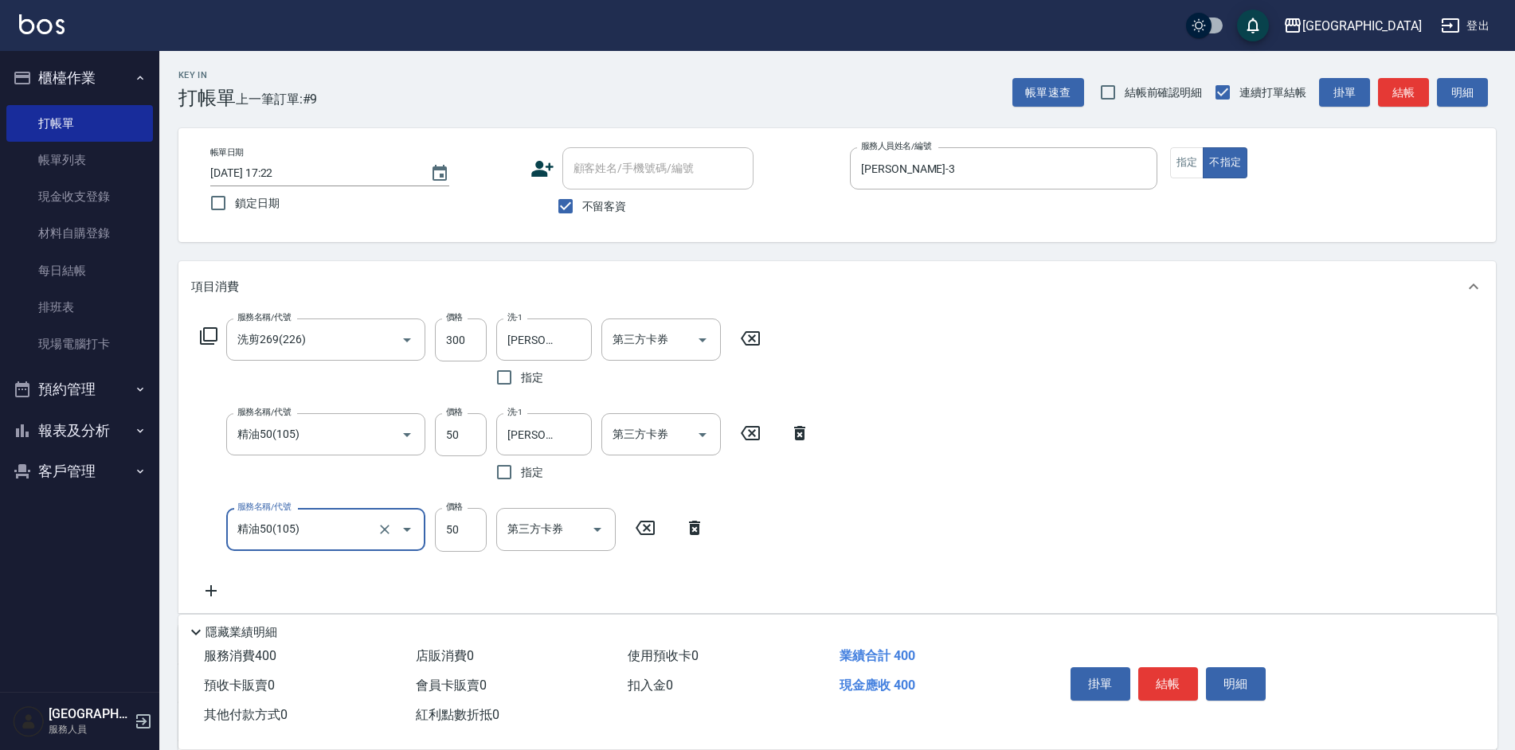
type input "精油50(105)"
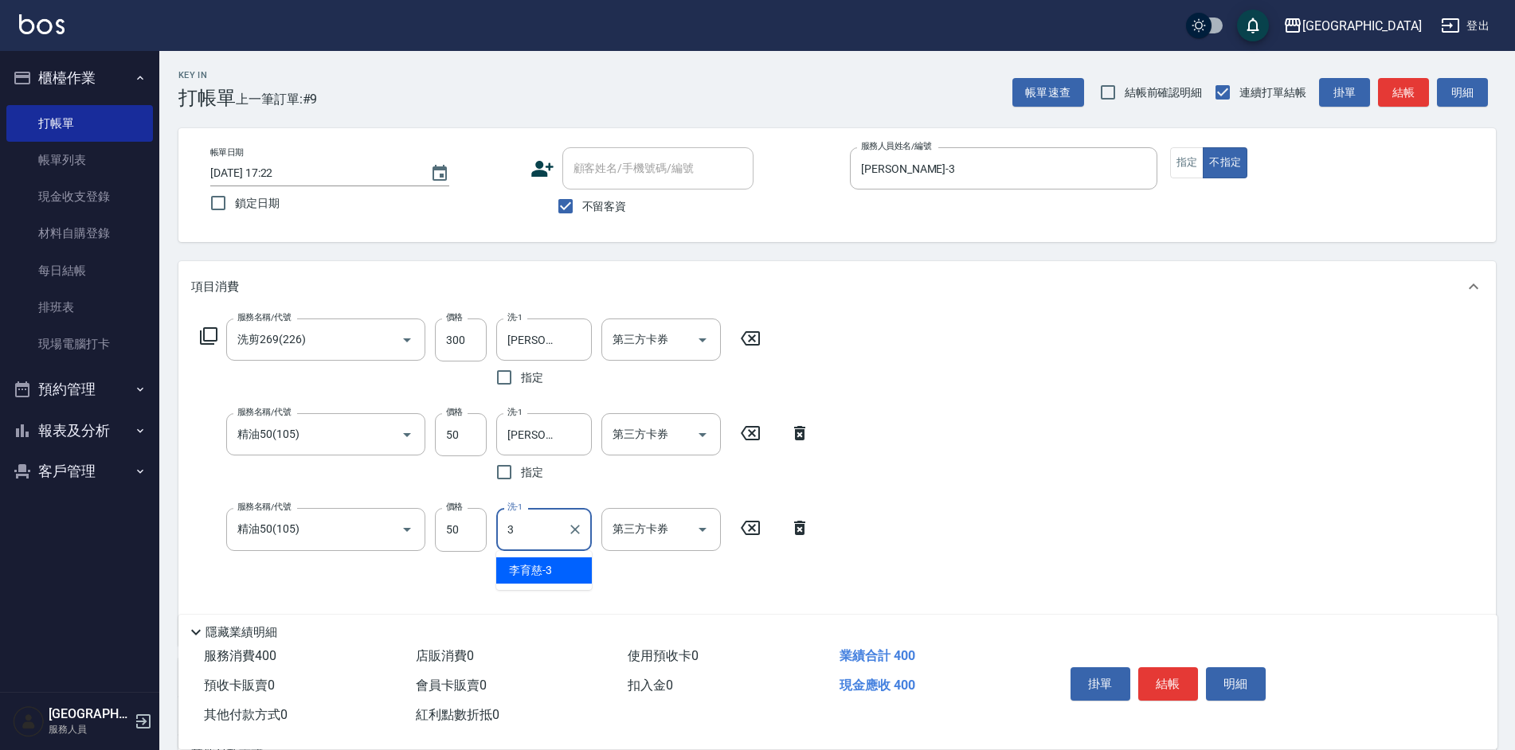
type input "[PERSON_NAME]-3"
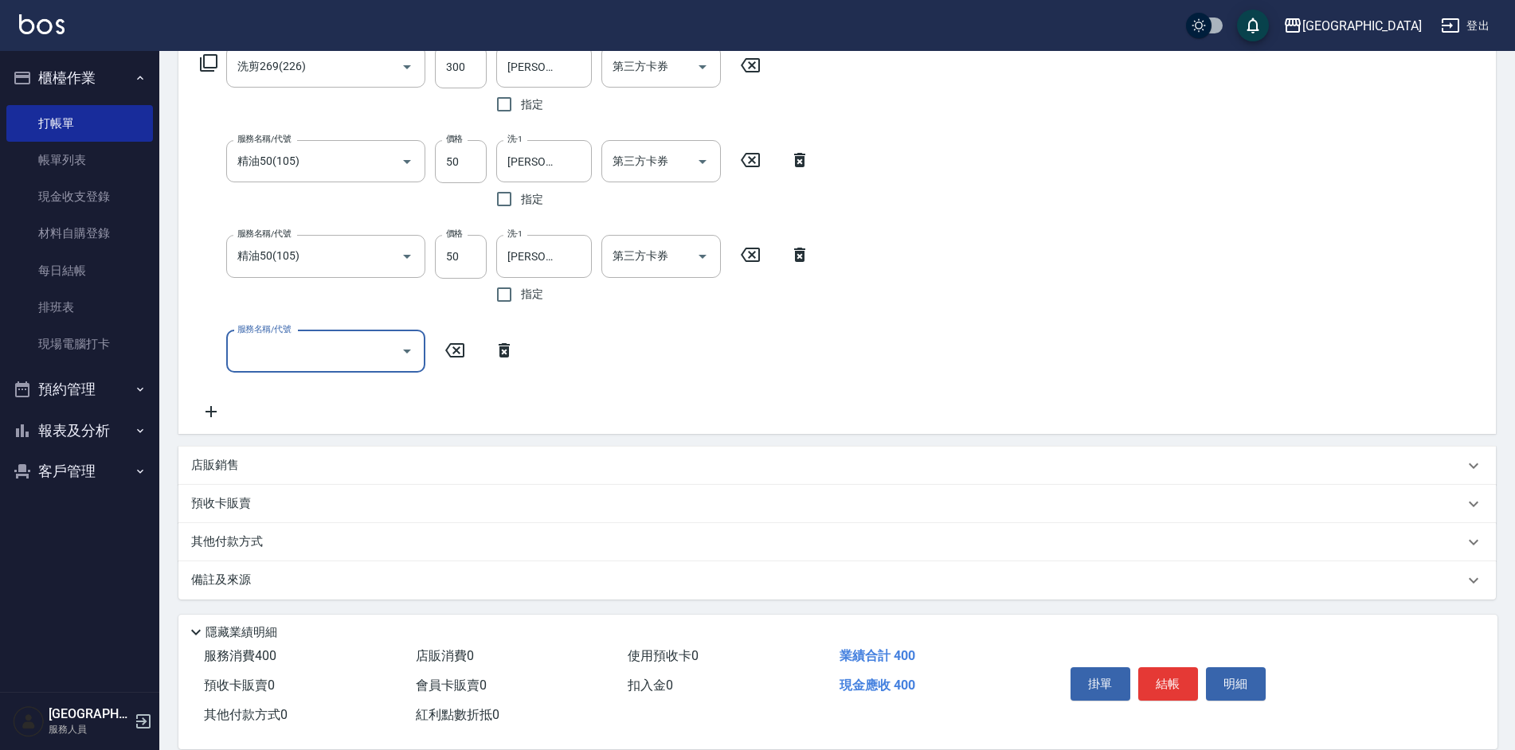
scroll to position [276, 0]
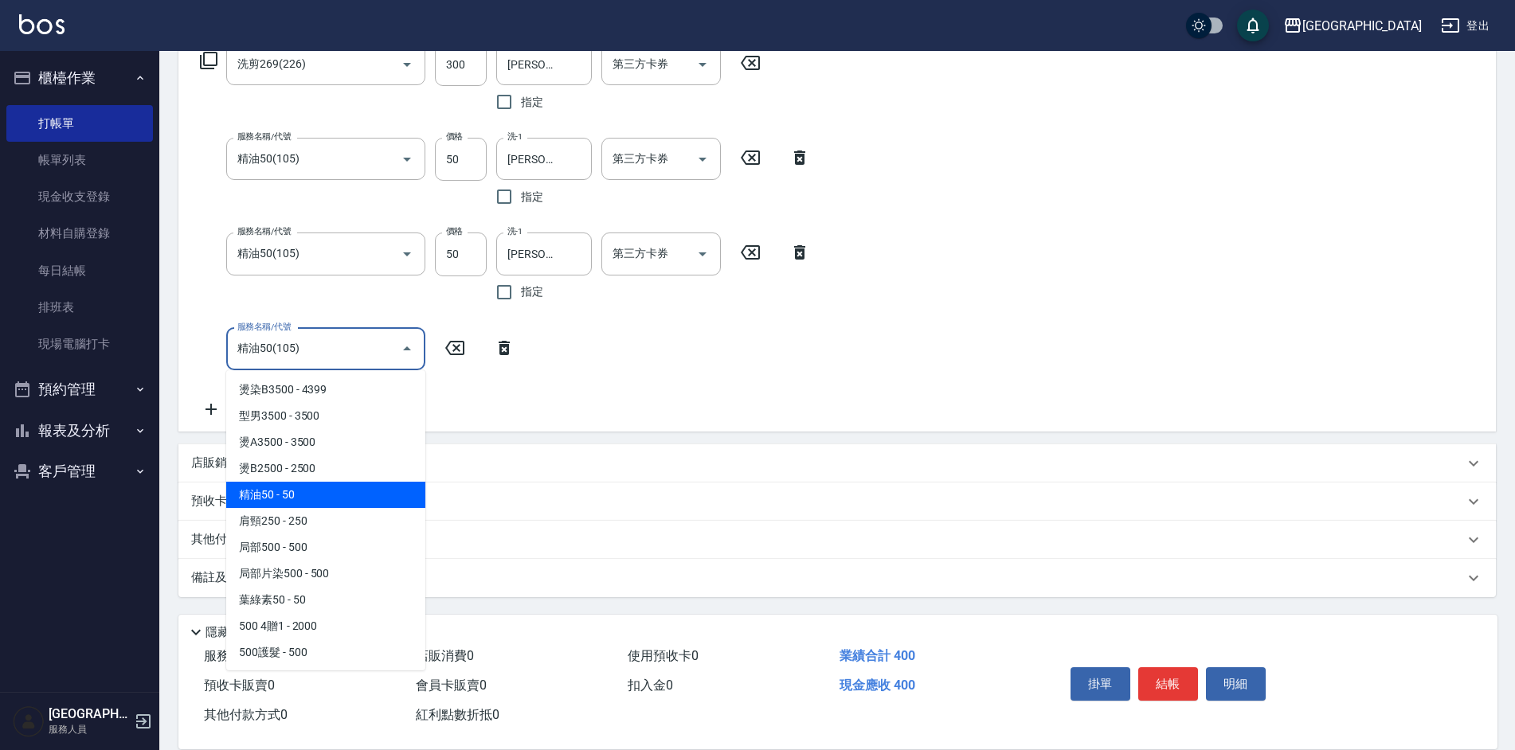
type input "."
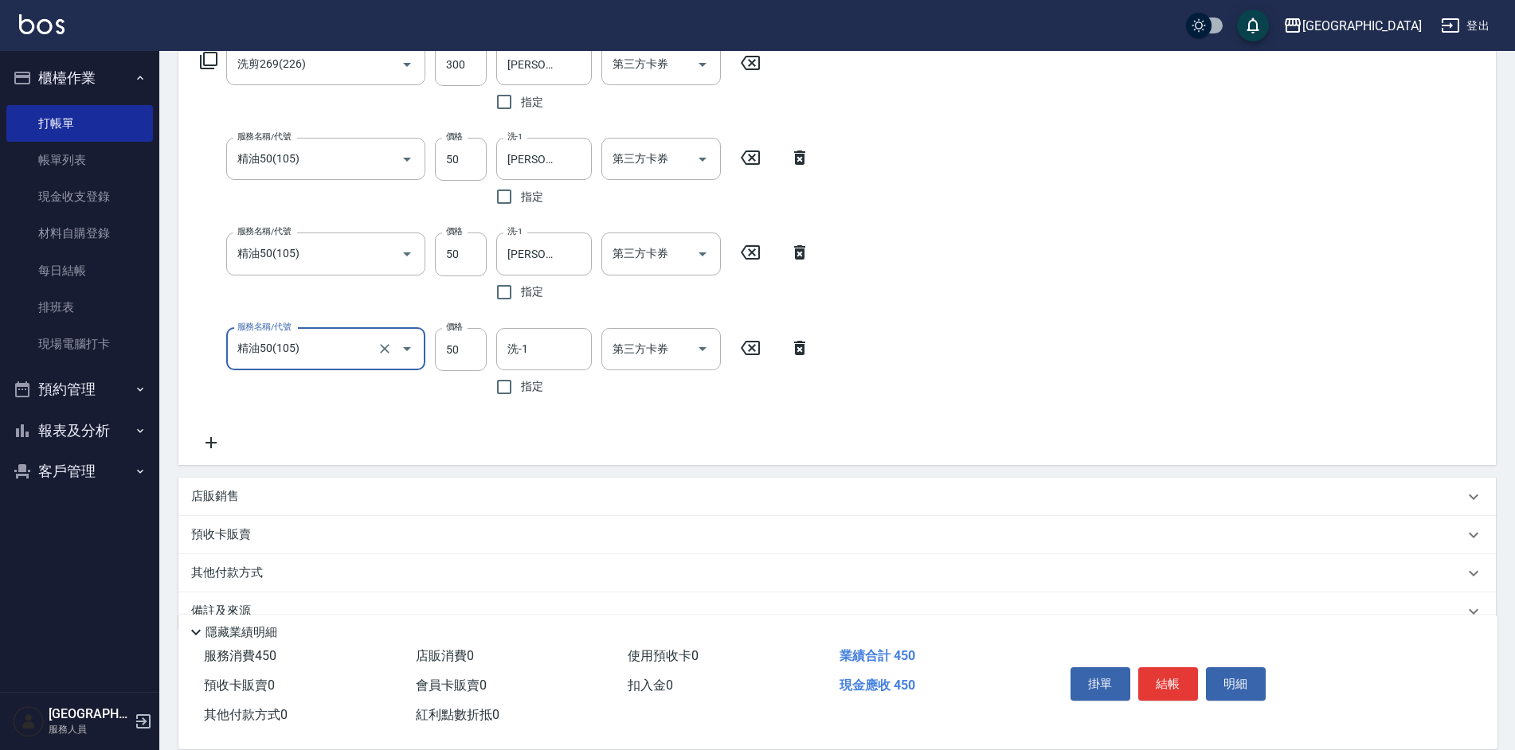
type input "精油50(105)"
type input "[PERSON_NAME]-3"
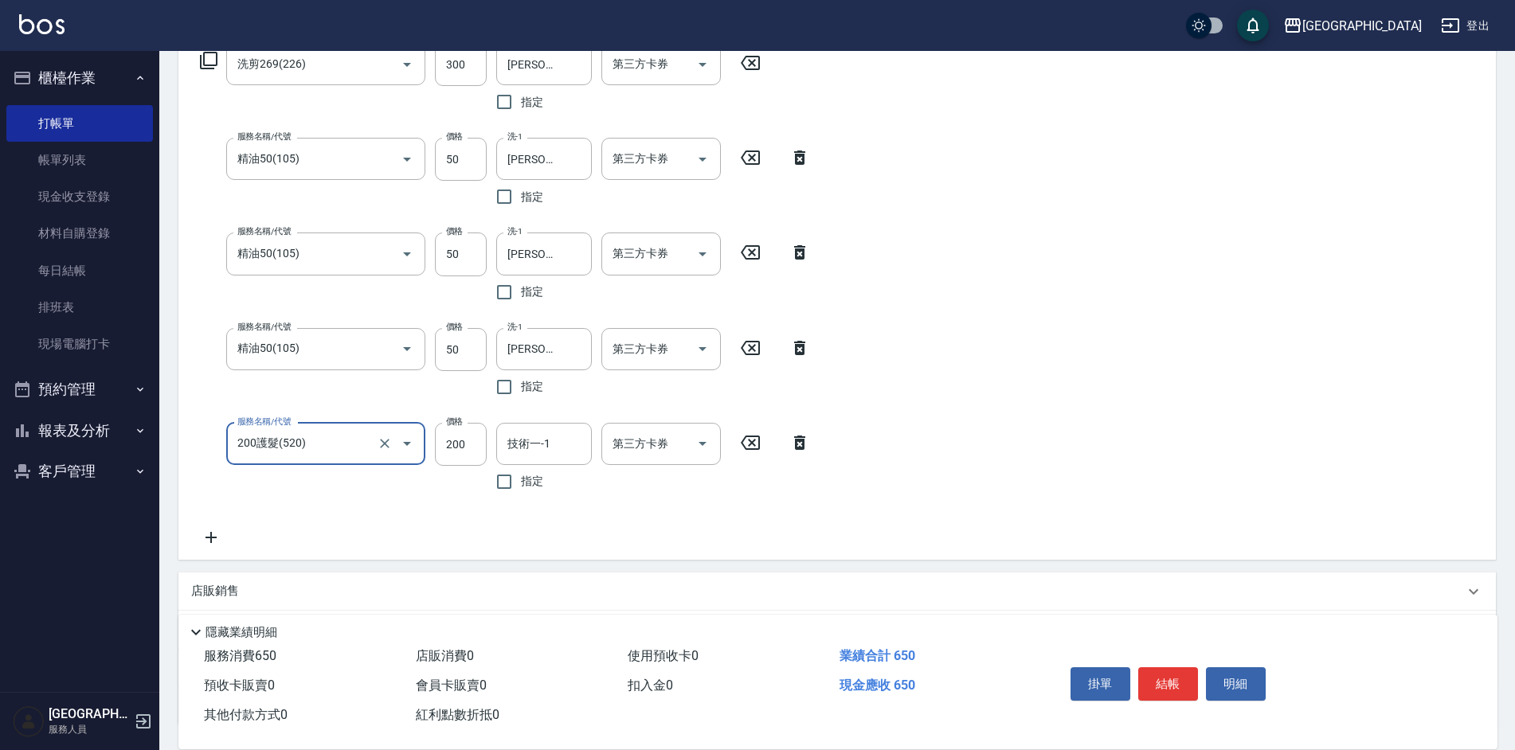
type input "200護髮(520)"
type input "[PERSON_NAME]-3"
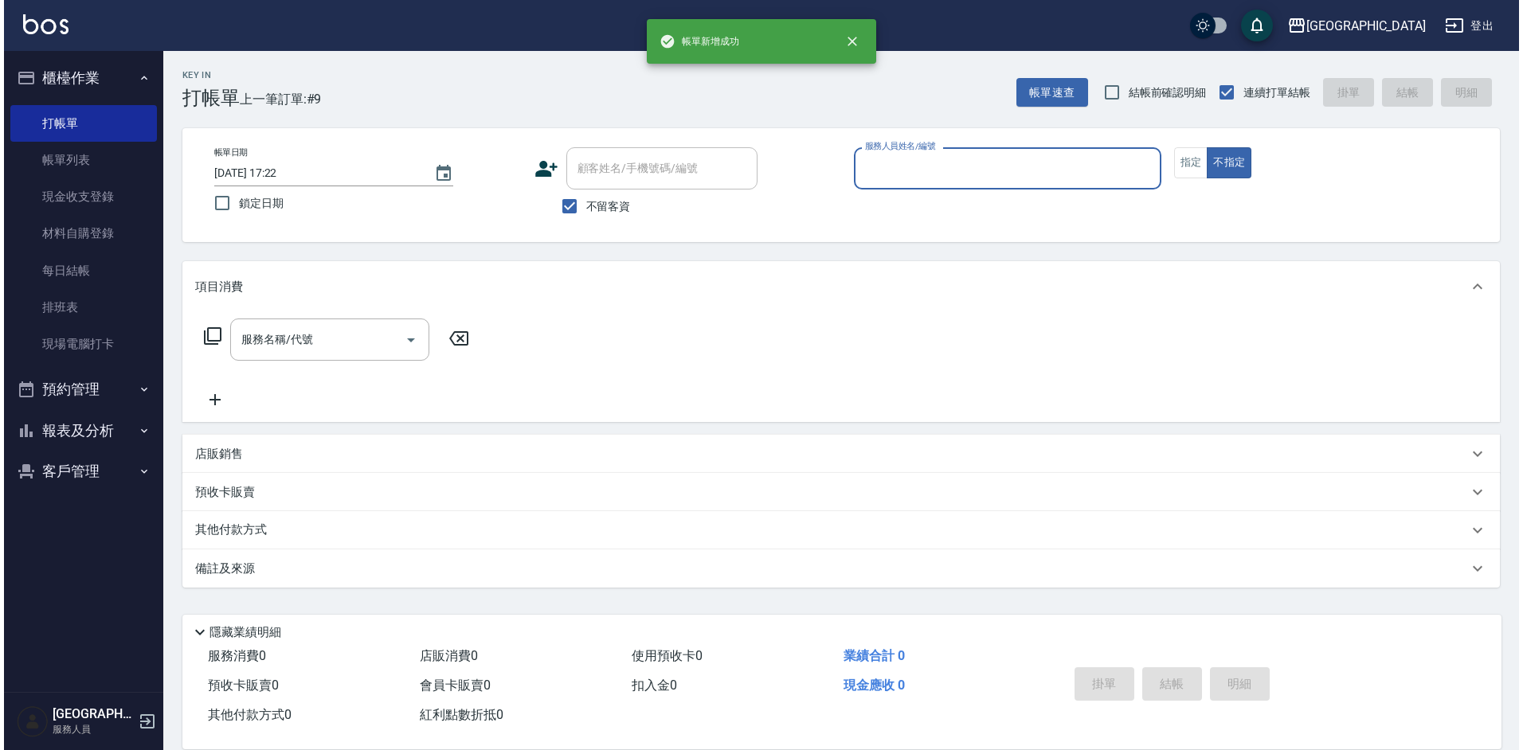
scroll to position [0, 0]
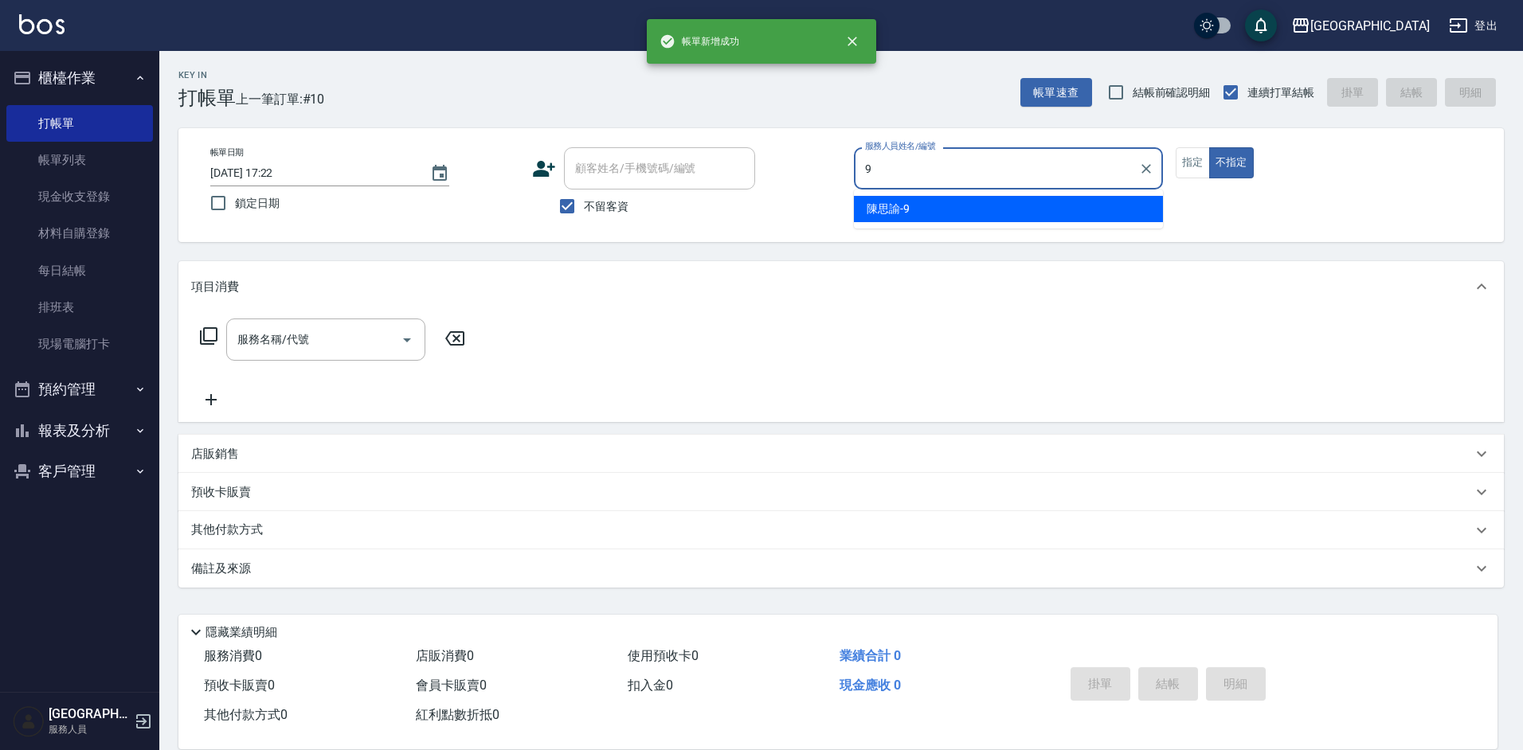
type input "[PERSON_NAME]-9"
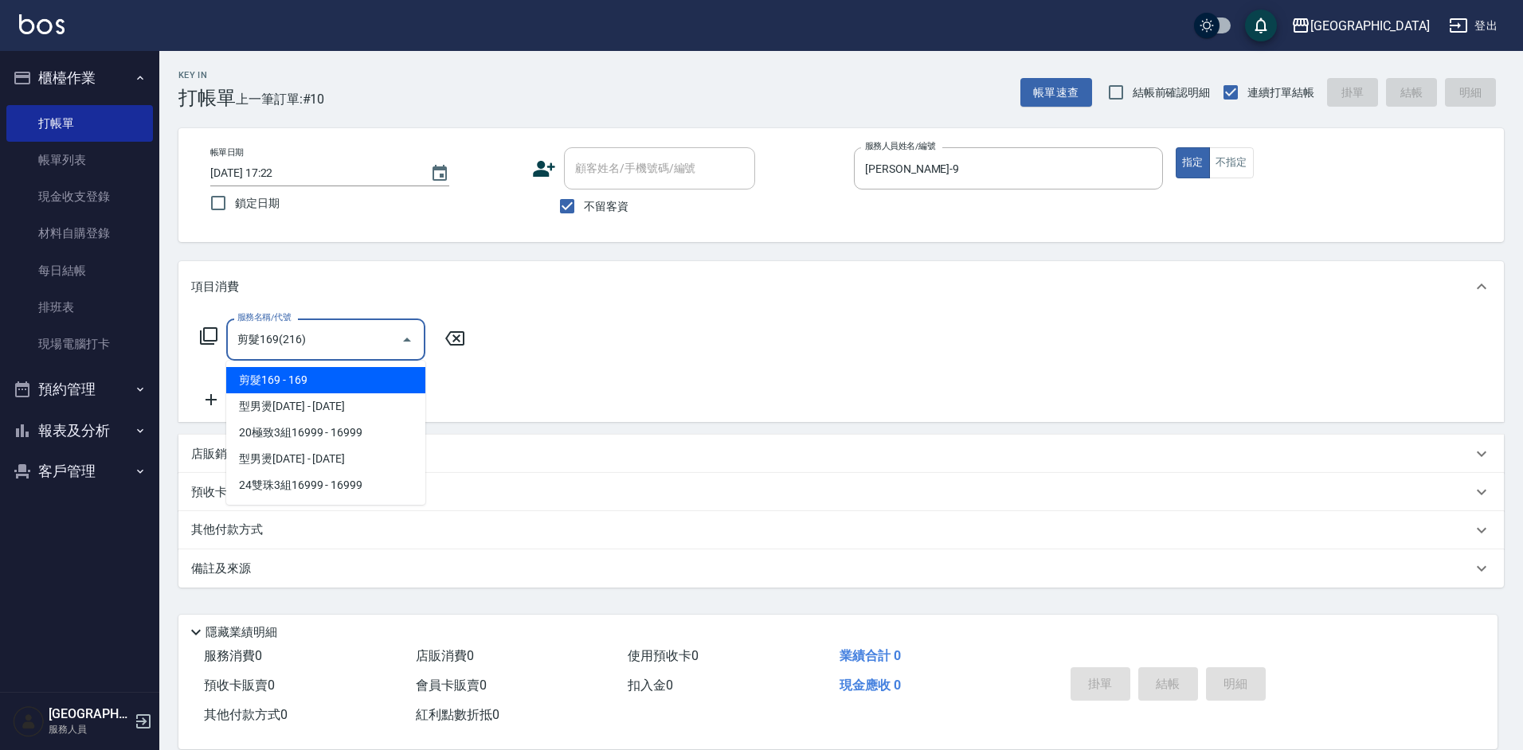
type input "剪髮169(216)"
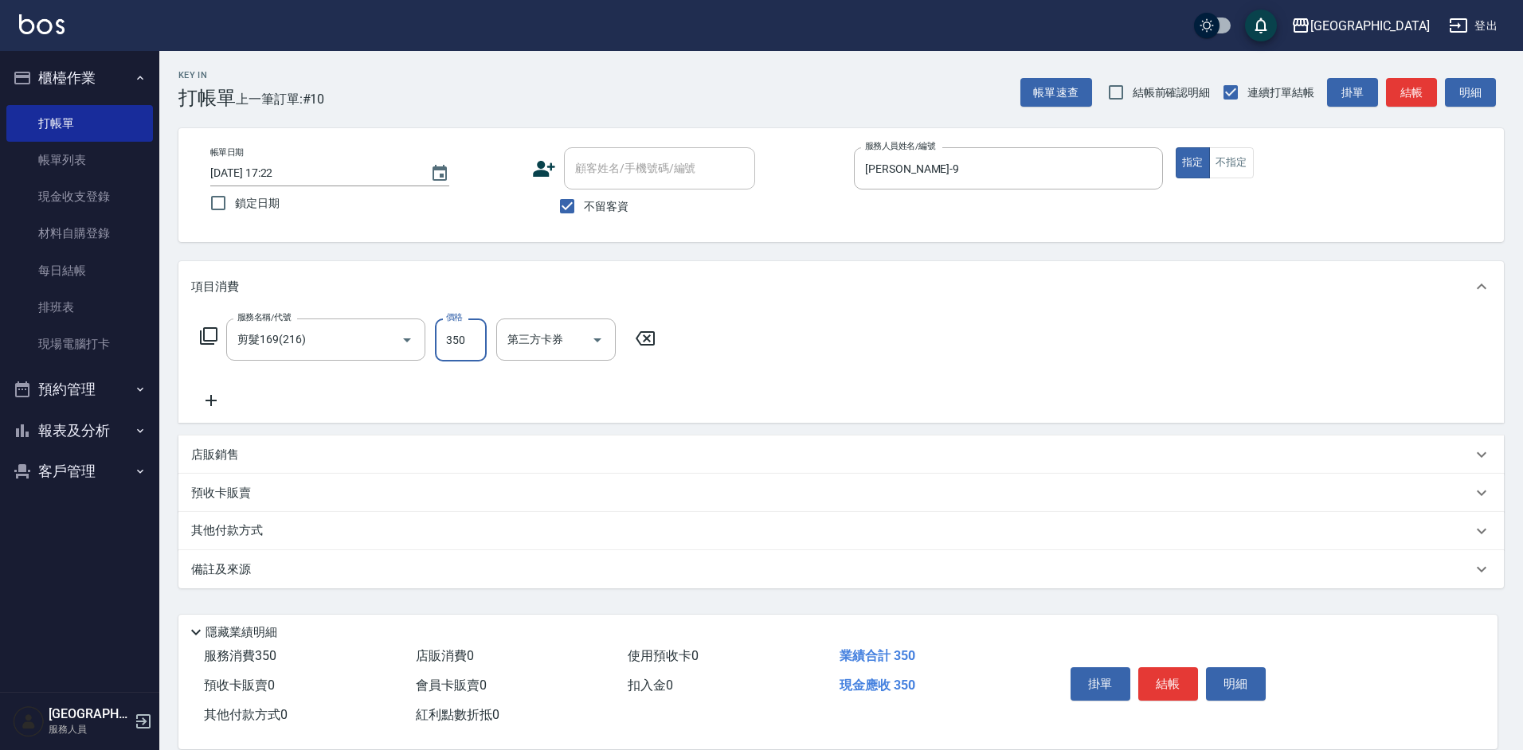
type input "350"
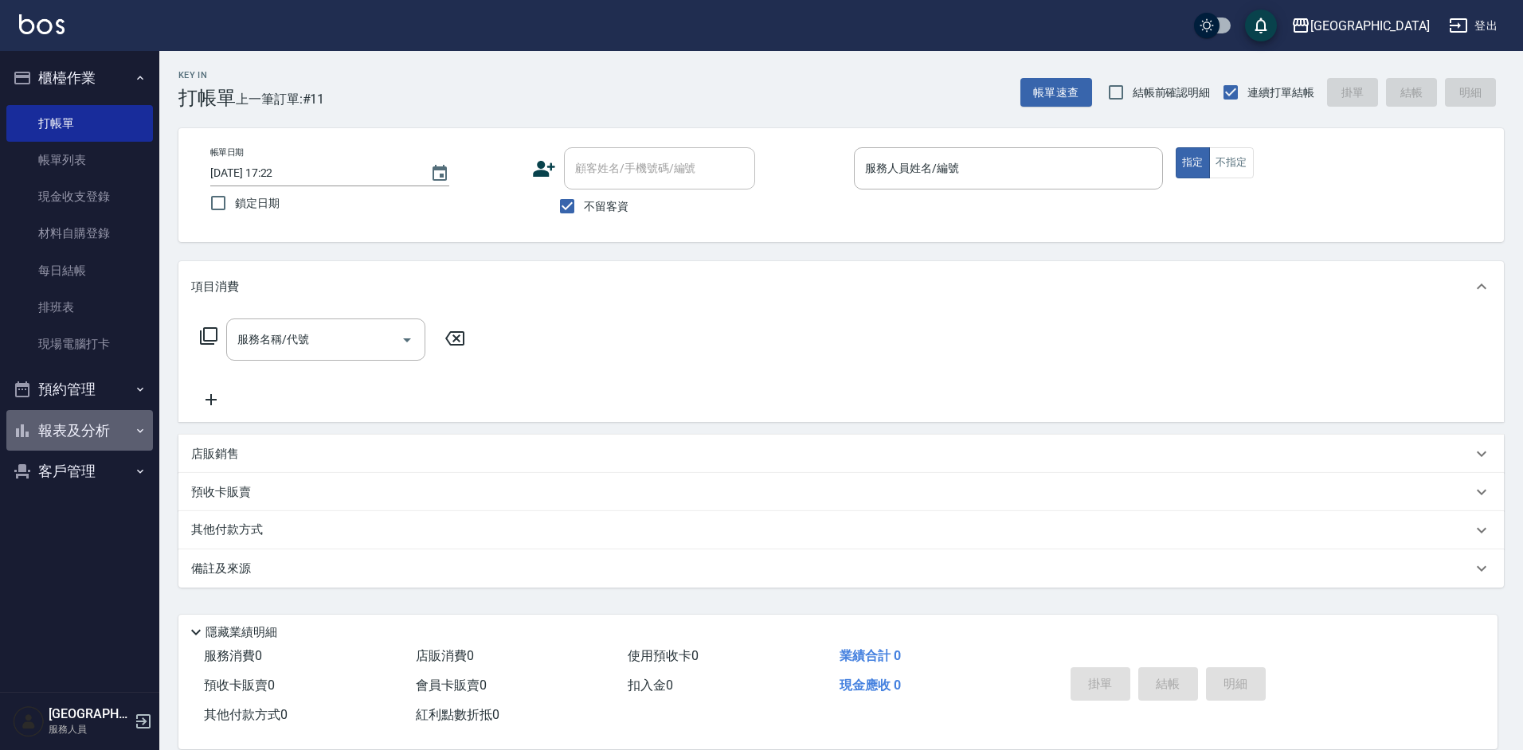
click at [74, 444] on button "報表及分析" at bounding box center [79, 430] width 147 height 41
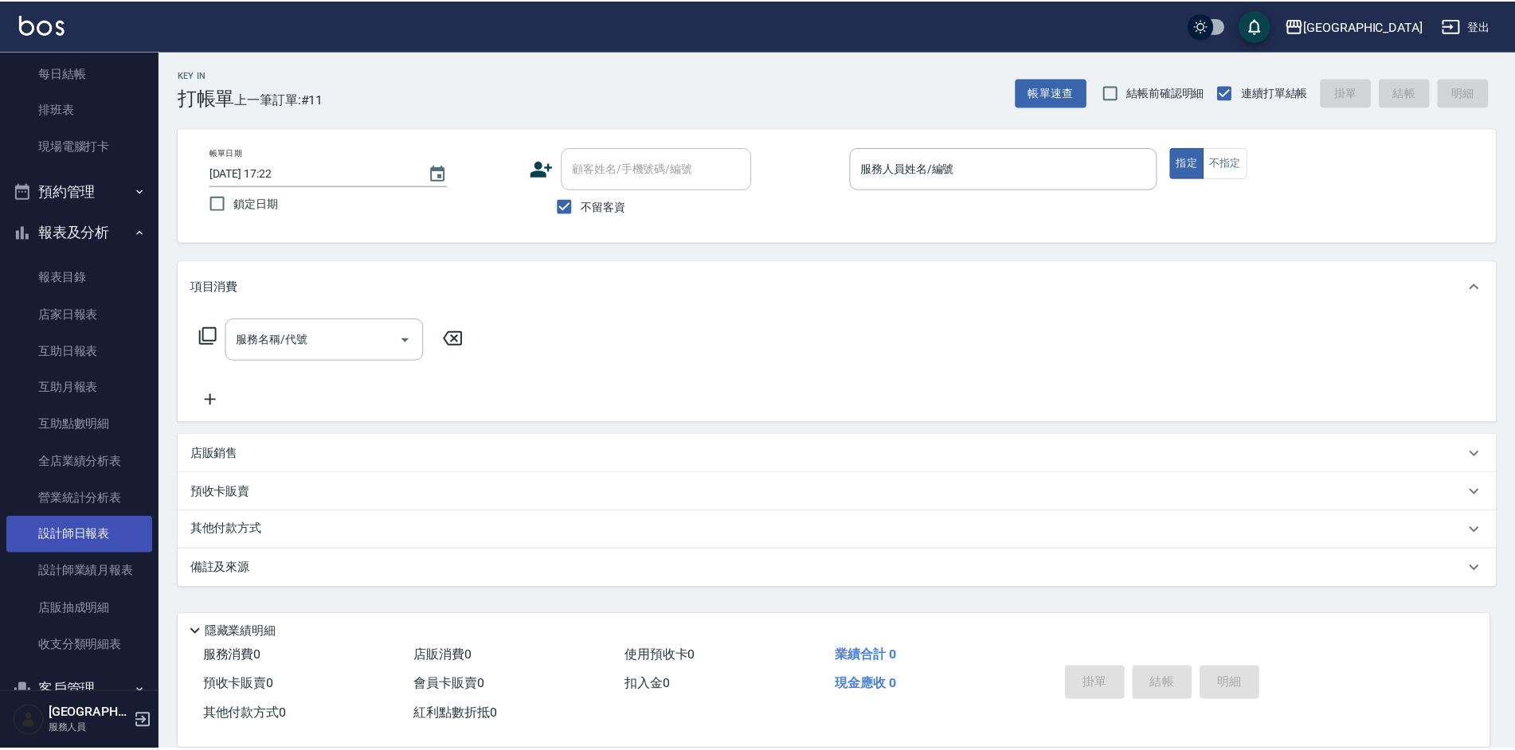
scroll to position [237, 0]
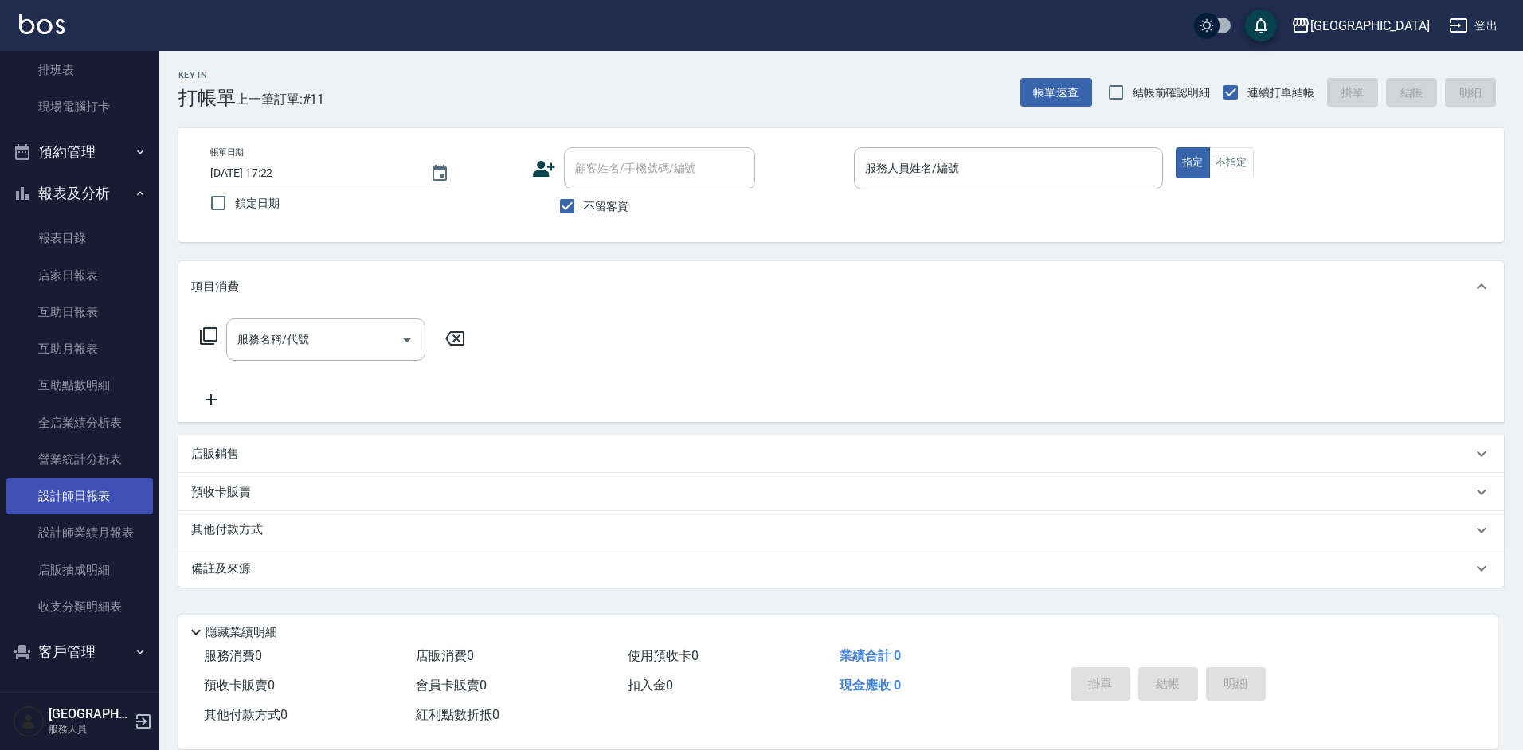
click at [80, 486] on link "設計師日報表" at bounding box center [79, 496] width 147 height 37
